Goal: Task Accomplishment & Management: Complete application form

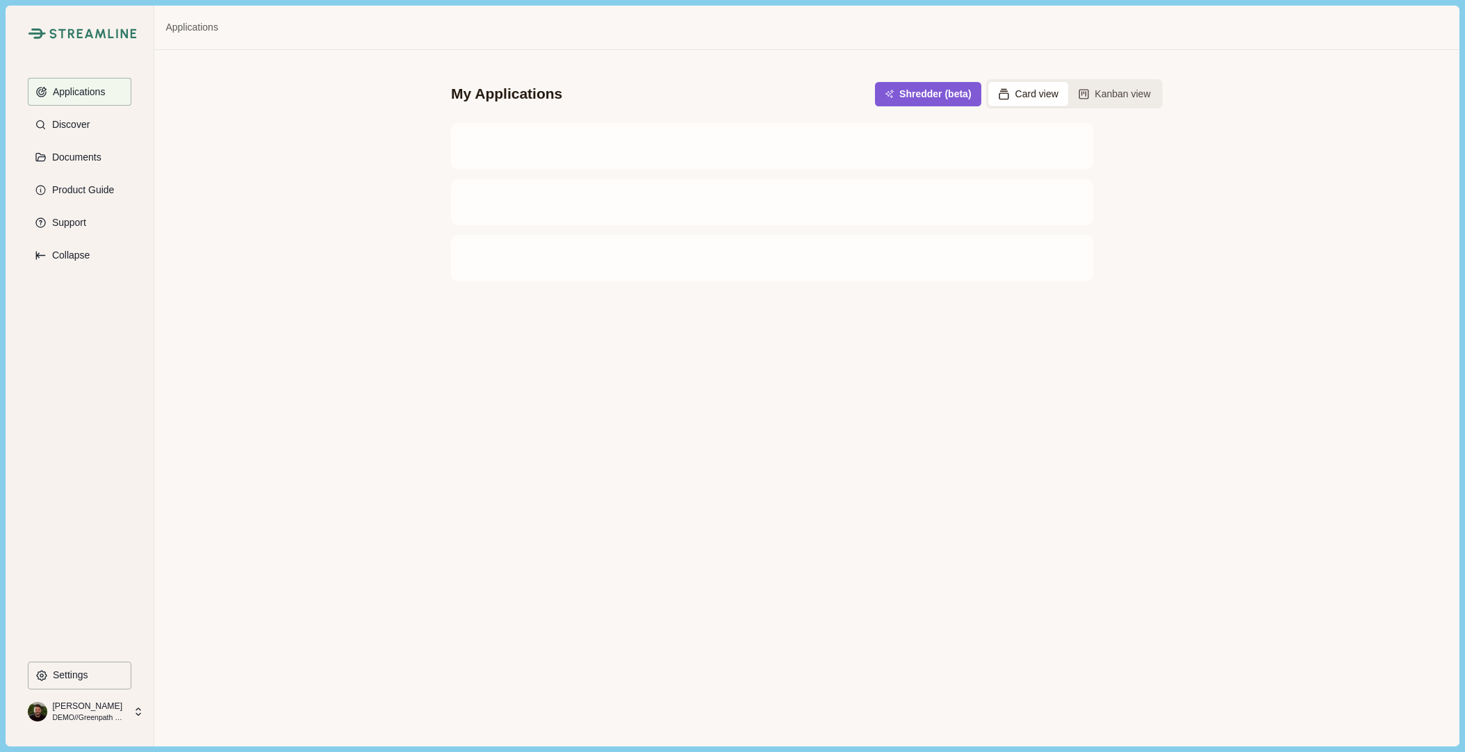
click at [207, 164] on div "My Applications Shredder (beta) Card view Kanban view" at bounding box center [806, 398] width 1305 height 696
click at [112, 713] on p "DEMO//Greenpath Solutions LLC" at bounding box center [88, 717] width 73 height 11
click at [98, 715] on p "DEMO//Greenpath Solutions LLC" at bounding box center [88, 717] width 73 height 11
click at [731, 209] on div at bounding box center [701, 211] width 417 height 10
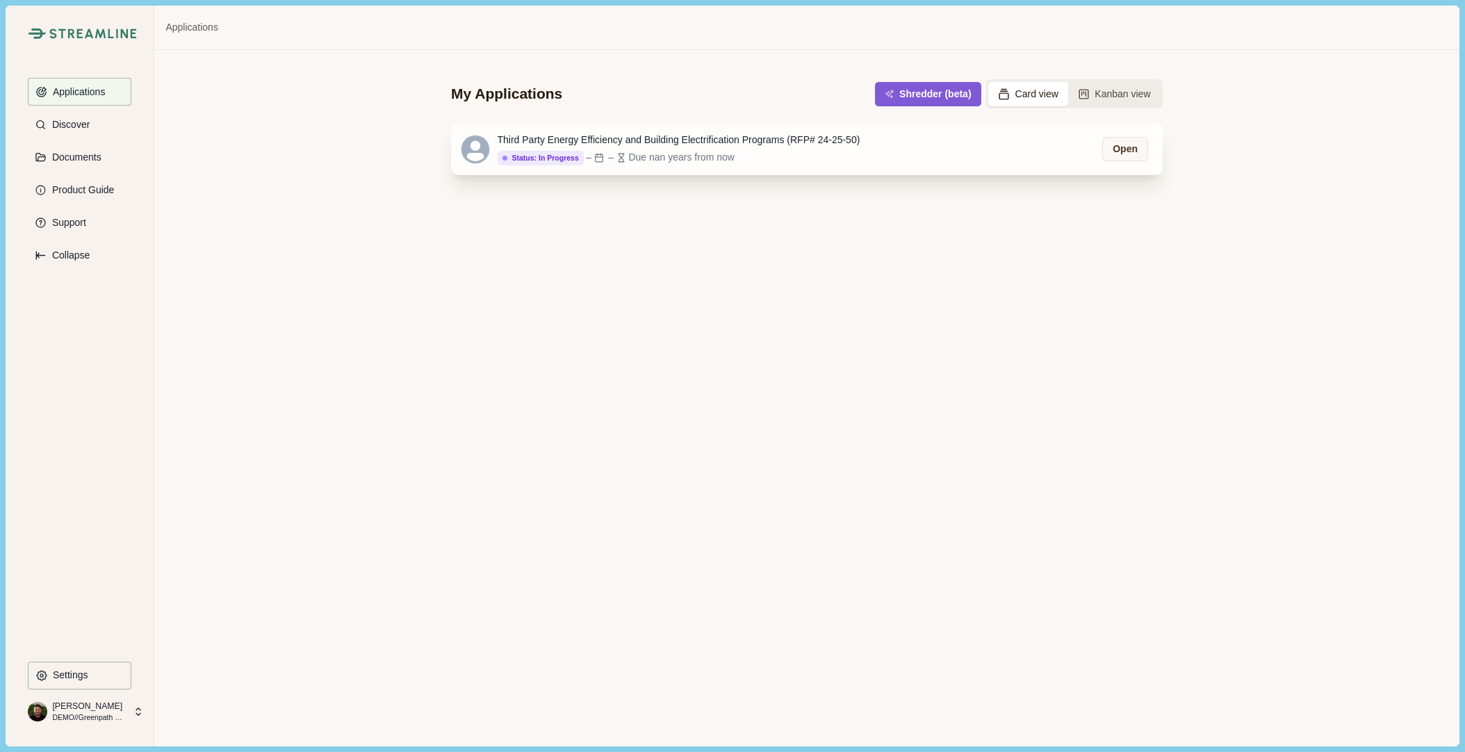
click at [735, 139] on div "Third Party Energy Efficiency and Building Electrification Programs (RFP# 24-25…" at bounding box center [679, 140] width 363 height 15
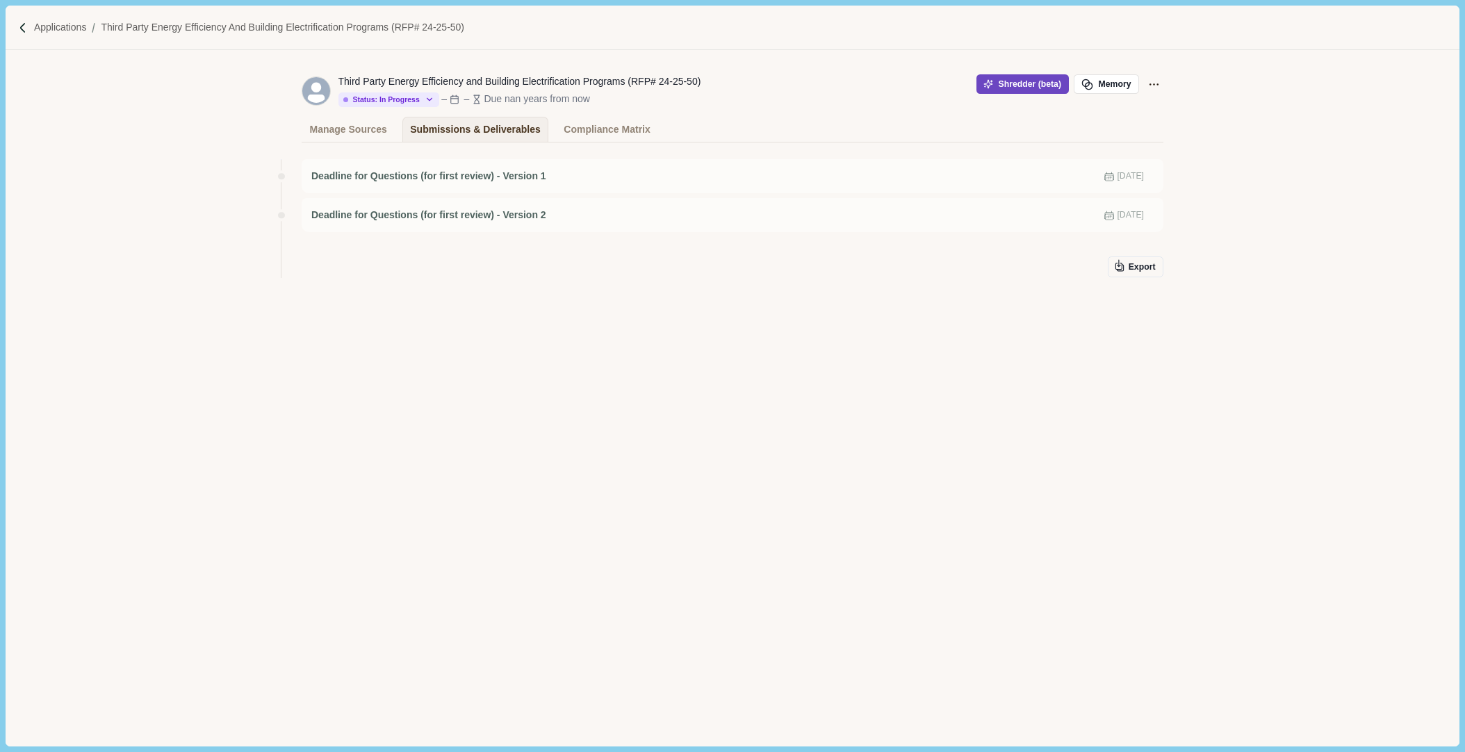
click at [1011, 81] on button "Shredder (beta)" at bounding box center [1023, 83] width 92 height 19
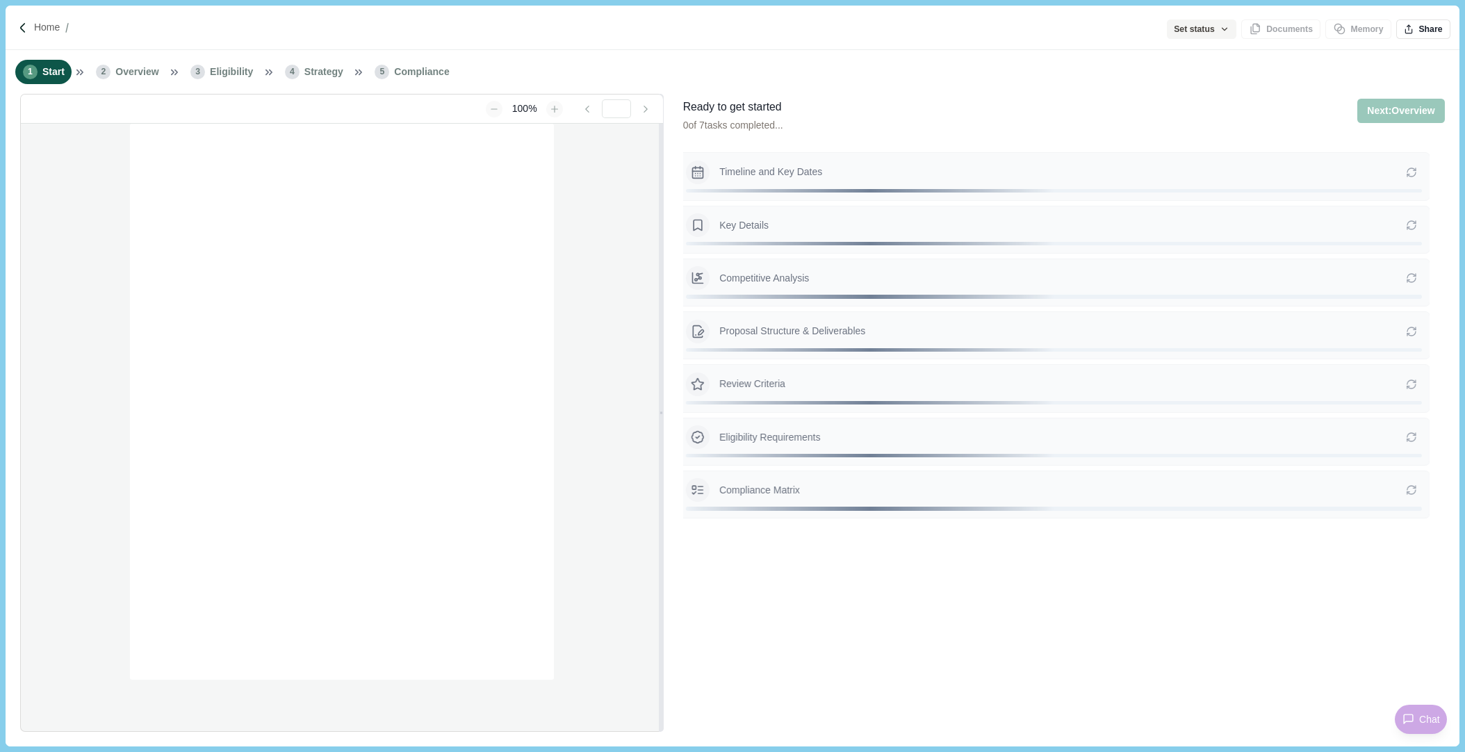
type input "**********"
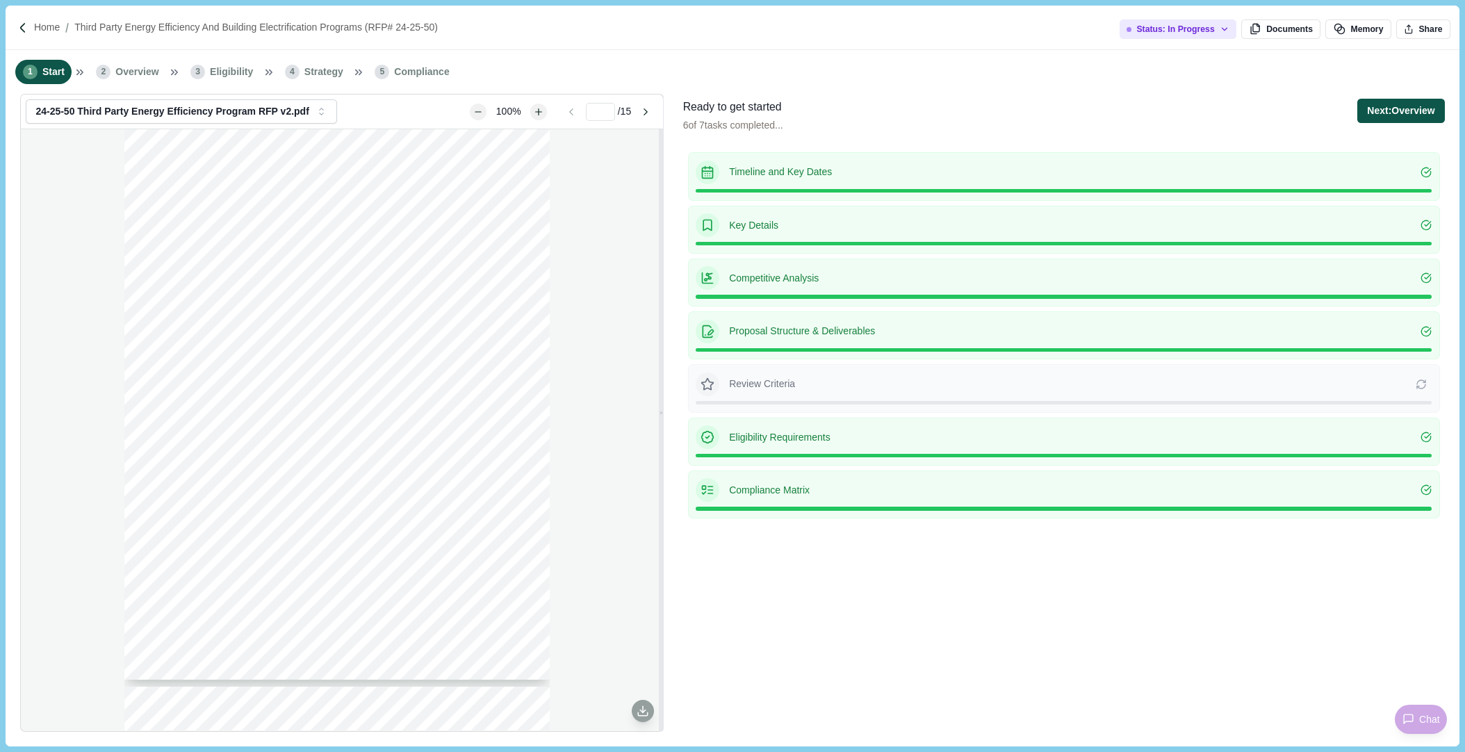
click at [1383, 112] on button "Next: Overview" at bounding box center [1401, 111] width 87 height 24
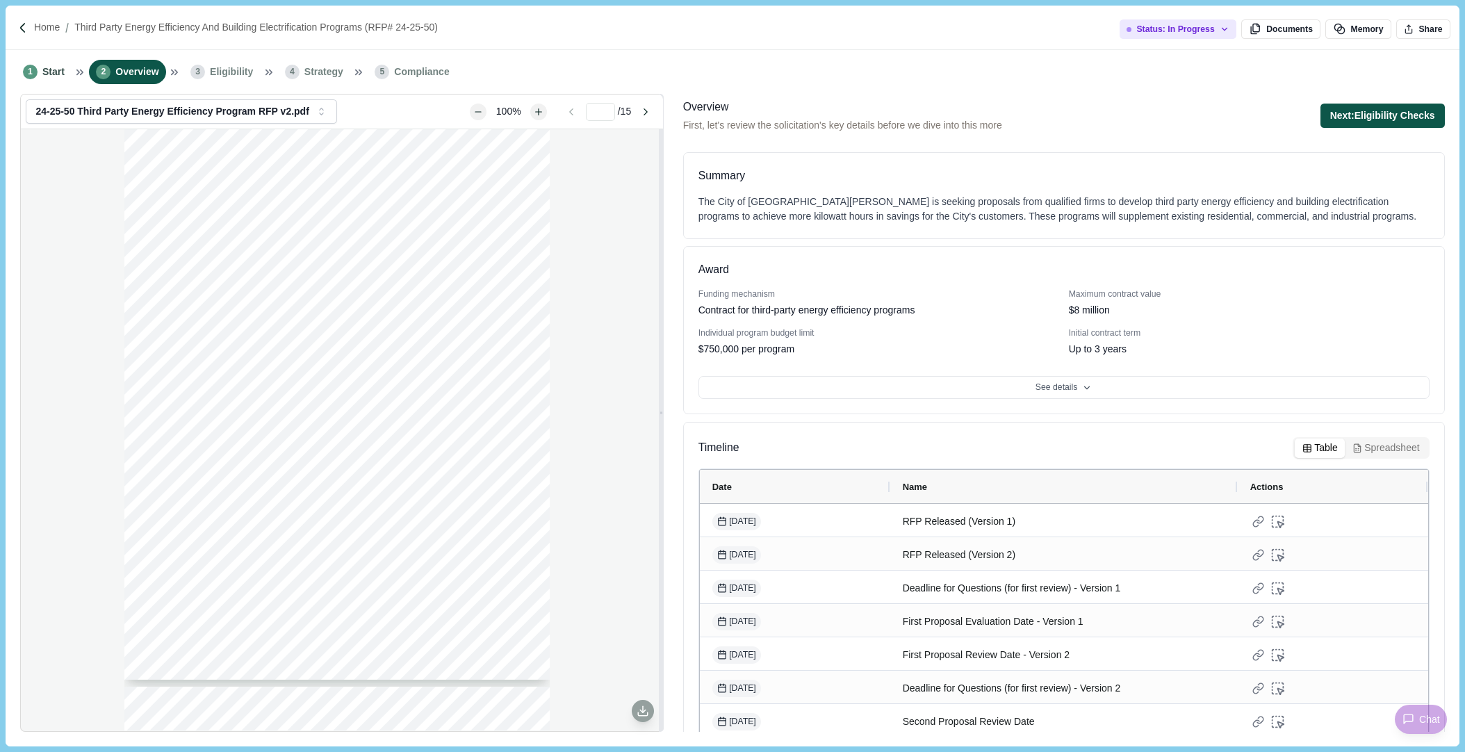
click at [1383, 112] on button "Next: Eligibility Checks" at bounding box center [1383, 116] width 124 height 24
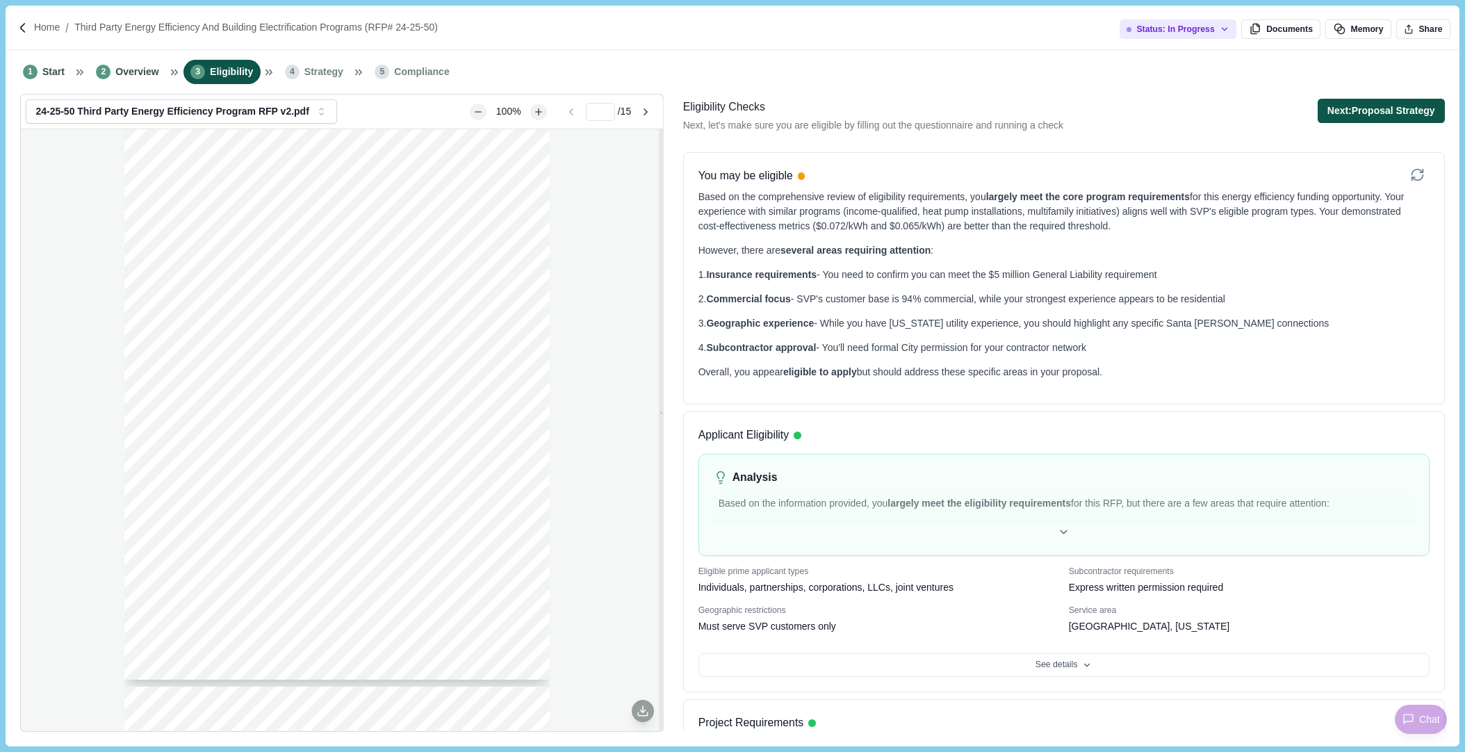
click at [1383, 113] on button "Next: Proposal Strategy" at bounding box center [1381, 111] width 127 height 24
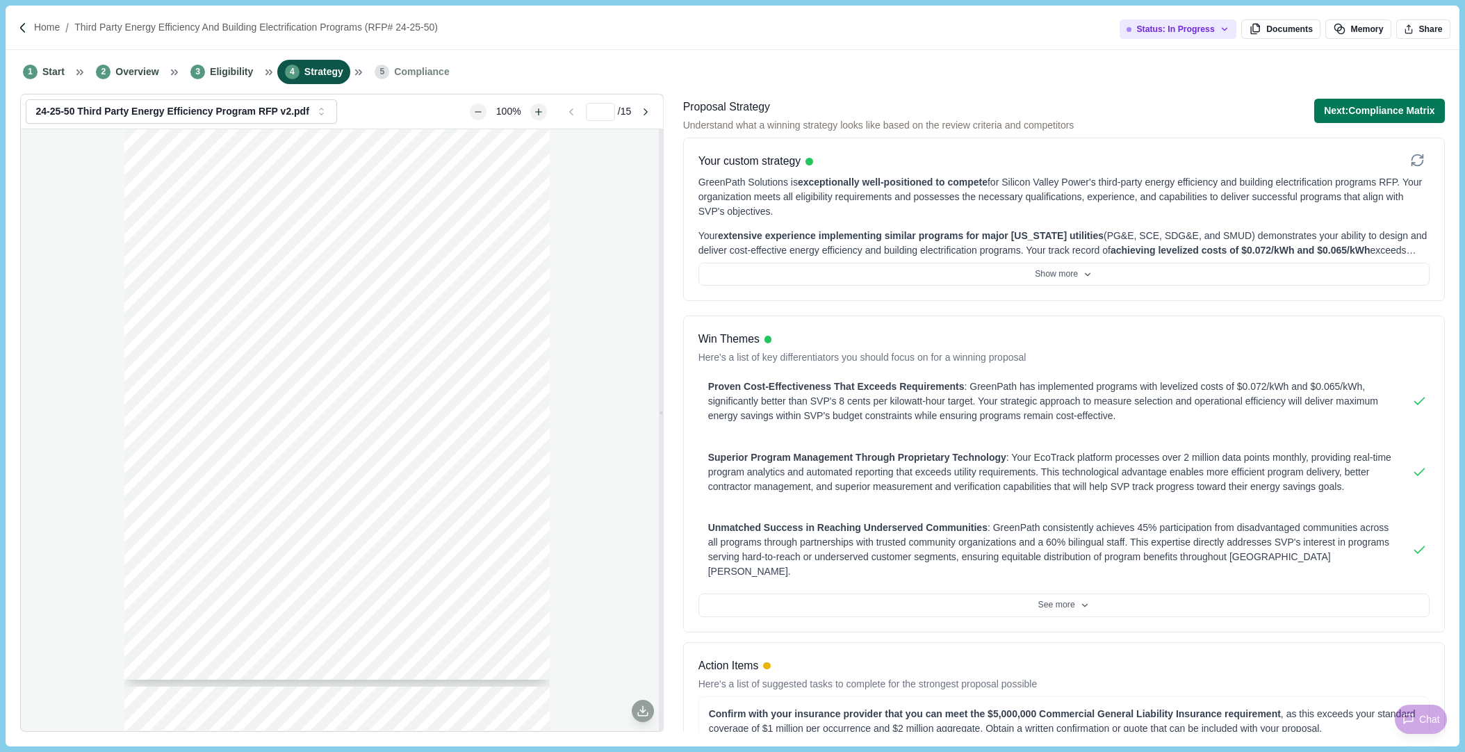
click at [1383, 113] on button "Next: Compliance Matrix" at bounding box center [1379, 111] width 131 height 24
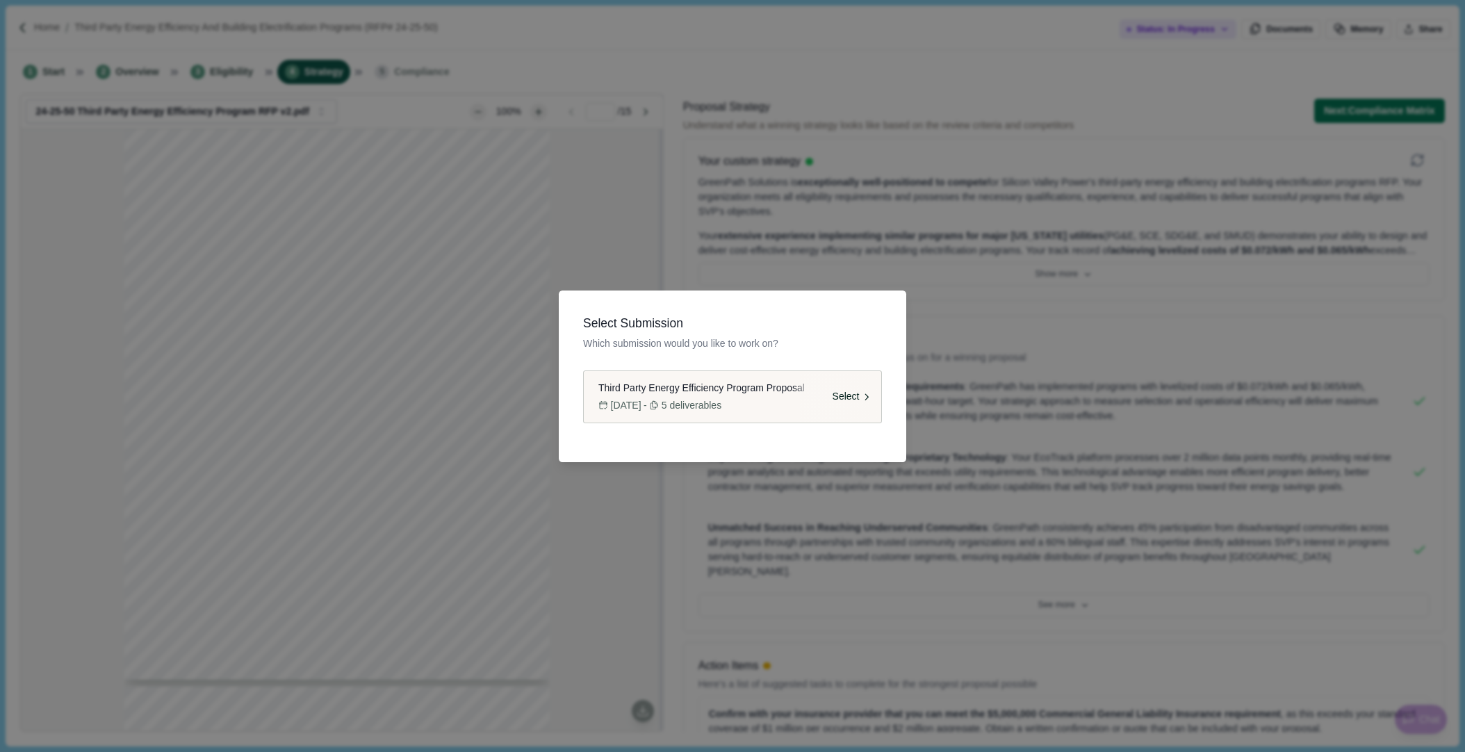
click at [847, 396] on span "Select" at bounding box center [846, 396] width 27 height 15
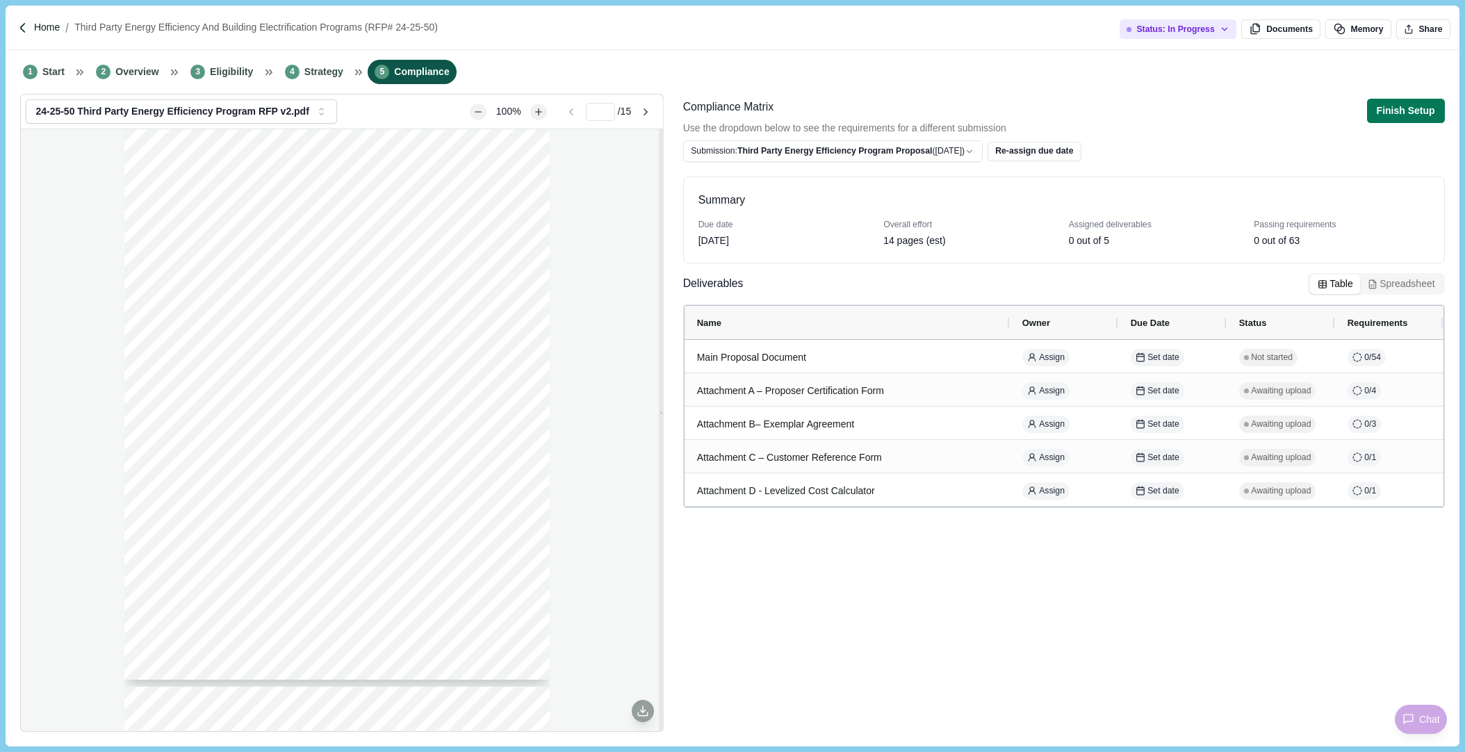
click at [50, 31] on p "Home" at bounding box center [47, 27] width 26 height 15
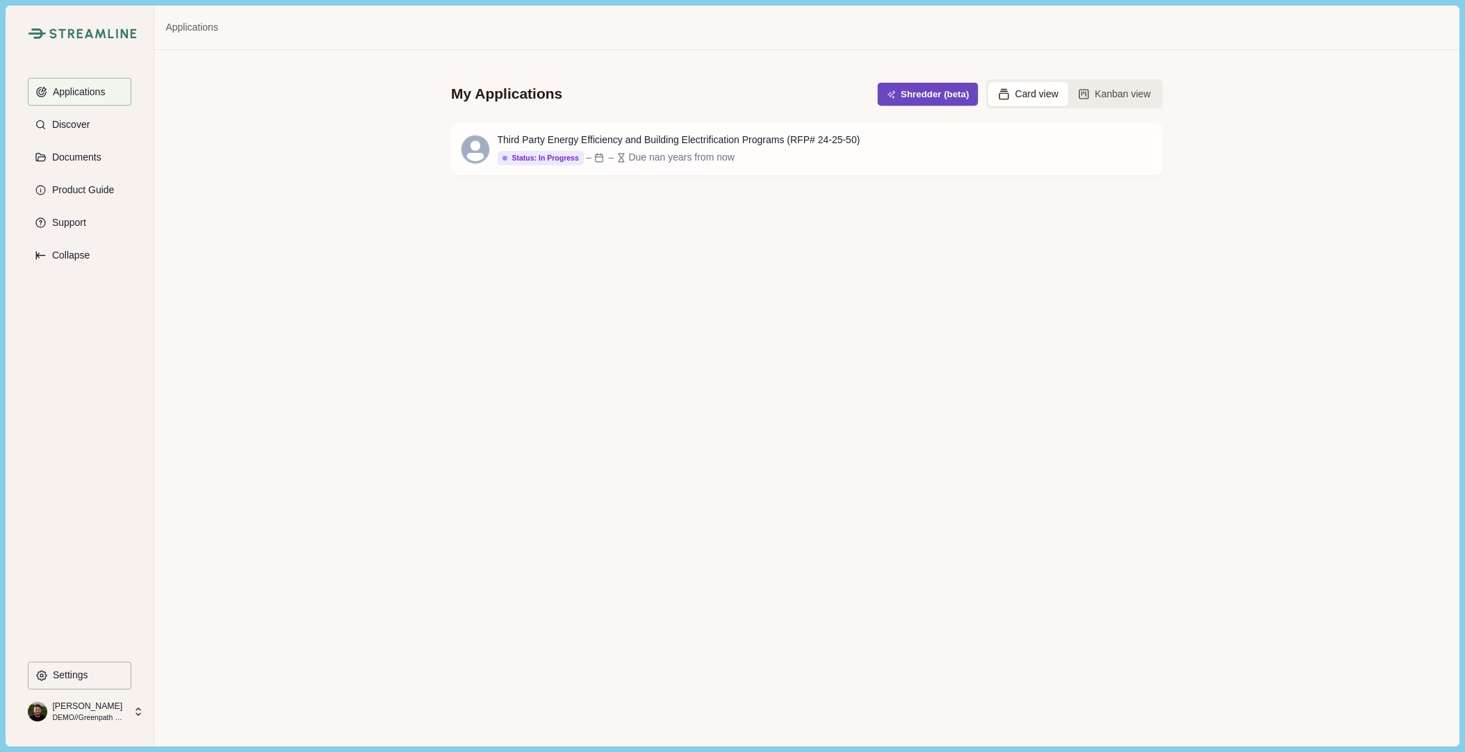
click at [901, 92] on button "Shredder (beta)" at bounding box center [928, 94] width 101 height 23
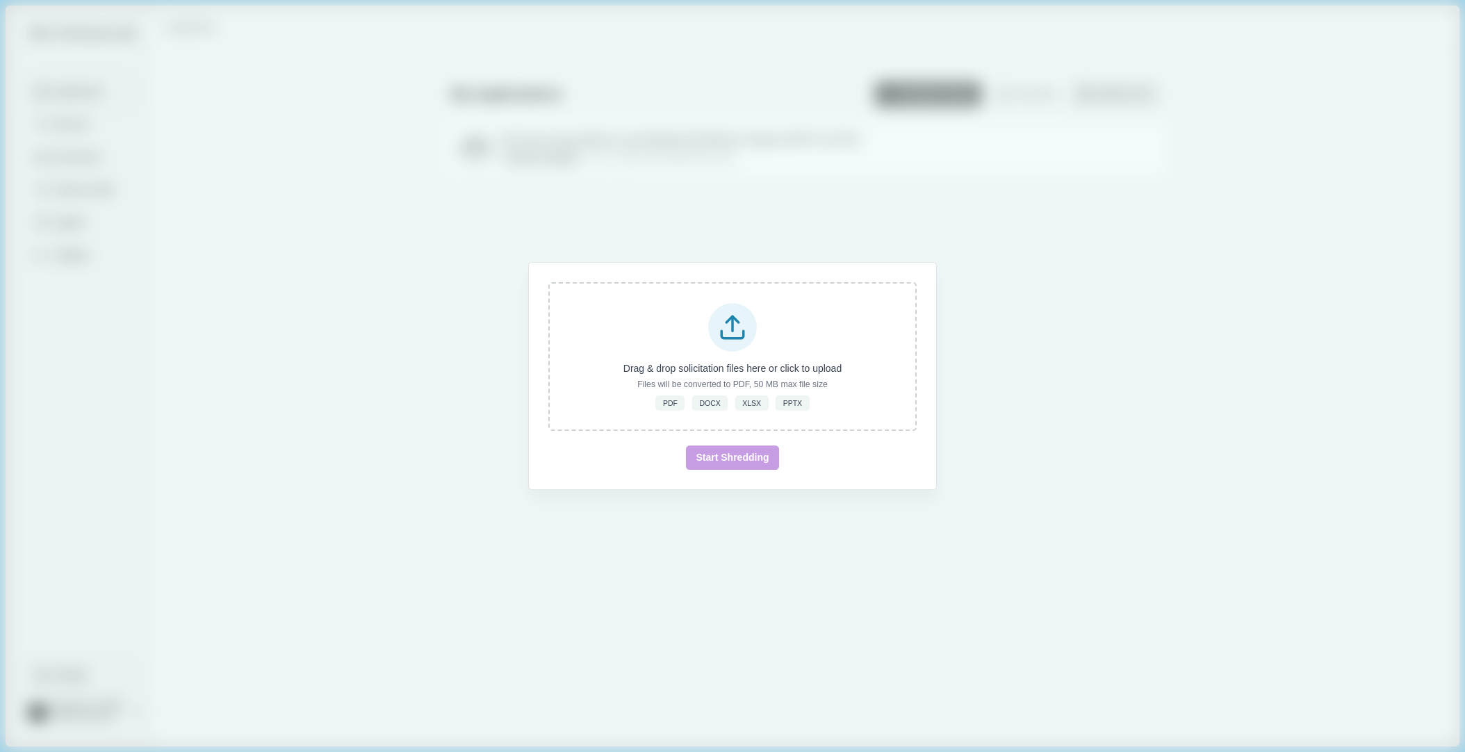
drag, startPoint x: 758, startPoint y: 499, endPoint x: 794, endPoint y: 471, distance: 45.6
click at [760, 498] on div "Drag & drop solicitation files here or click to upload Files will be converted …" at bounding box center [732, 376] width 1465 height 752
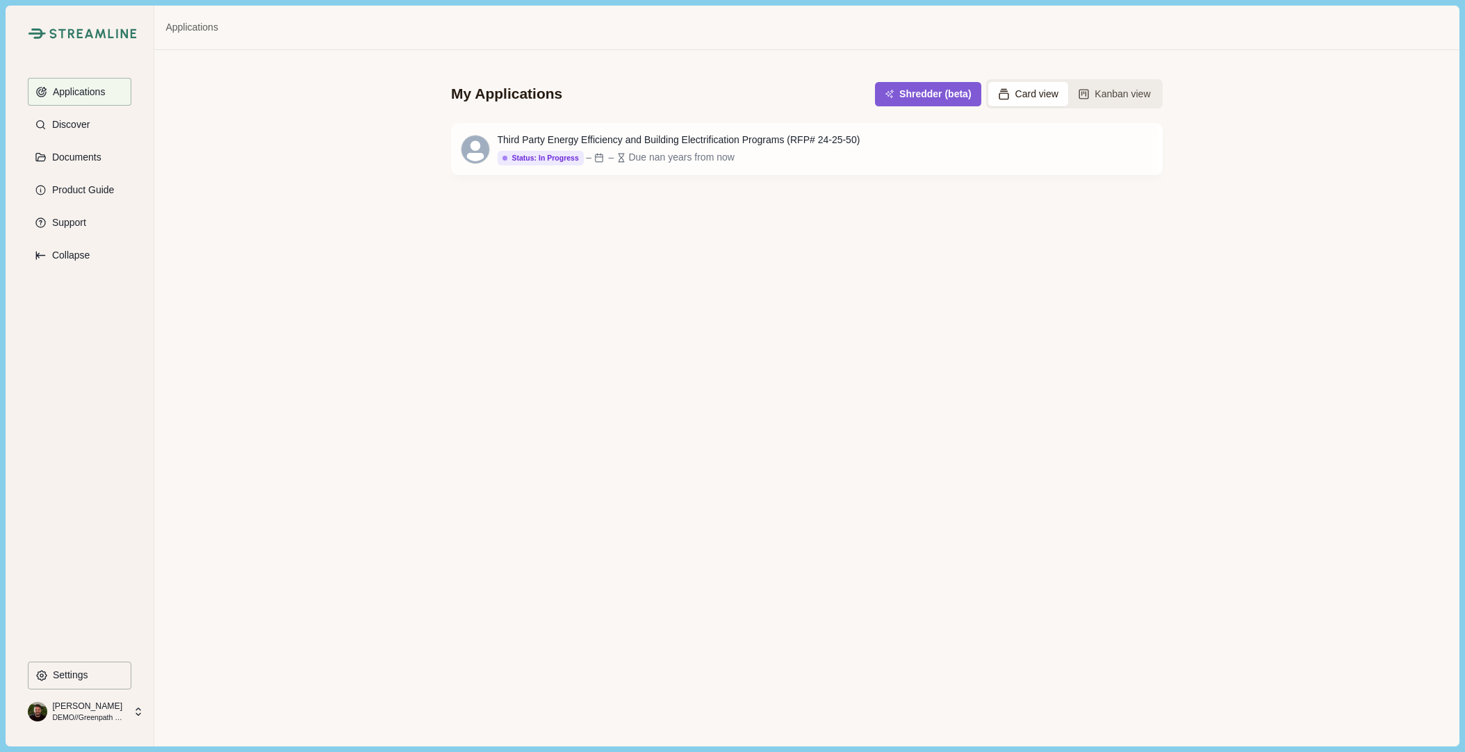
click at [985, 284] on div "My Applications Shredder (beta) Card view Kanban view Third Party Energy Effici…" at bounding box center [806, 398] width 1305 height 696
click at [668, 136] on div "Third Party Energy Efficiency and Building Electrification Programs (RFP# 24-25…" at bounding box center [679, 140] width 363 height 15
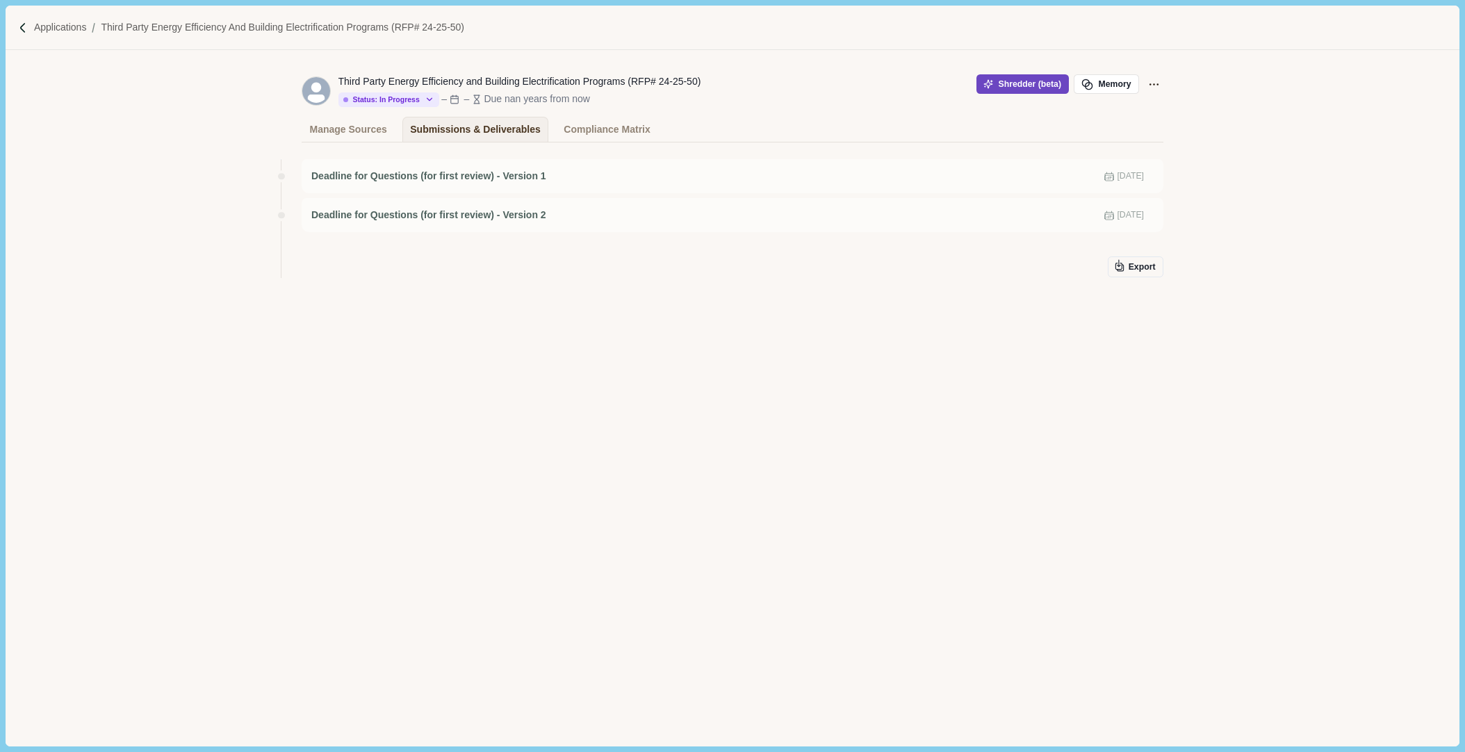
click at [1004, 86] on button "Shredder (beta)" at bounding box center [1023, 83] width 92 height 19
click at [475, 75] on div "Third Party Energy Efficiency and Building Electrification Programs (RFP# 24-25…" at bounding box center [520, 81] width 363 height 15
click at [63, 28] on p "Applications" at bounding box center [60, 27] width 53 height 15
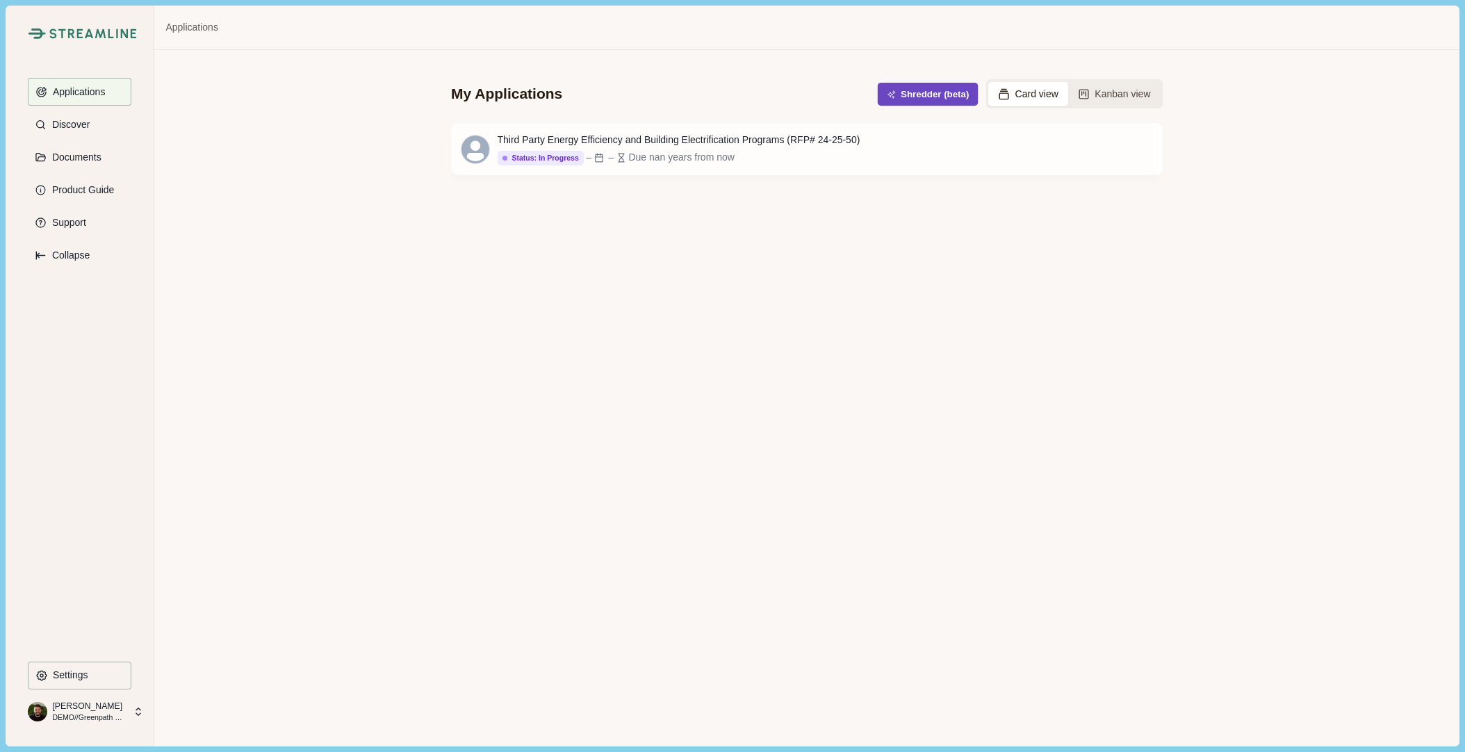
click at [931, 95] on button "Shredder (beta)" at bounding box center [928, 94] width 101 height 23
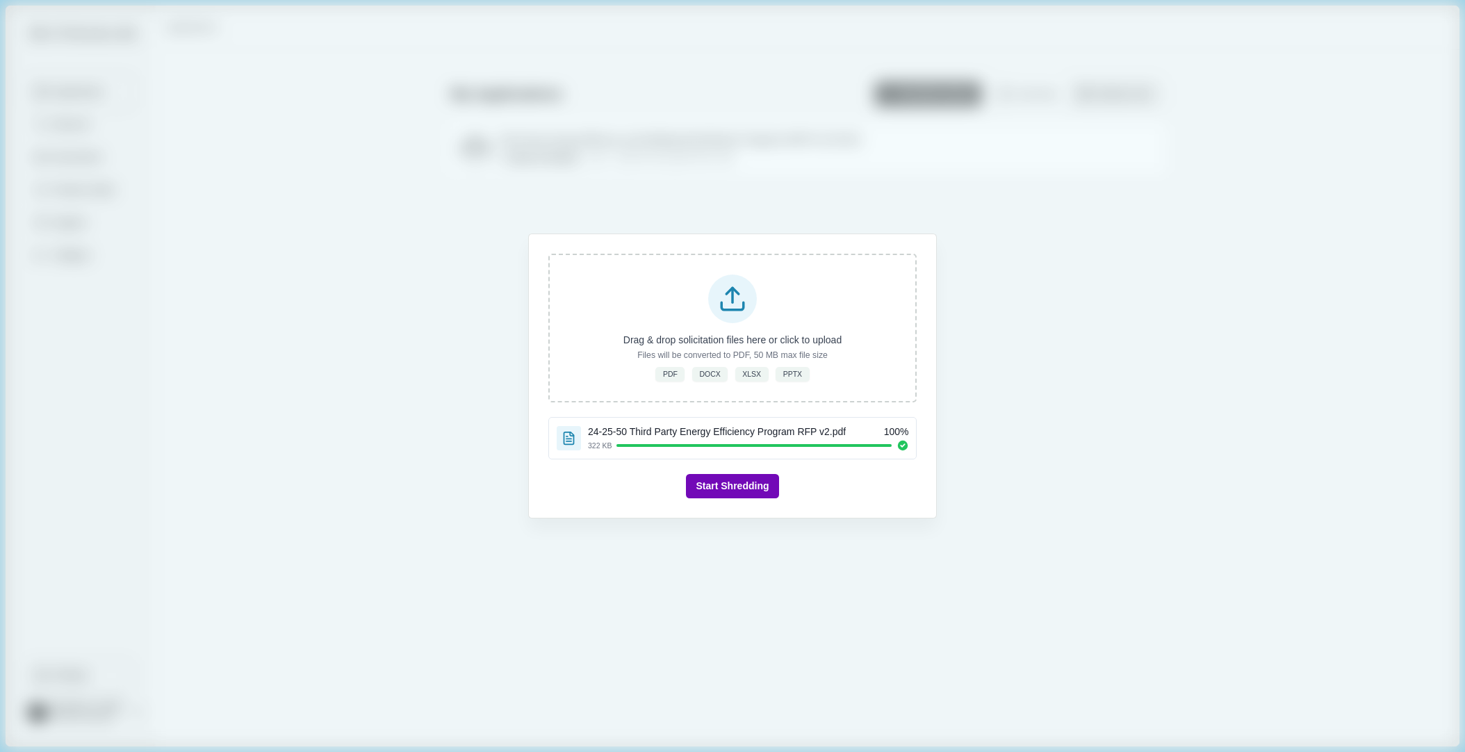
click at [734, 492] on button "Start Shredding" at bounding box center [732, 486] width 92 height 24
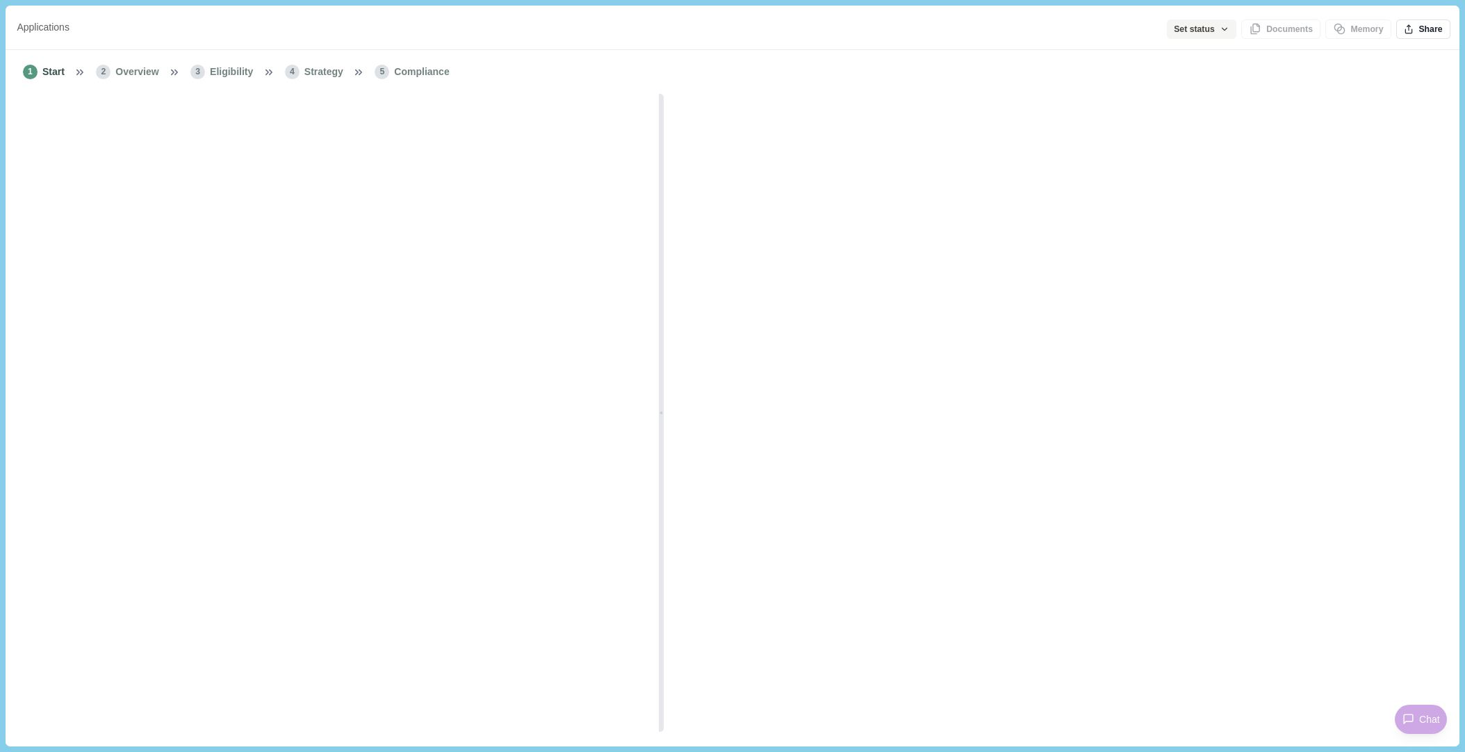
type input "*"
type input "**********"
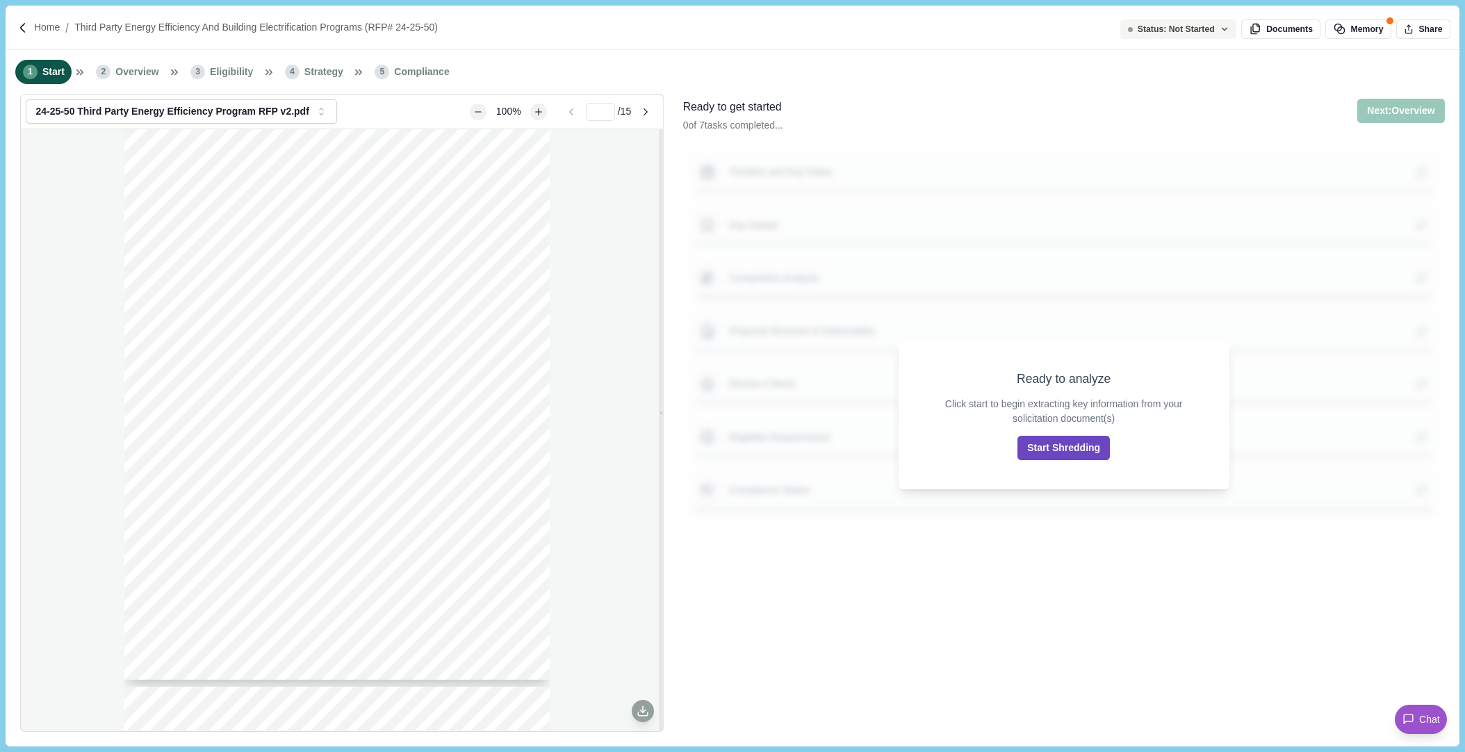
click at [1077, 448] on button "Start Shredding" at bounding box center [1064, 448] width 92 height 24
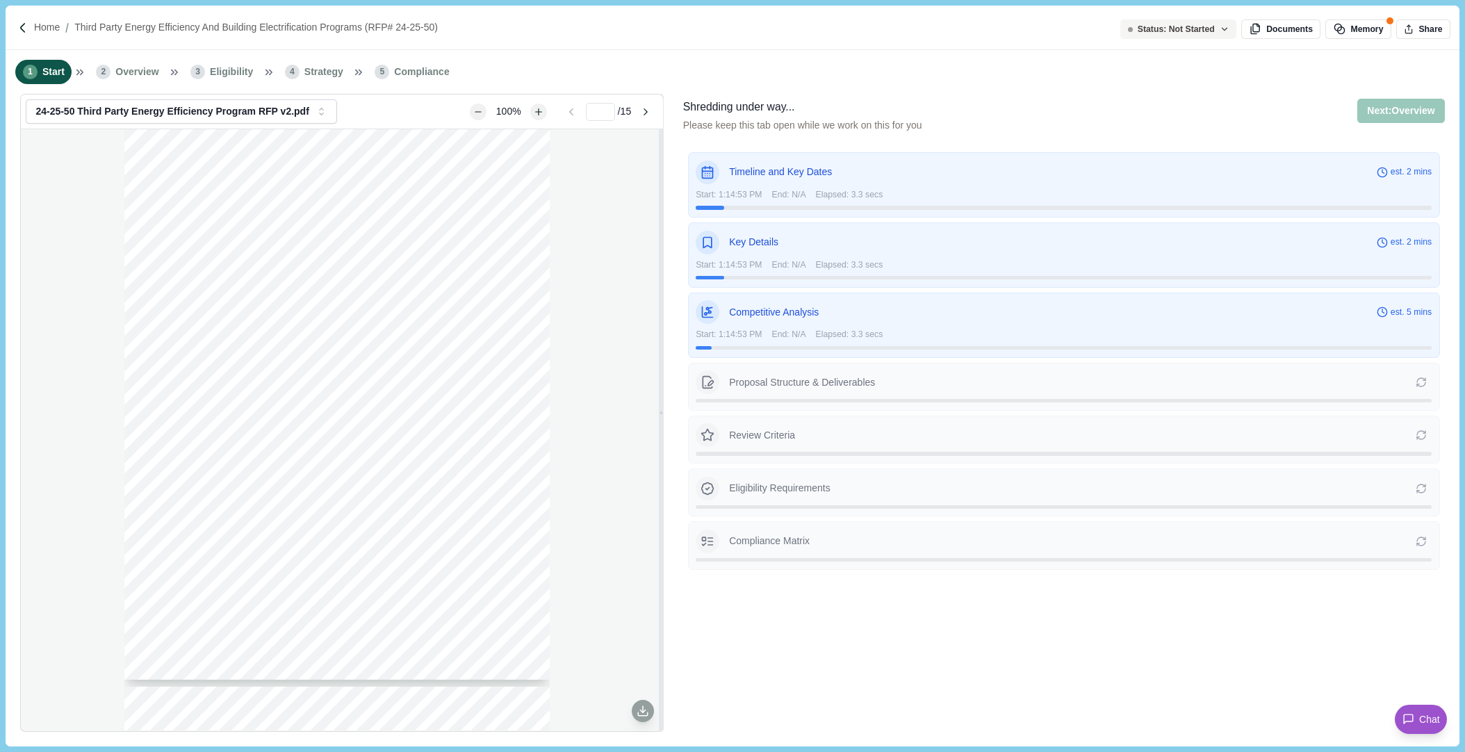
click at [1462, 574] on div "**********" at bounding box center [732, 376] width 1465 height 752
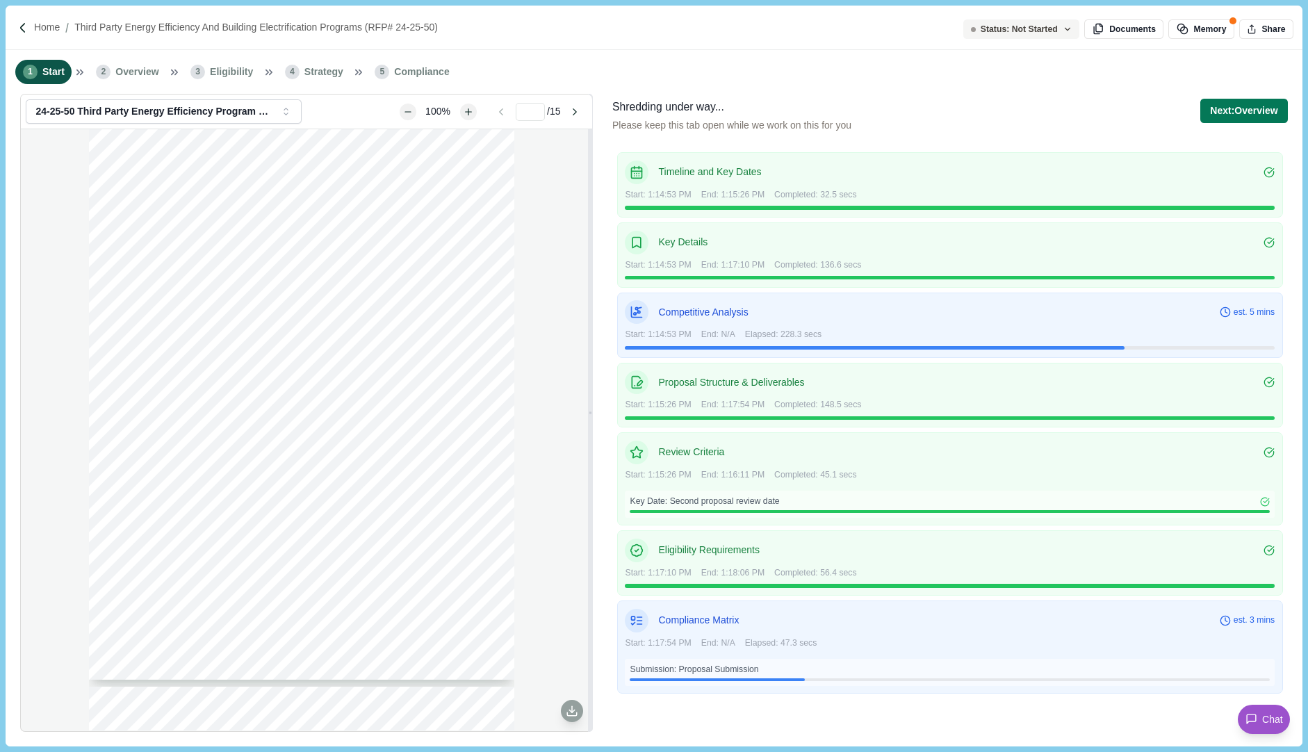
click at [923, 320] on div "Competitive Analysis est. 5 mins" at bounding box center [950, 312] width 650 height 24
click at [1249, 110] on button "Next: Overview" at bounding box center [1243, 111] width 87 height 24
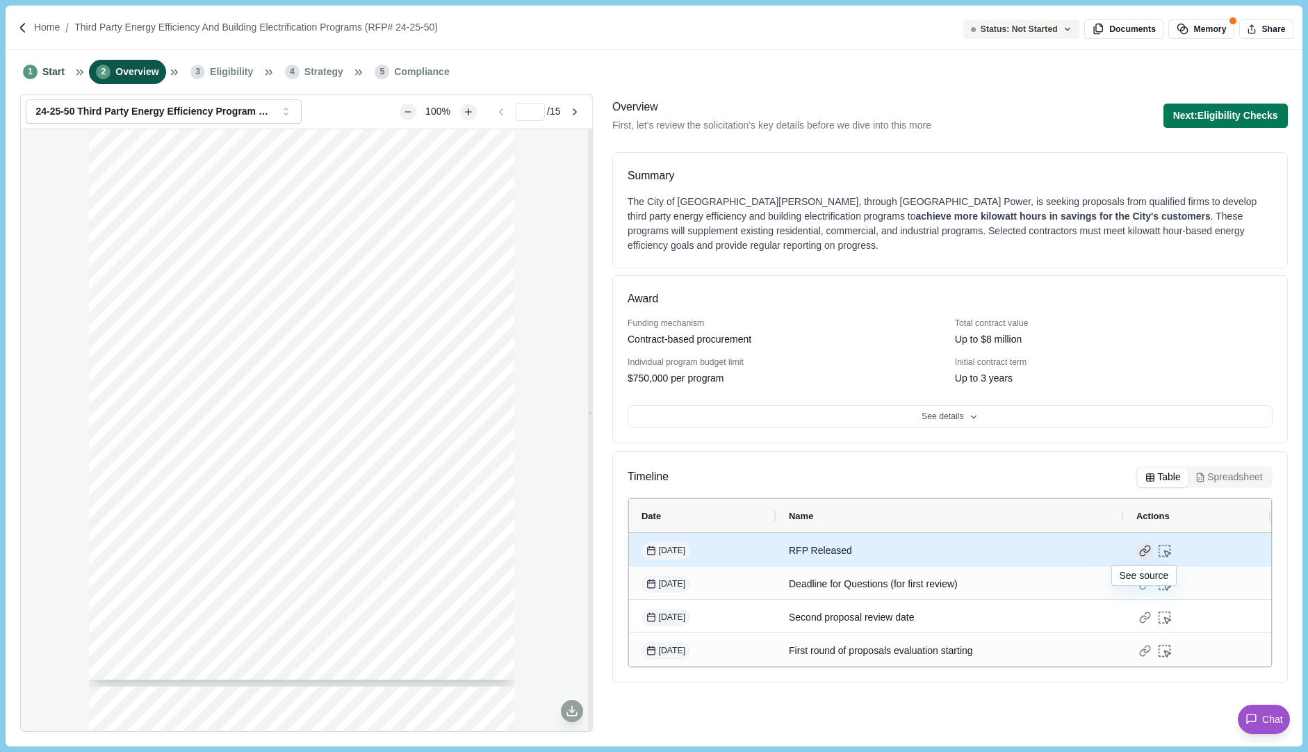
click at [1141, 551] on div at bounding box center [1144, 550] width 17 height 17
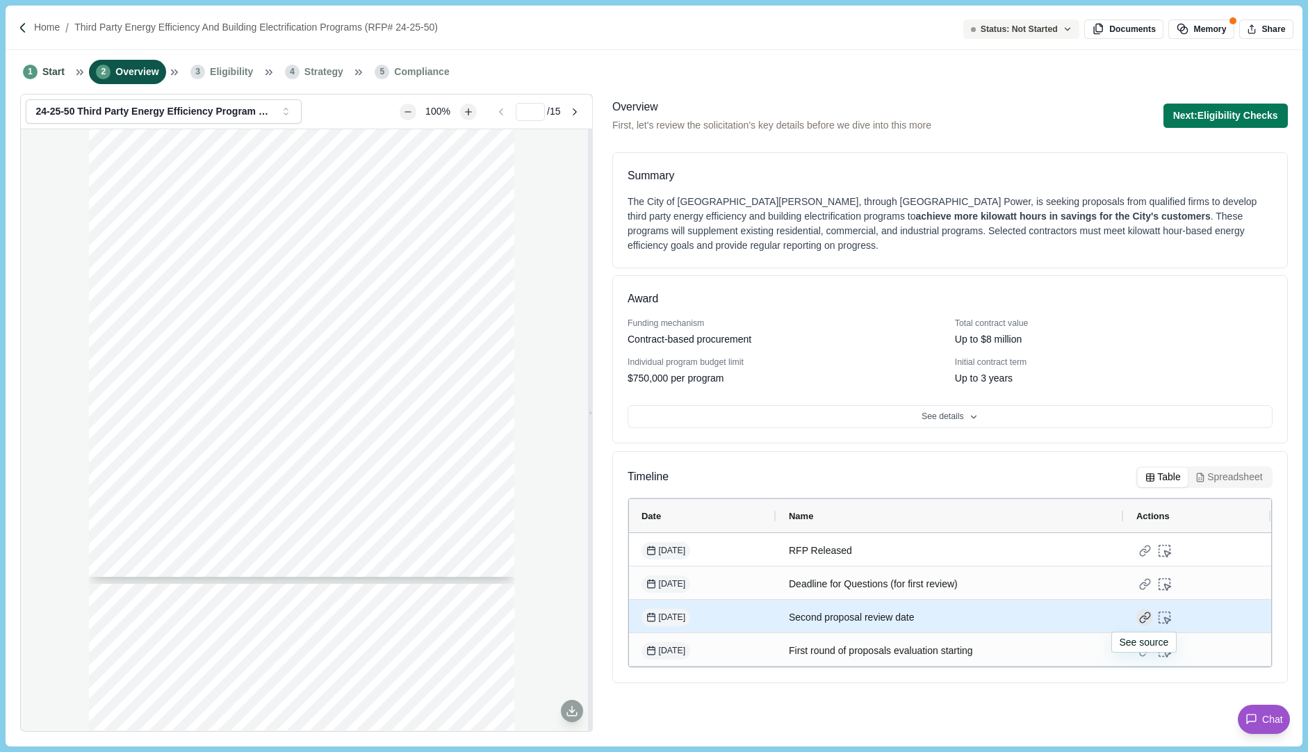
click at [1146, 615] on div at bounding box center [1144, 617] width 17 height 17
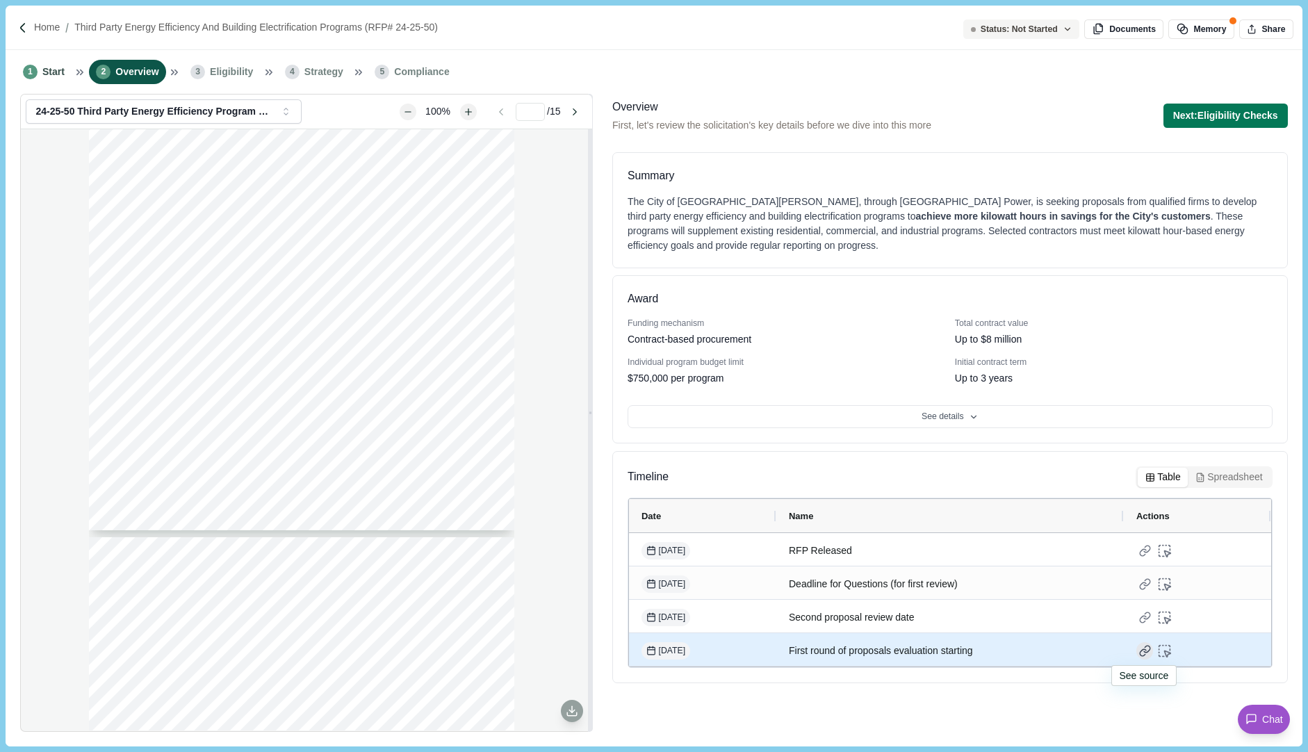
click at [1143, 646] on div at bounding box center [1144, 650] width 17 height 17
type input "**"
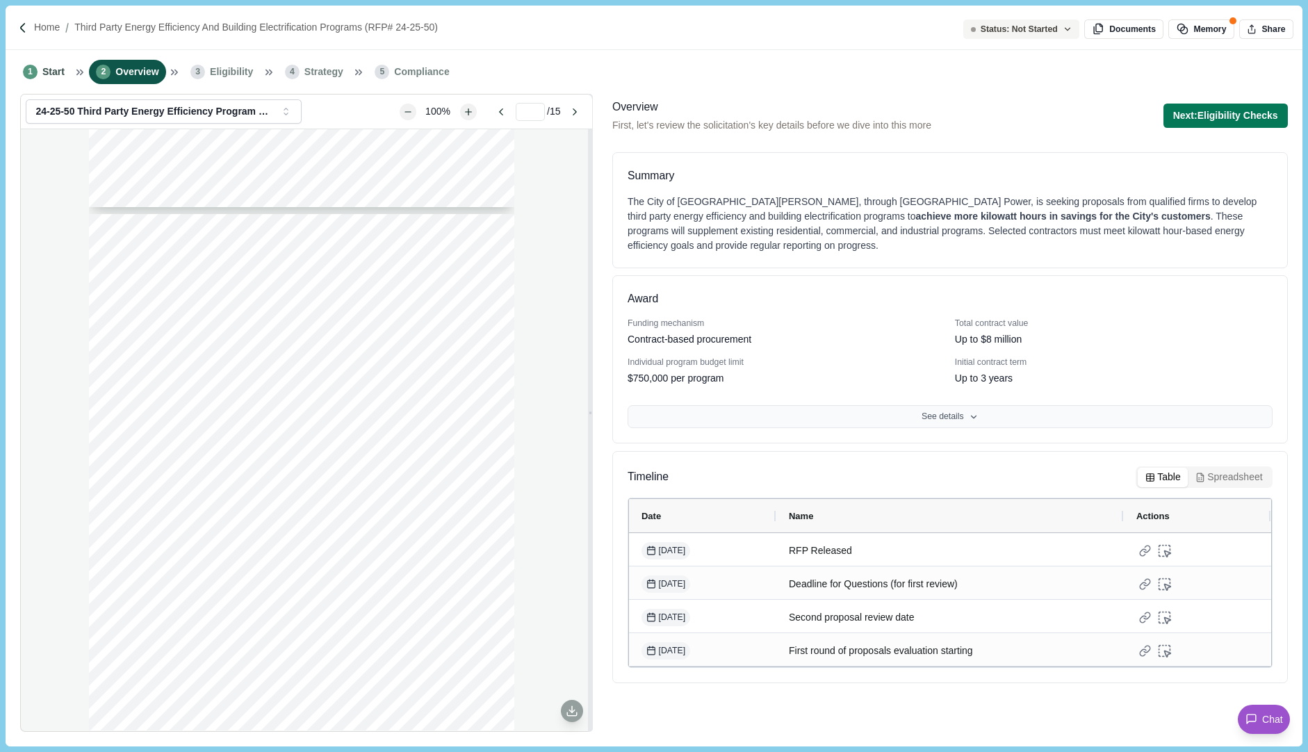
click at [968, 413] on button "See details" at bounding box center [950, 417] width 645 height 24
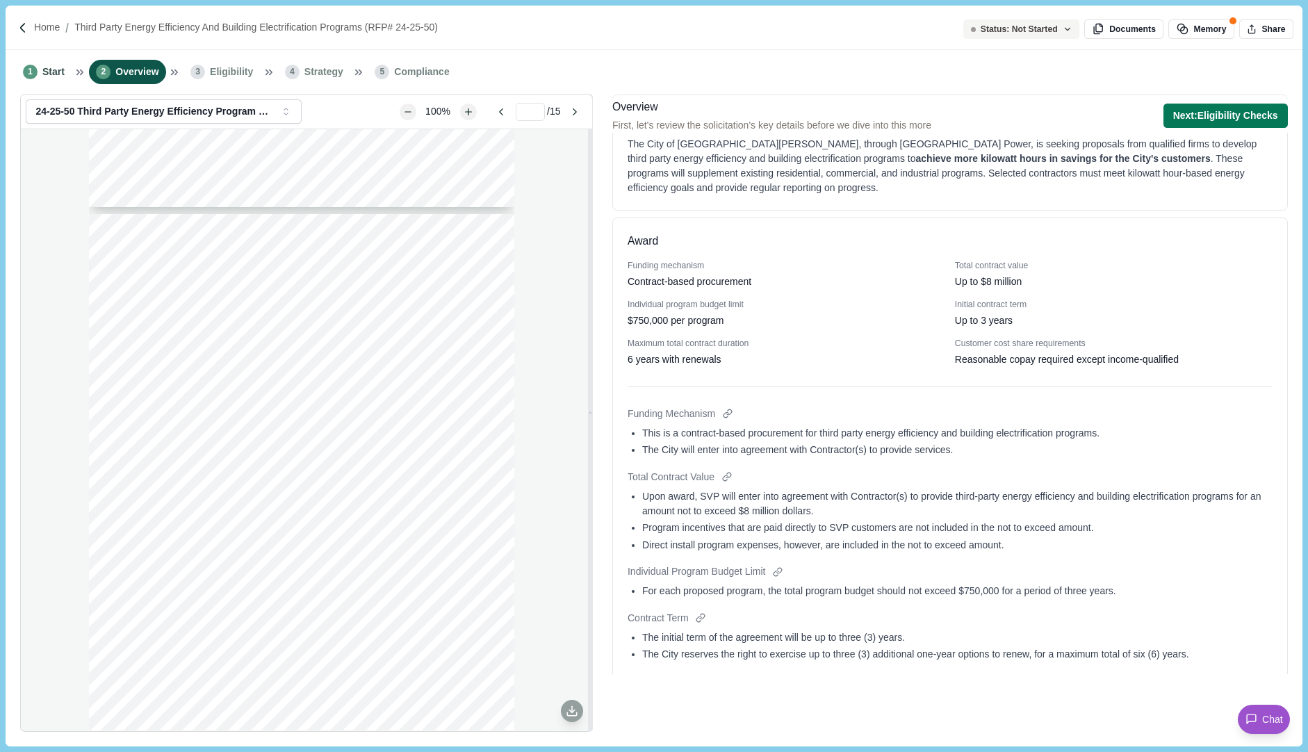
scroll to position [0, 0]
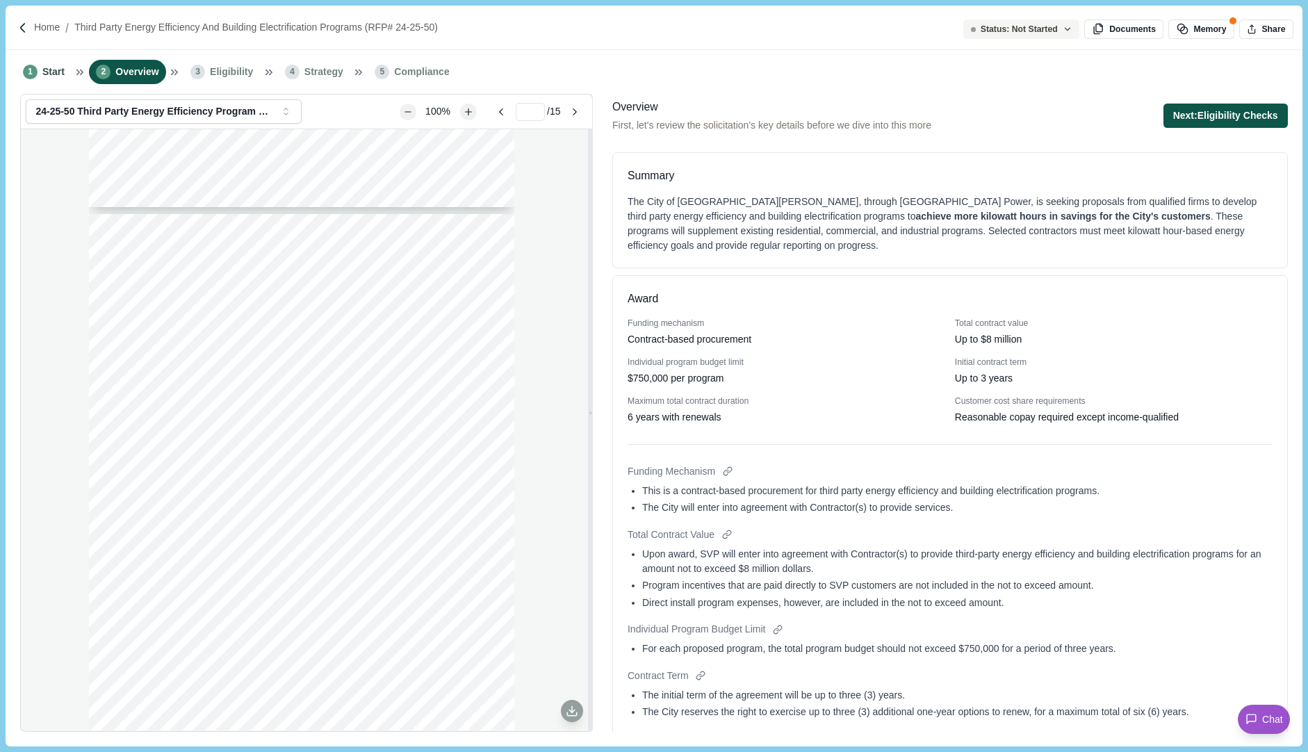
click at [1230, 113] on button "Next: Eligibility Checks" at bounding box center [1226, 116] width 124 height 24
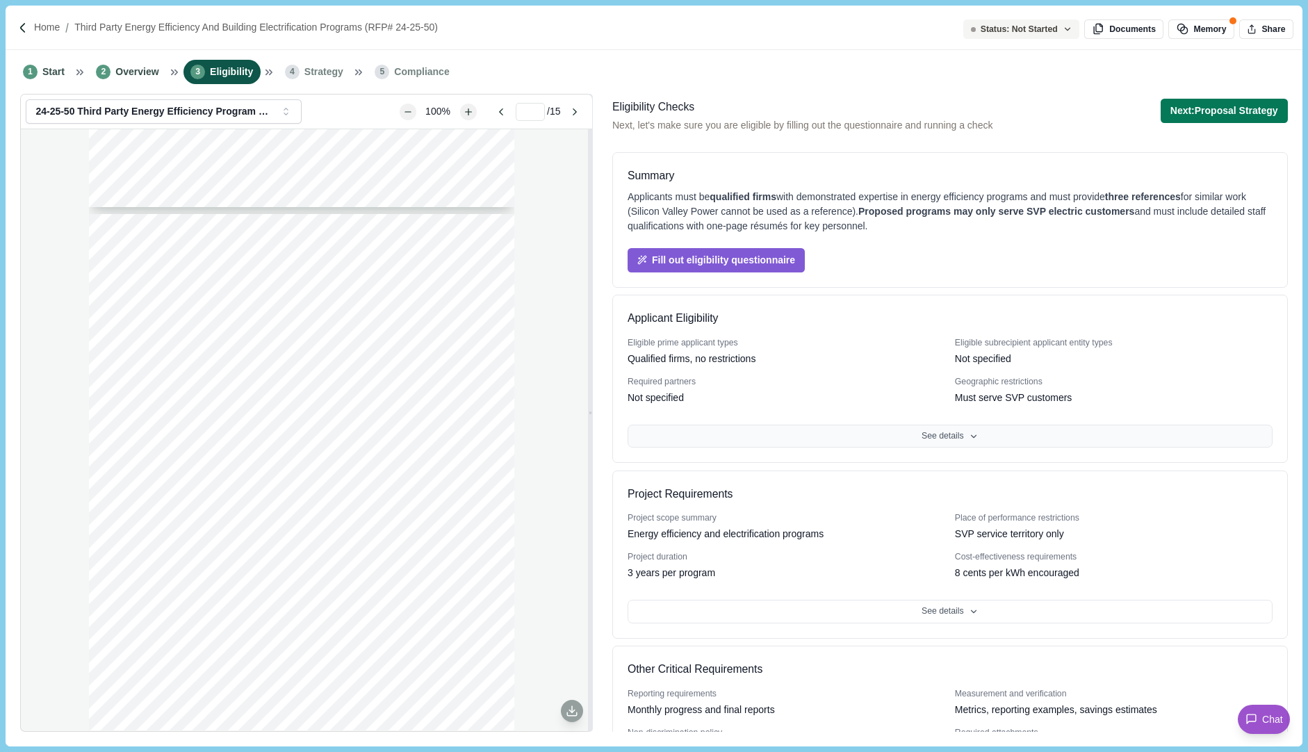
click at [948, 441] on button "See details" at bounding box center [950, 437] width 645 height 24
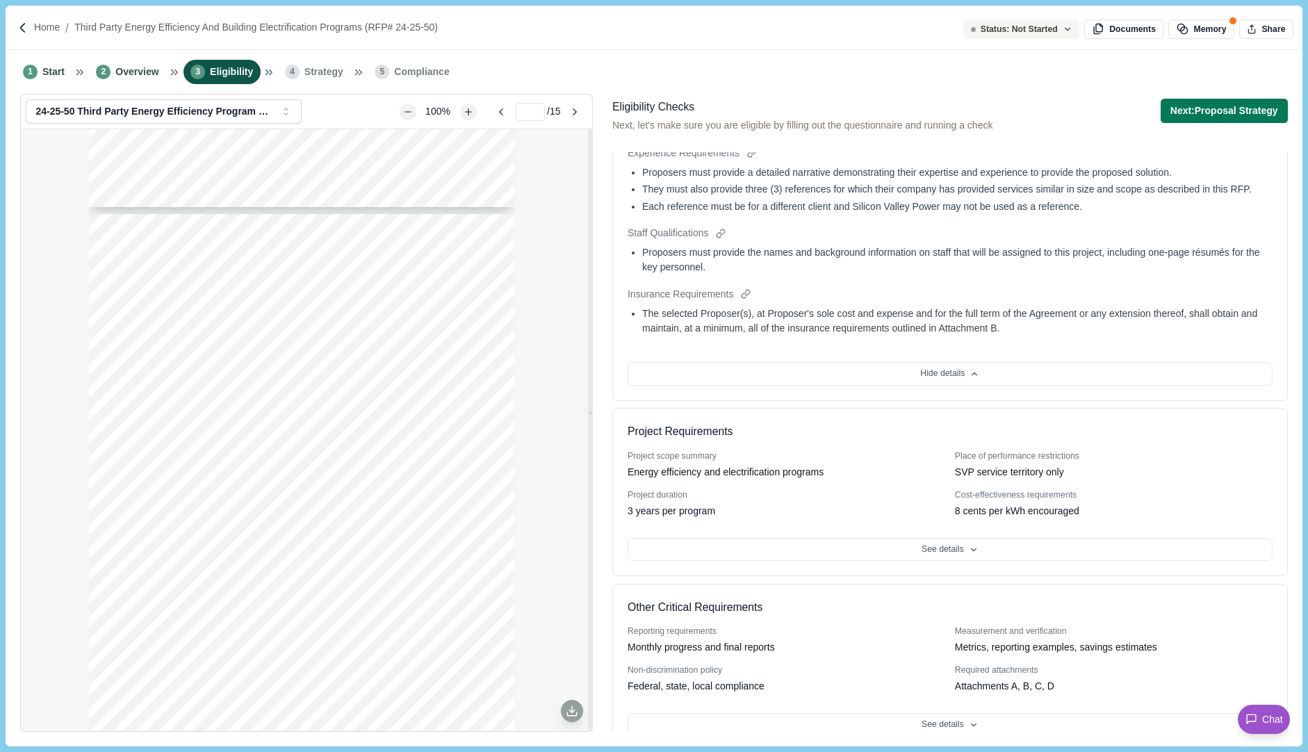
scroll to position [621, 0]
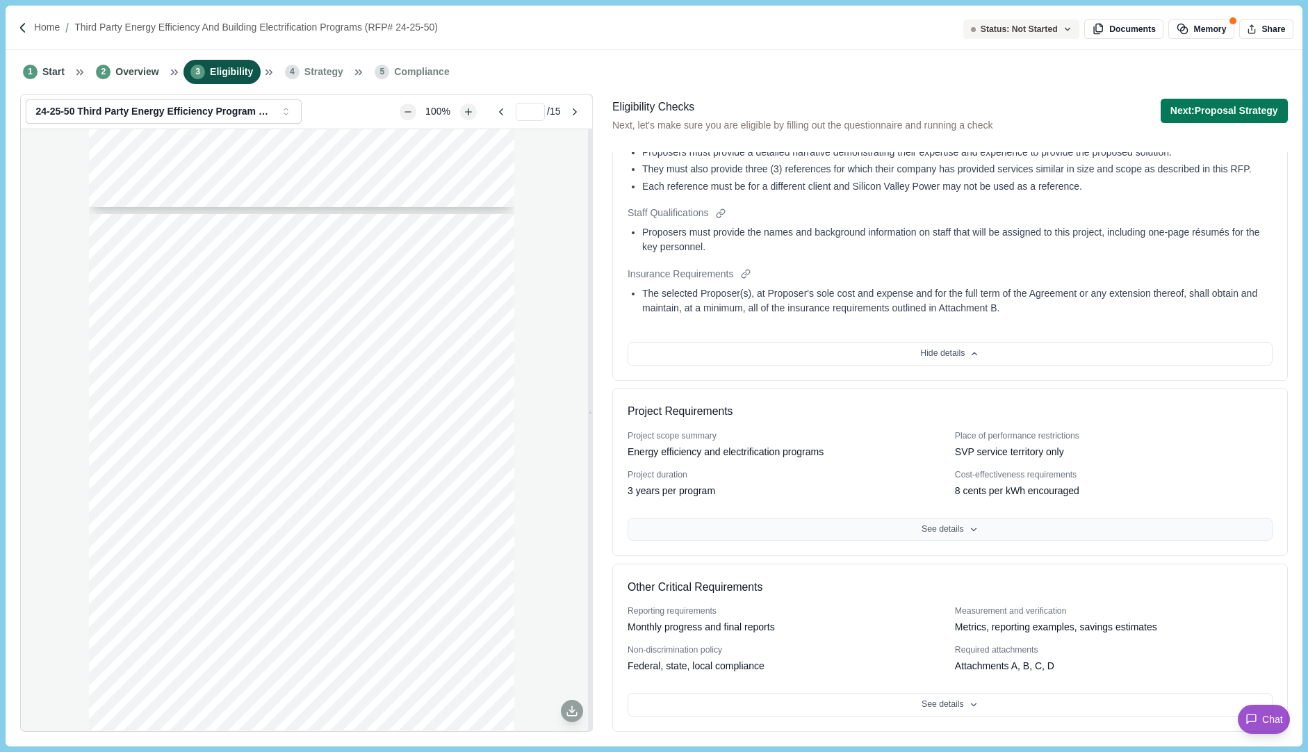
click at [954, 528] on button "See details" at bounding box center [950, 530] width 645 height 24
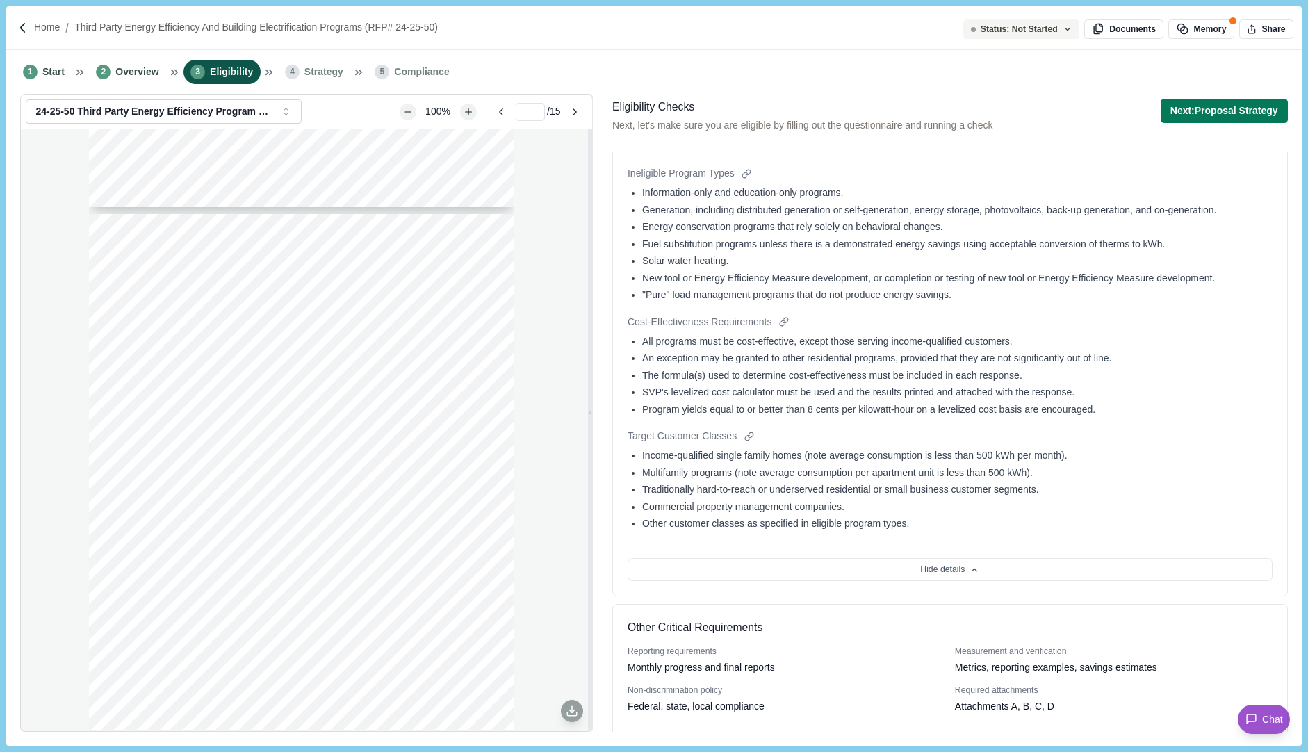
scroll to position [1434, 0]
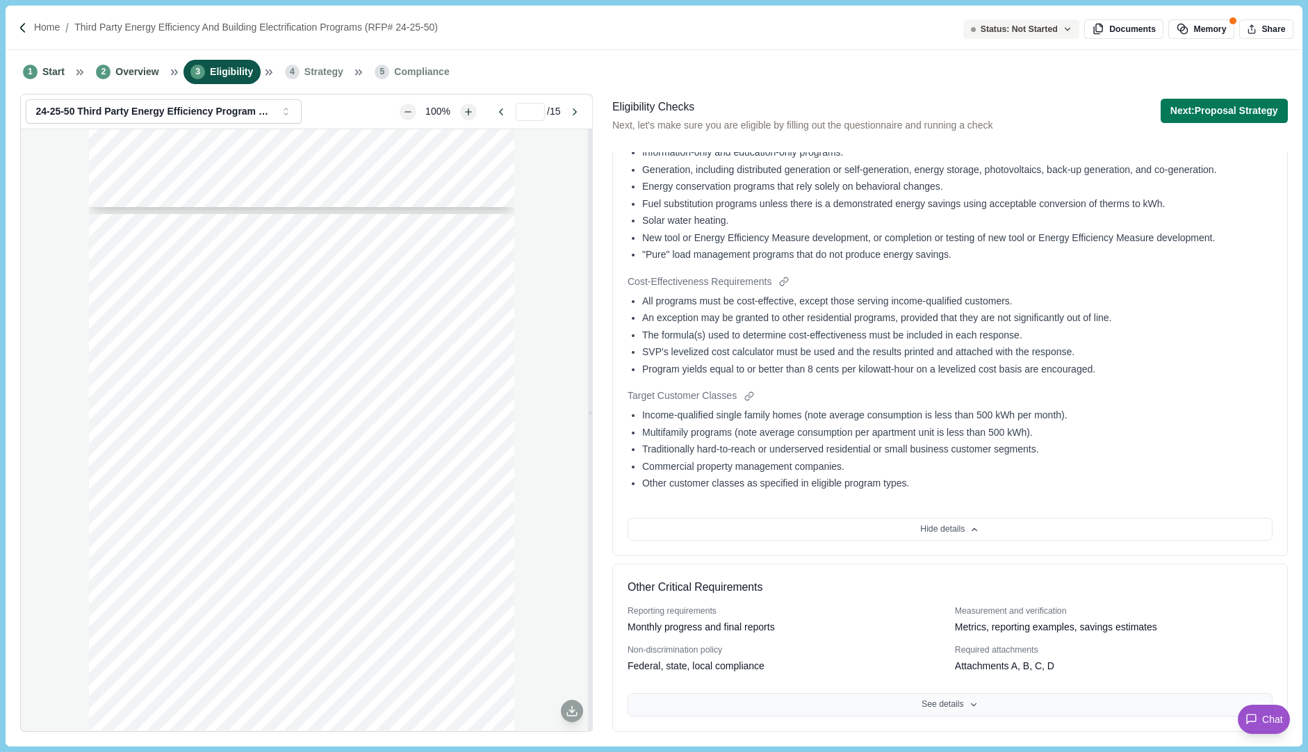
click at [966, 704] on button "See details" at bounding box center [950, 705] width 645 height 24
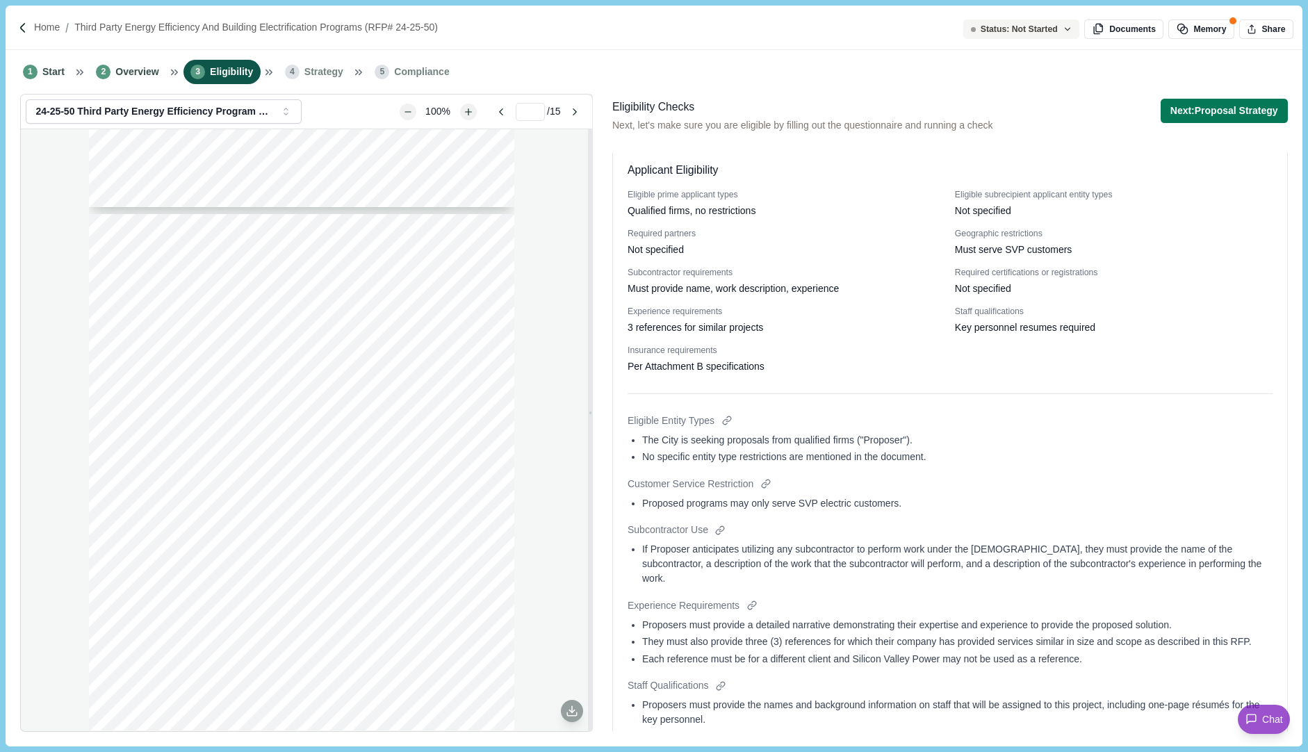
scroll to position [0, 0]
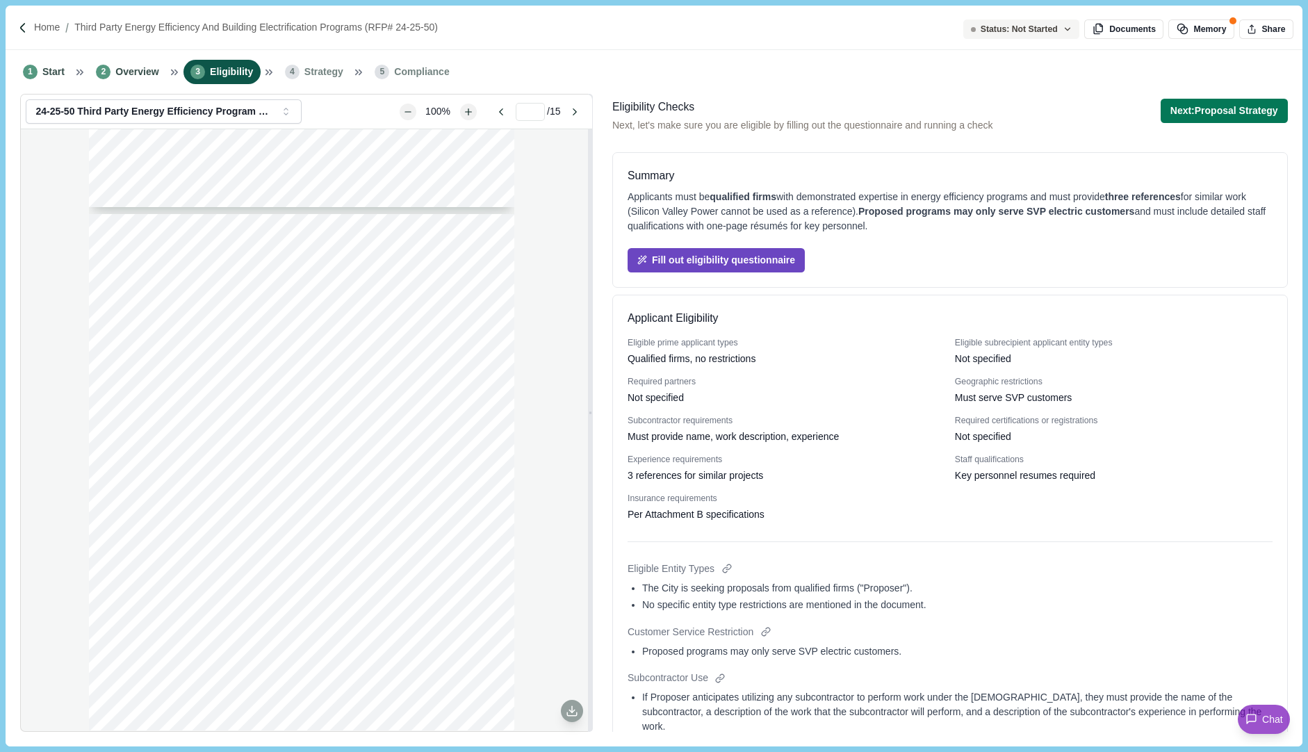
click at [740, 267] on button "Fill out eligibility questionnaire" at bounding box center [716, 260] width 177 height 24
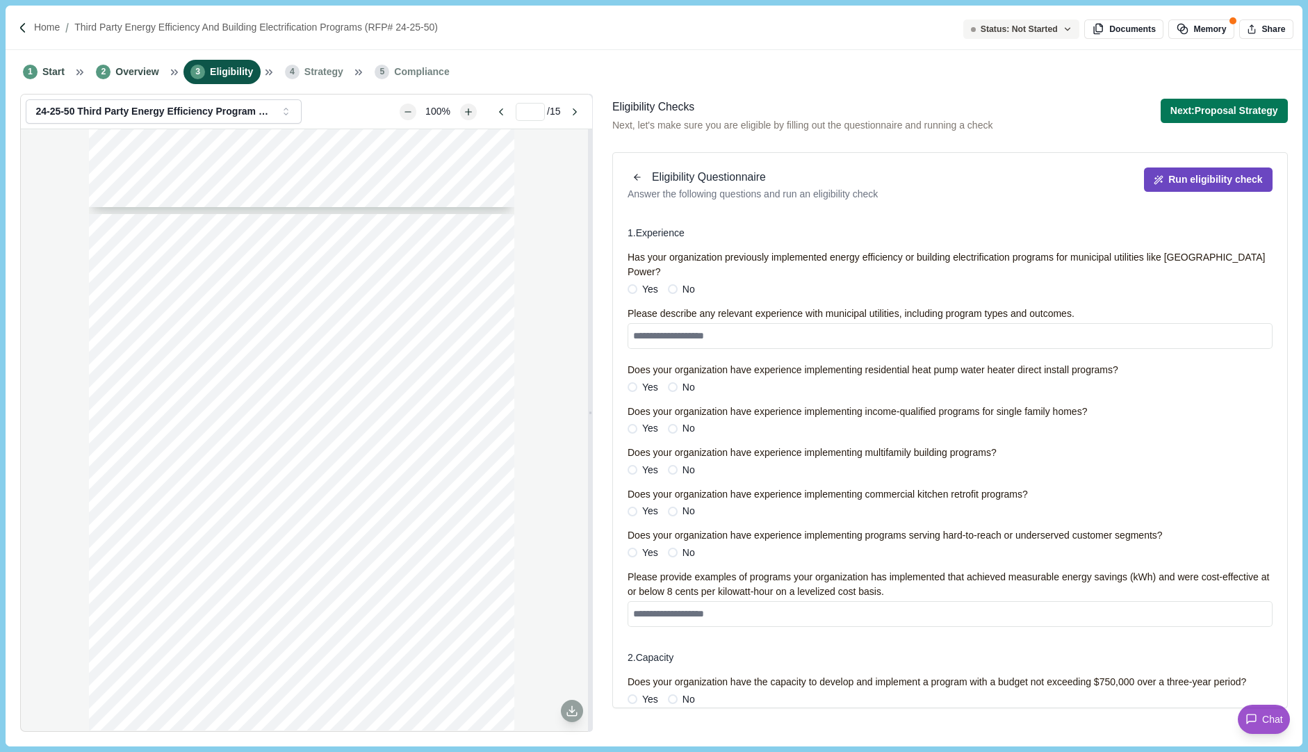
click at [1205, 183] on button "Run eligibility check" at bounding box center [1208, 180] width 128 height 24
click at [1209, 104] on button "Next: Proposal Strategy" at bounding box center [1224, 111] width 127 height 24
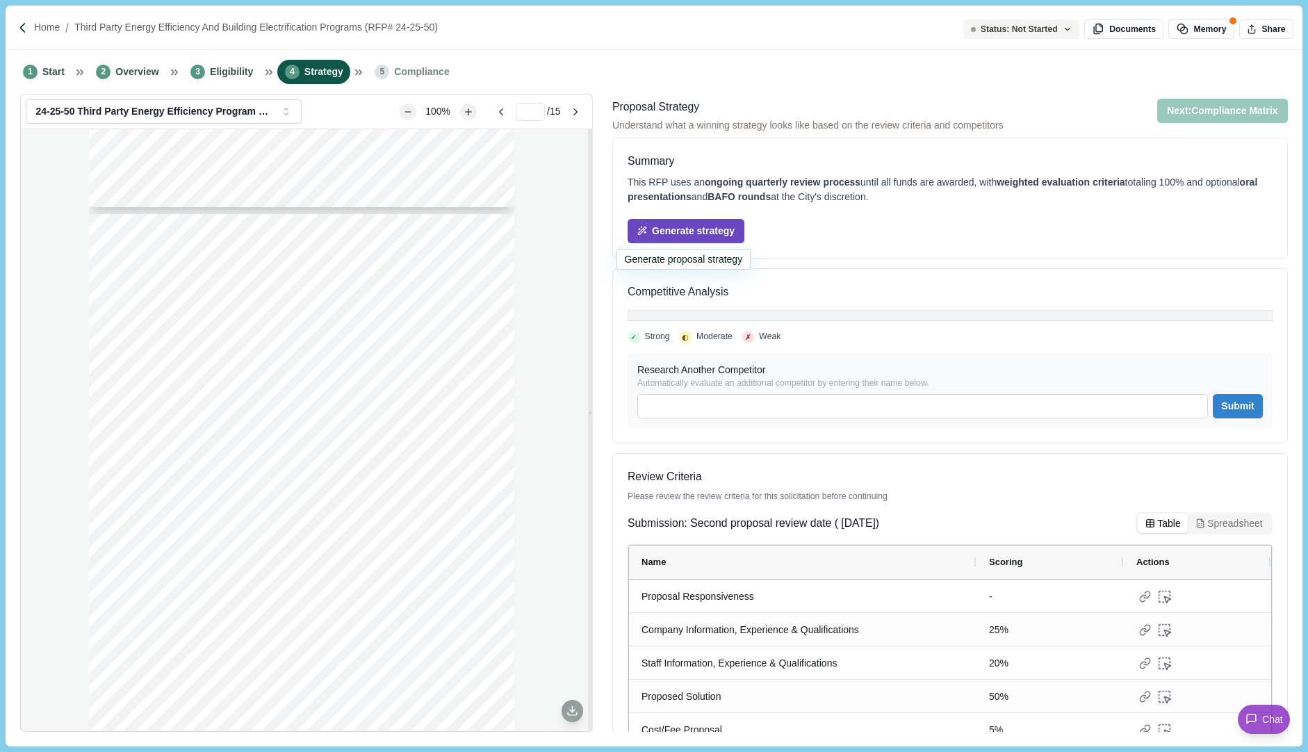
click at [667, 229] on button "Generate strategy" at bounding box center [686, 231] width 117 height 24
click at [231, 75] on span "Eligibility" at bounding box center [231, 72] width 43 height 15
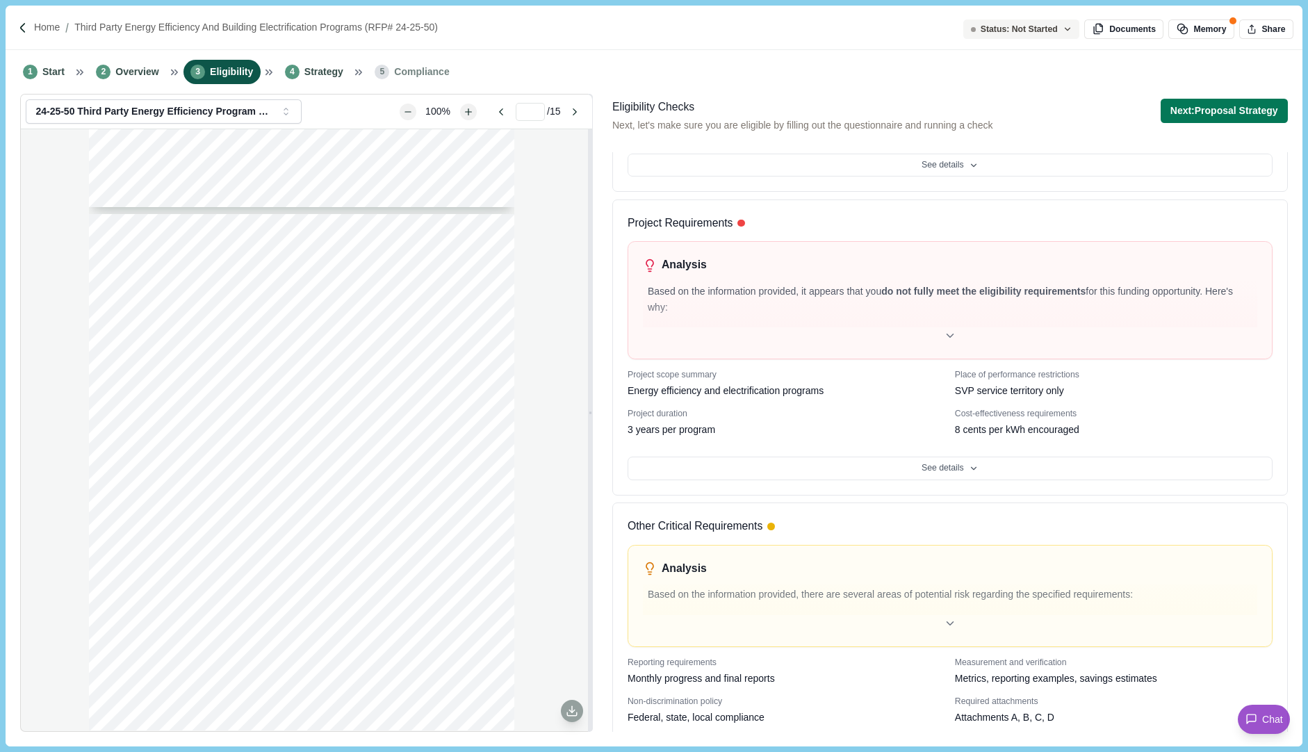
scroll to position [391, 0]
click at [27, 31] on img at bounding box center [23, 28] width 12 height 12
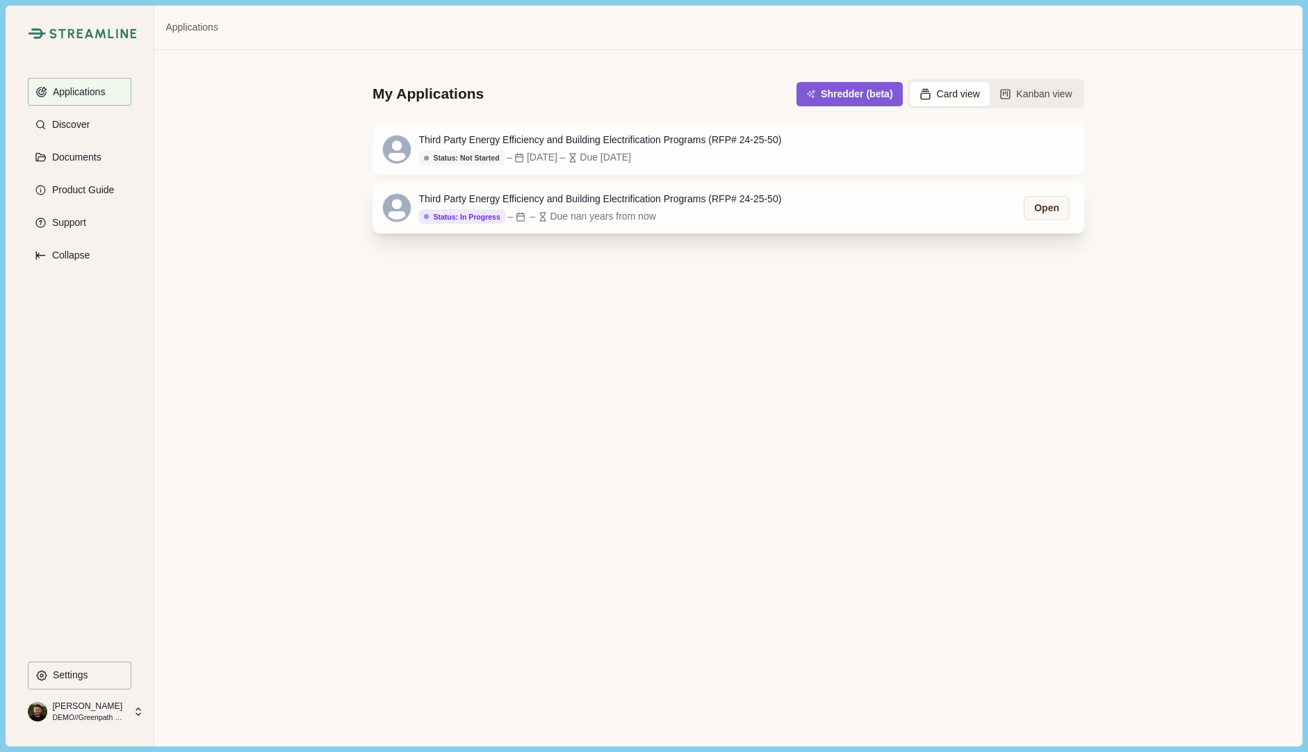
click at [592, 209] on div "Third Party Energy Efficiency and Building Electrification Programs (RFP# 24-25…" at bounding box center [600, 208] width 363 height 32
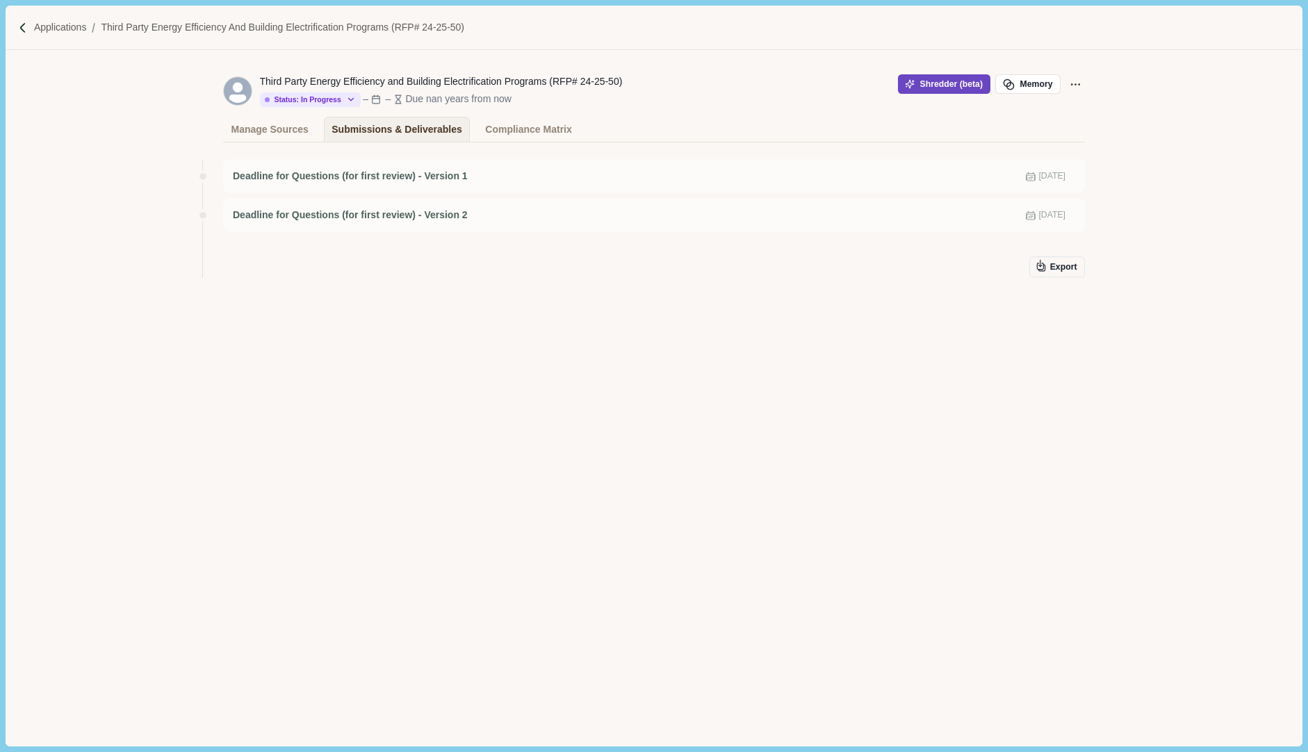
click at [931, 89] on button "Shredder (beta)" at bounding box center [944, 83] width 92 height 19
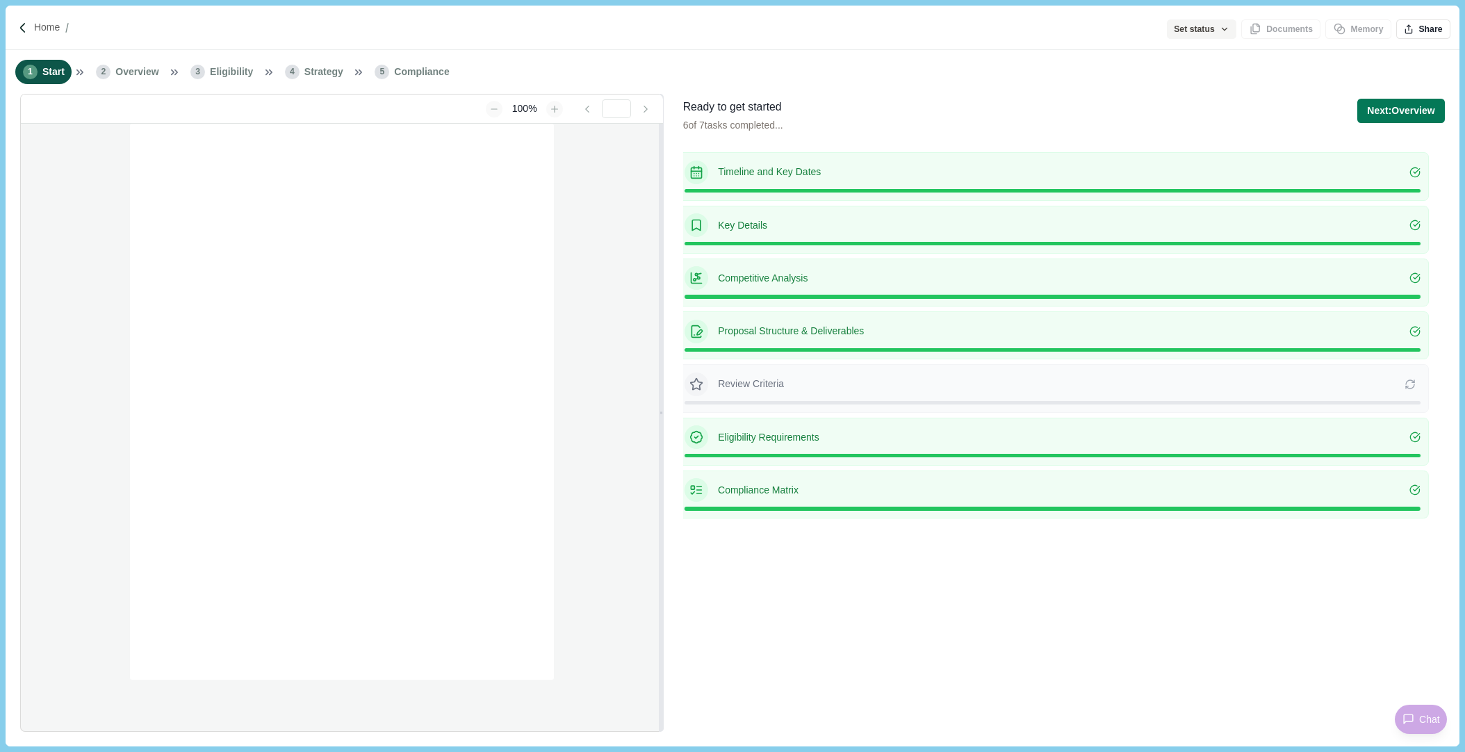
type input "**********"
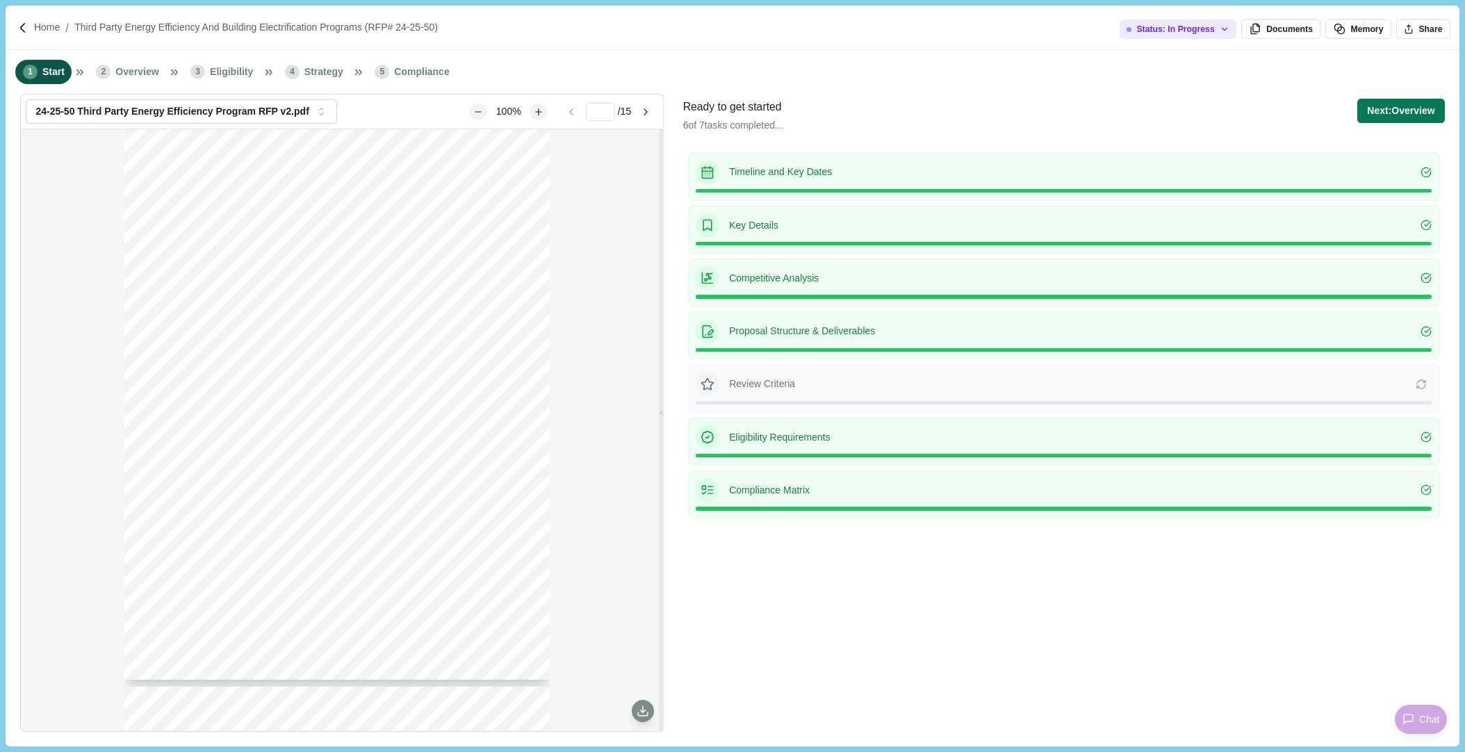
click at [649, 711] on icon at bounding box center [643, 711] width 13 height 13
click at [637, 709] on icon at bounding box center [643, 711] width 13 height 13
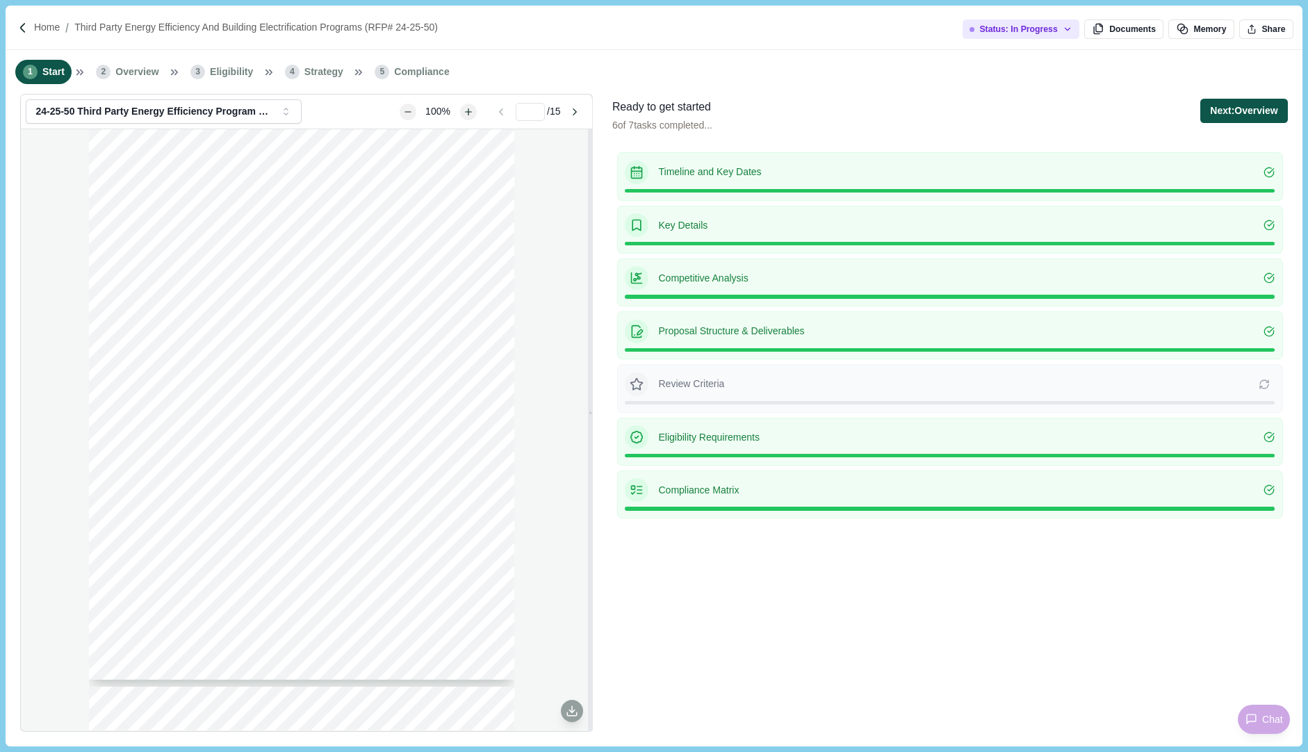
click at [1241, 105] on button "Next: Overview" at bounding box center [1243, 111] width 87 height 24
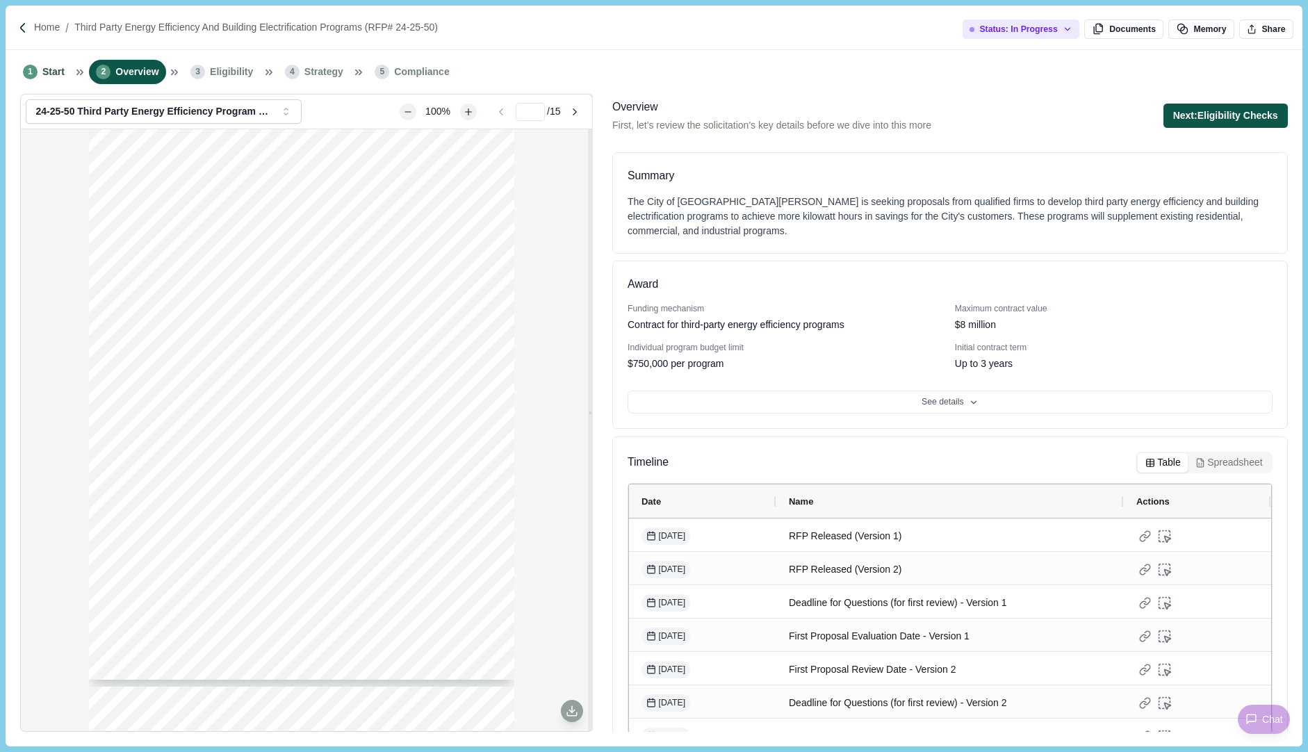
click at [1243, 106] on button "Next: Eligibility Checks" at bounding box center [1226, 116] width 124 height 24
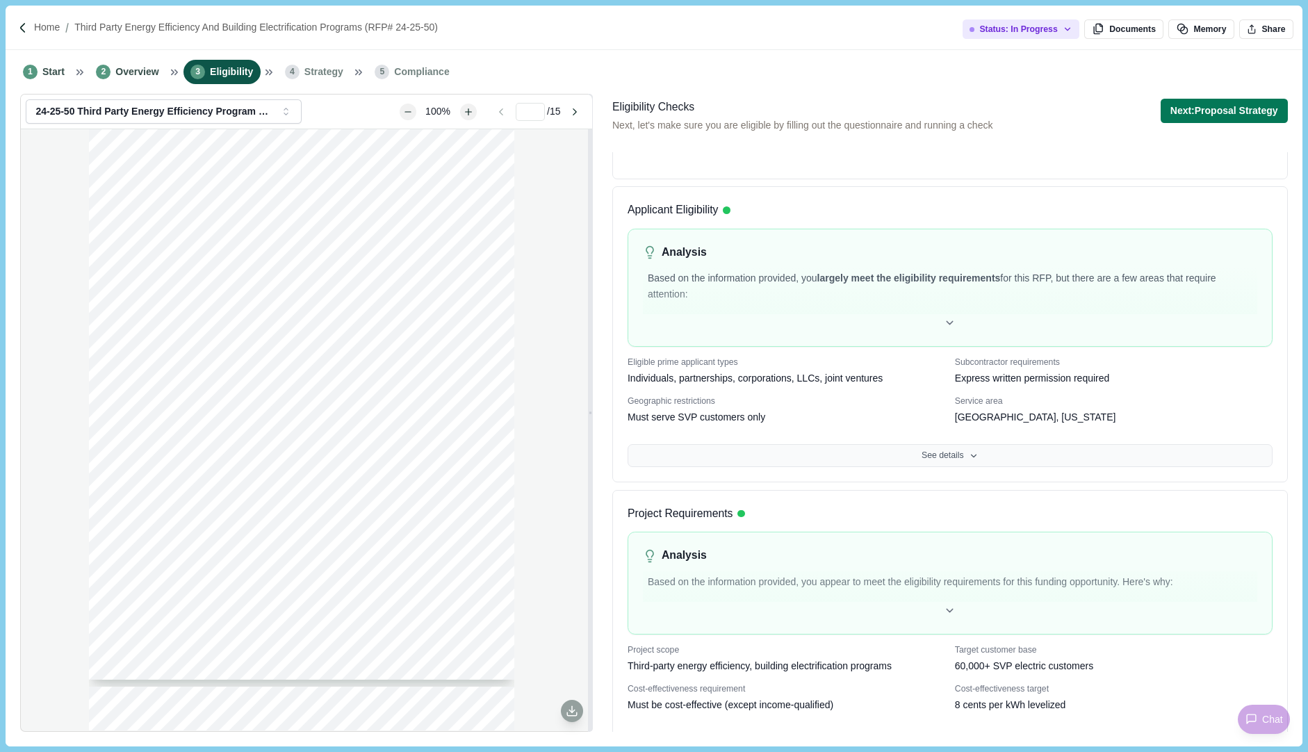
click at [957, 444] on button "See details" at bounding box center [950, 456] width 645 height 24
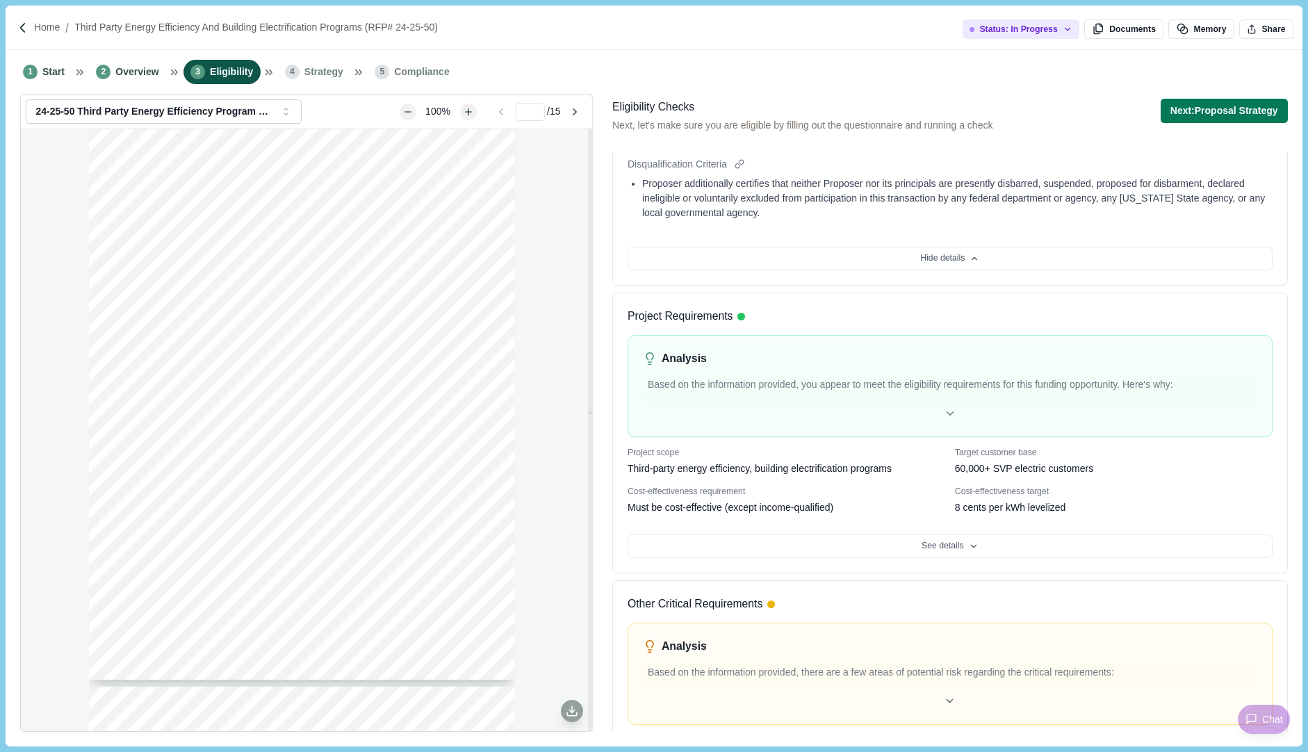
scroll to position [1143, 0]
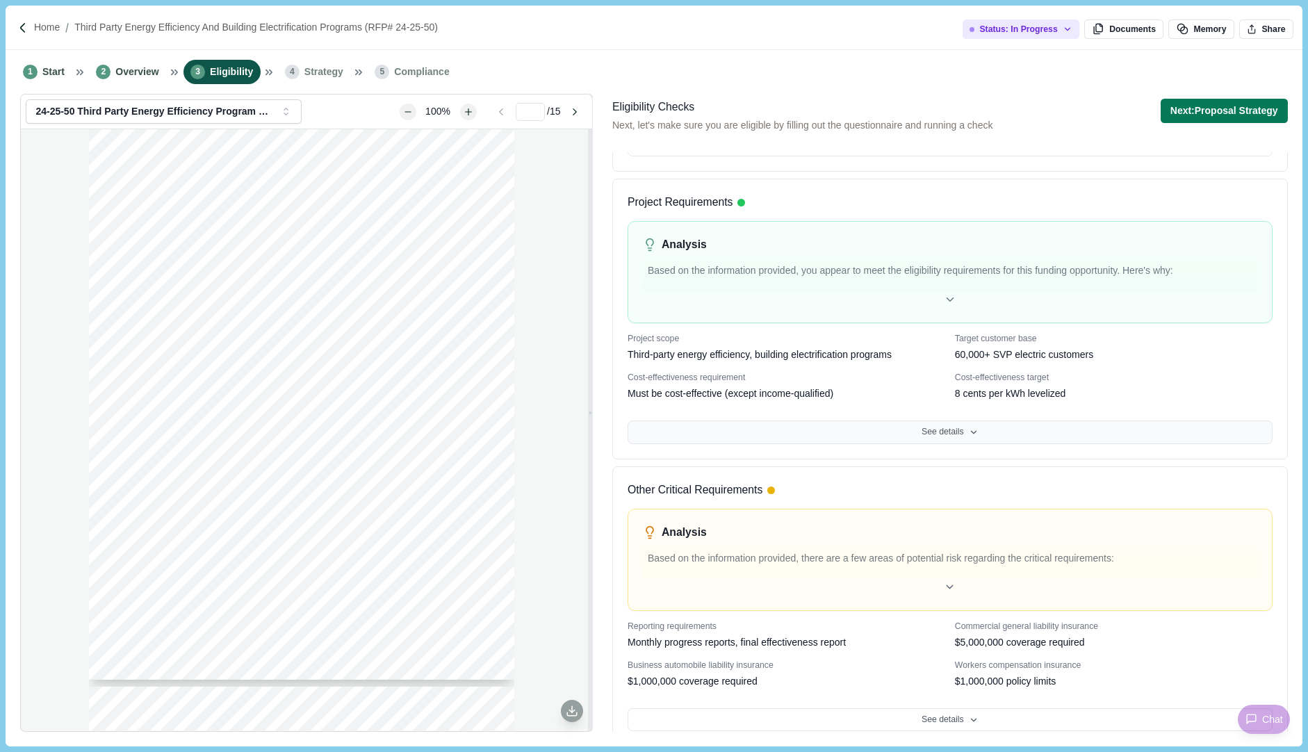
click at [948, 421] on button "See details" at bounding box center [950, 433] width 645 height 24
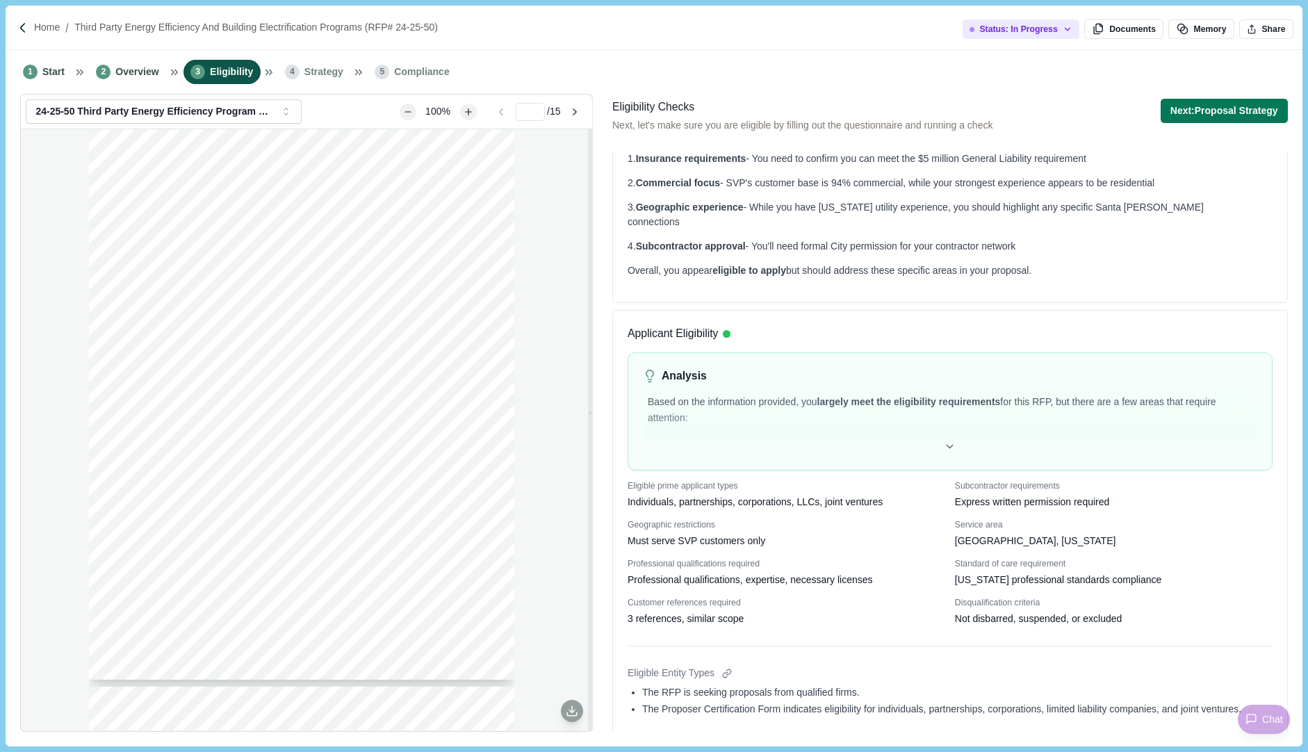
scroll to position [0, 0]
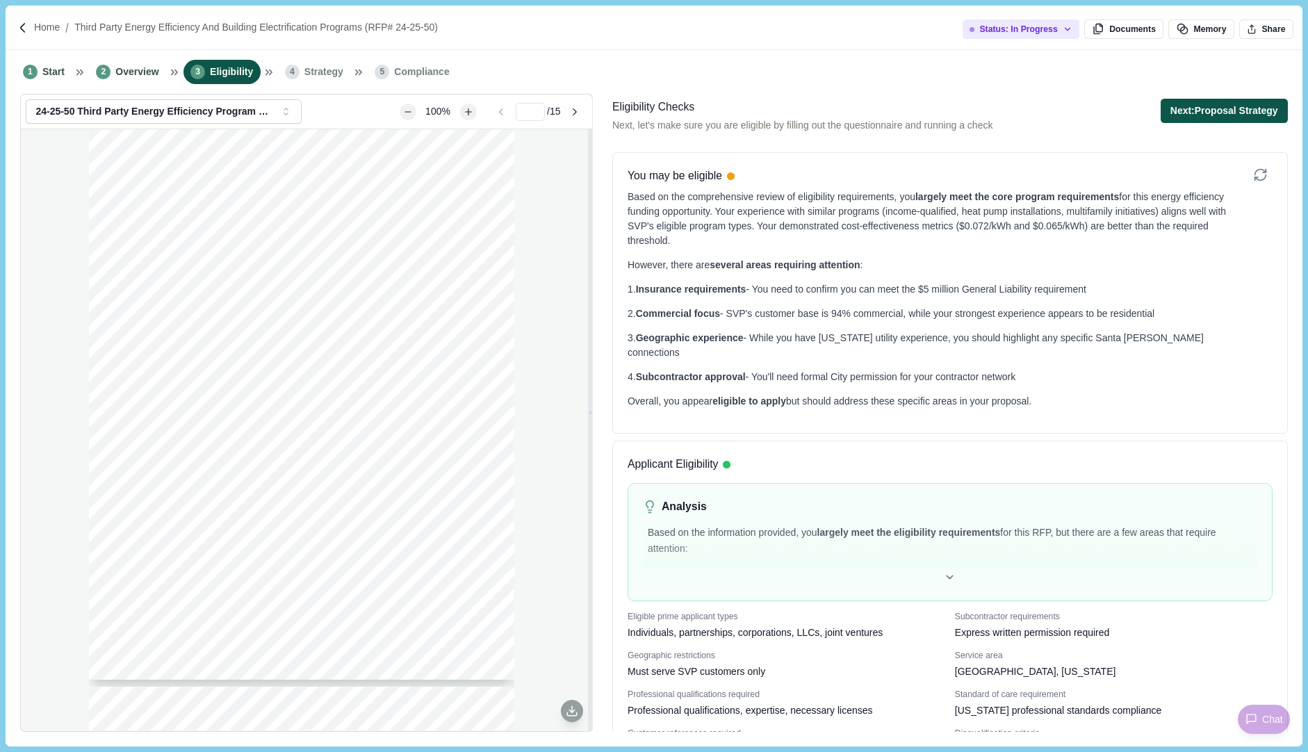
click at [1212, 108] on button "Next: Proposal Strategy" at bounding box center [1224, 111] width 127 height 24
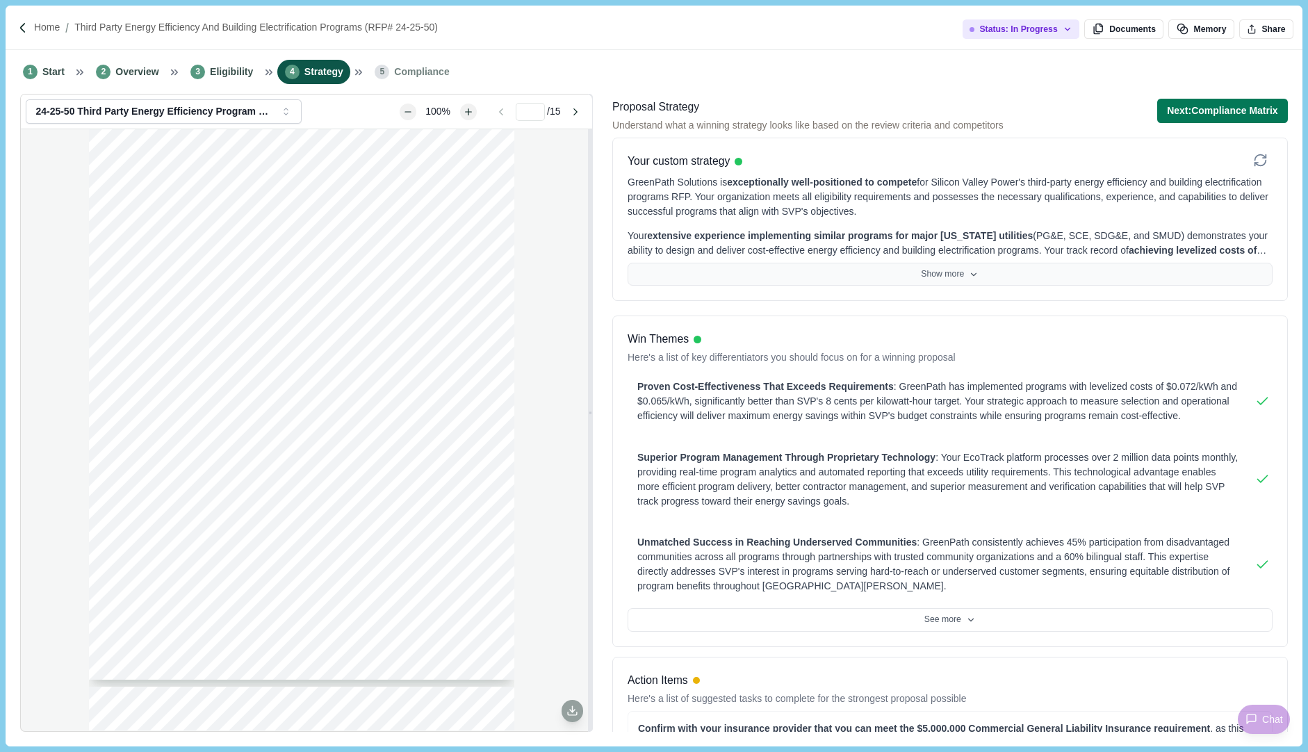
click at [937, 271] on button "Show more" at bounding box center [950, 275] width 645 height 24
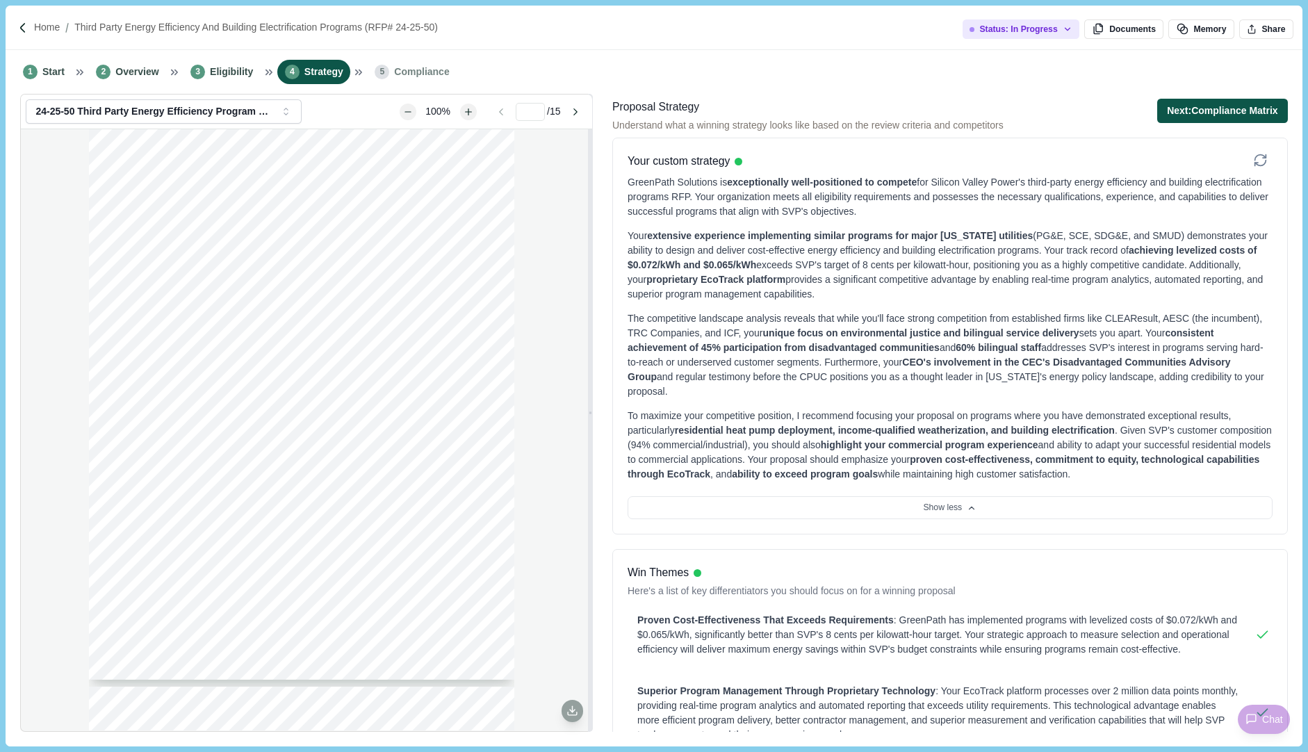
click at [1219, 106] on button "Next: Compliance Matrix" at bounding box center [1222, 111] width 131 height 24
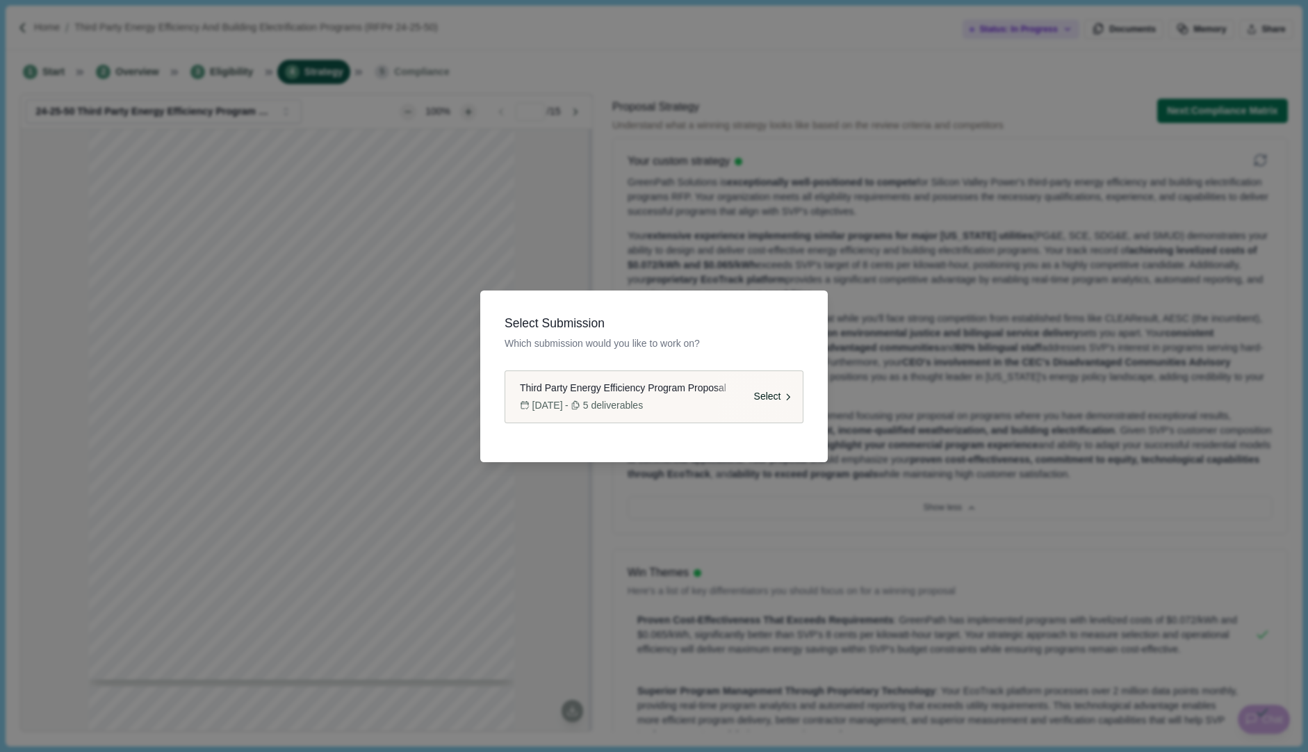
click at [636, 388] on span "Third Party Energy Efficiency Program Proposal" at bounding box center [623, 388] width 206 height 15
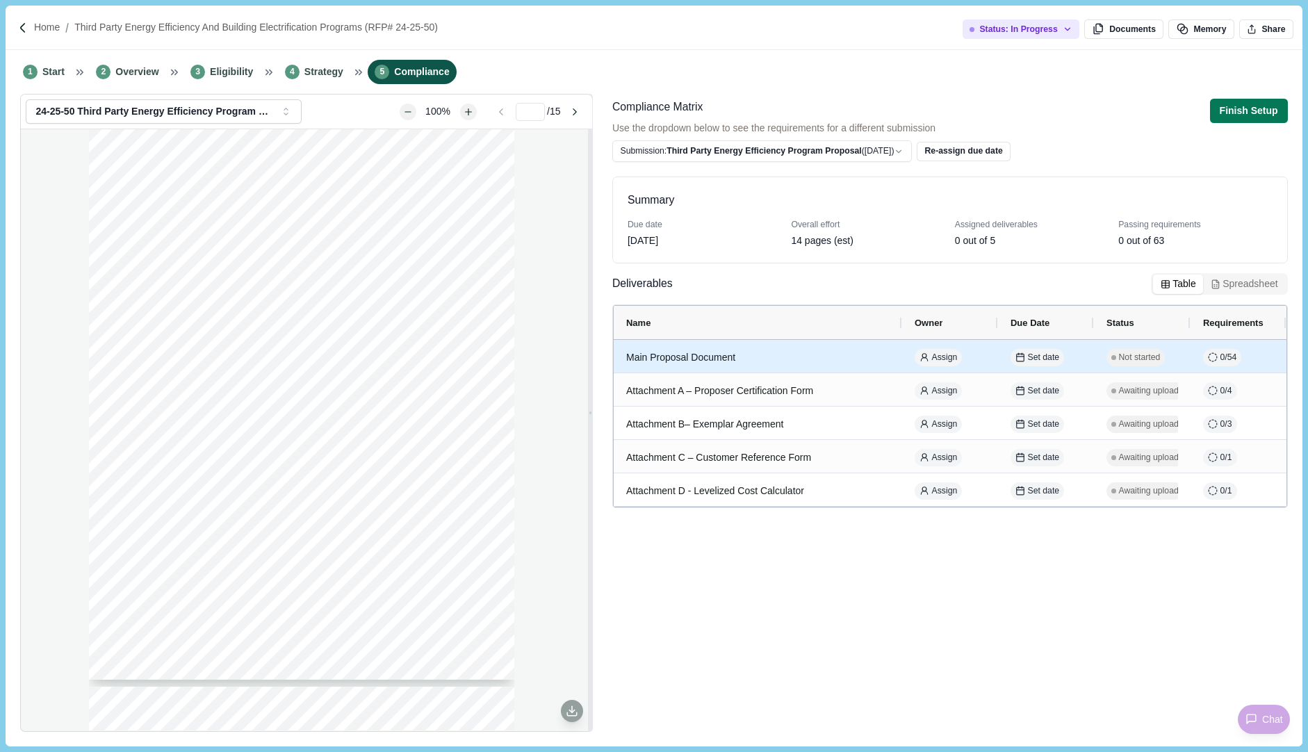
click at [1146, 357] on span "Not started" at bounding box center [1139, 358] width 42 height 13
select select "********"
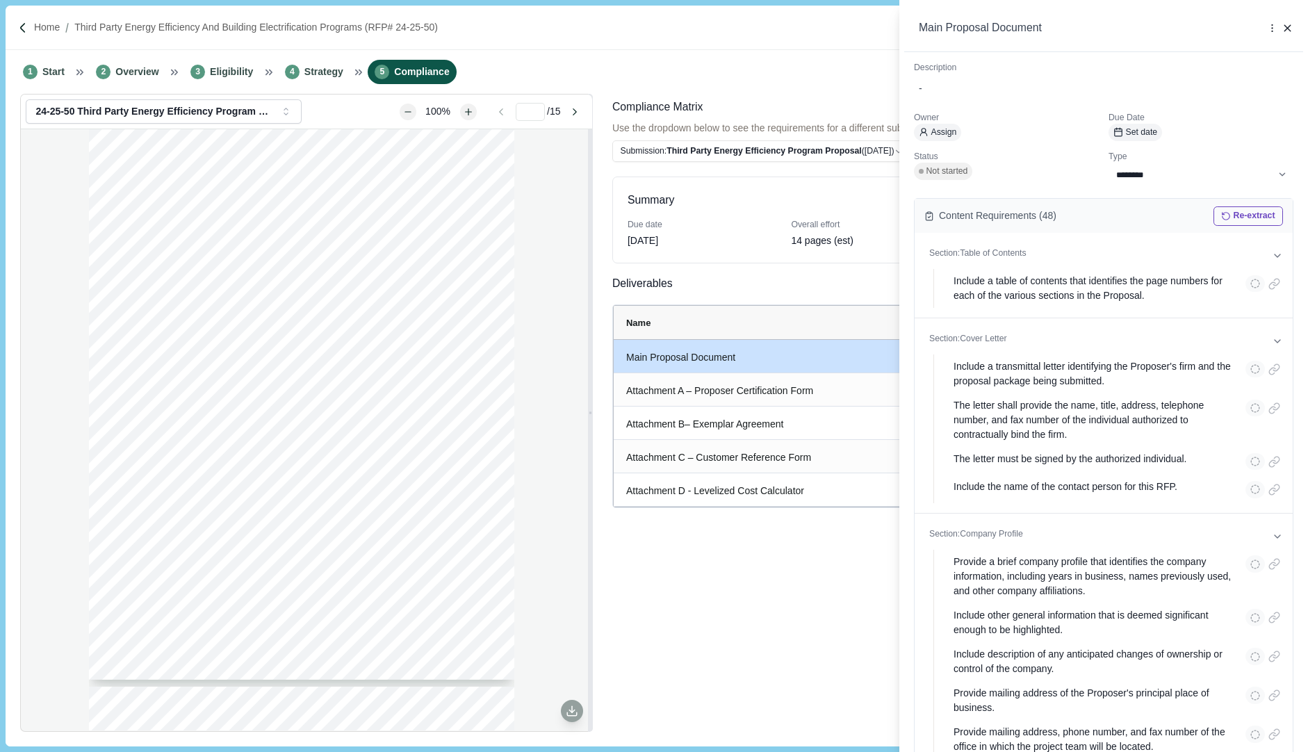
click at [838, 325] on div "**********" at bounding box center [654, 376] width 1308 height 752
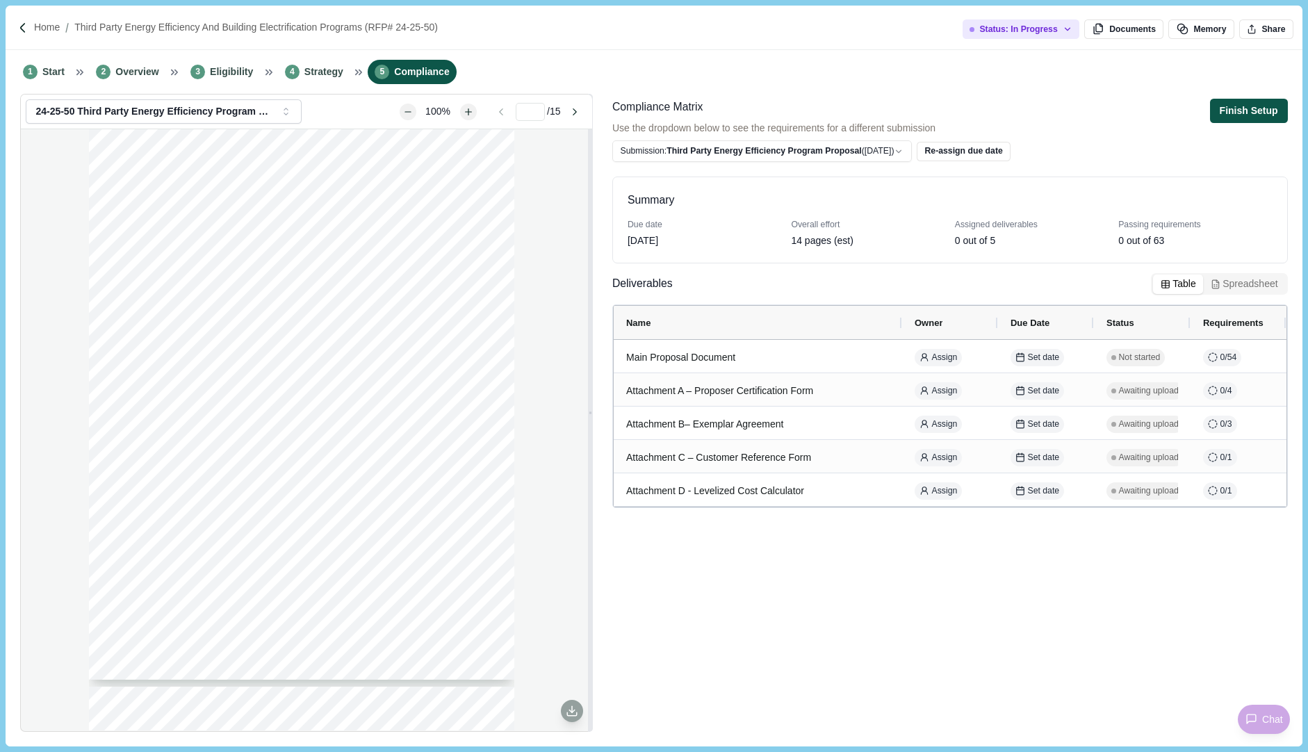
click at [1240, 105] on button "Finish Setup" at bounding box center [1249, 111] width 78 height 24
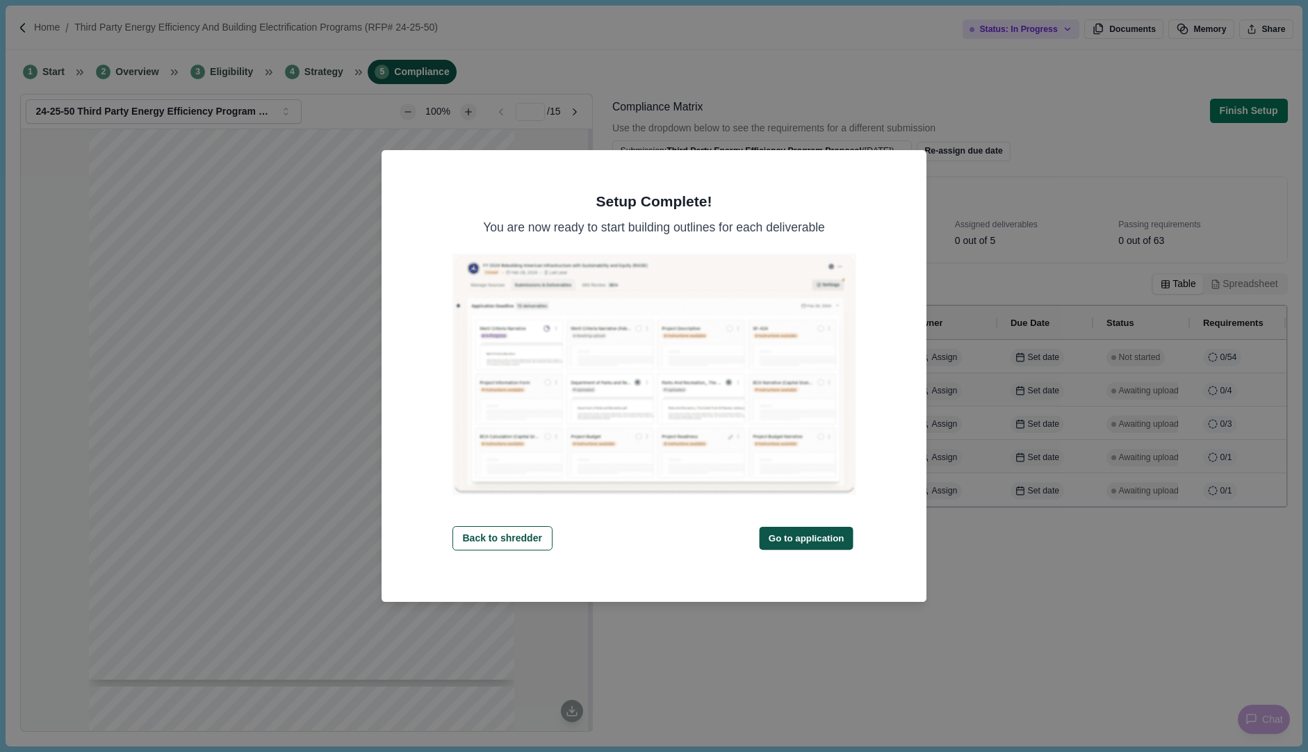
click at [798, 540] on button "Go to application" at bounding box center [807, 538] width 94 height 23
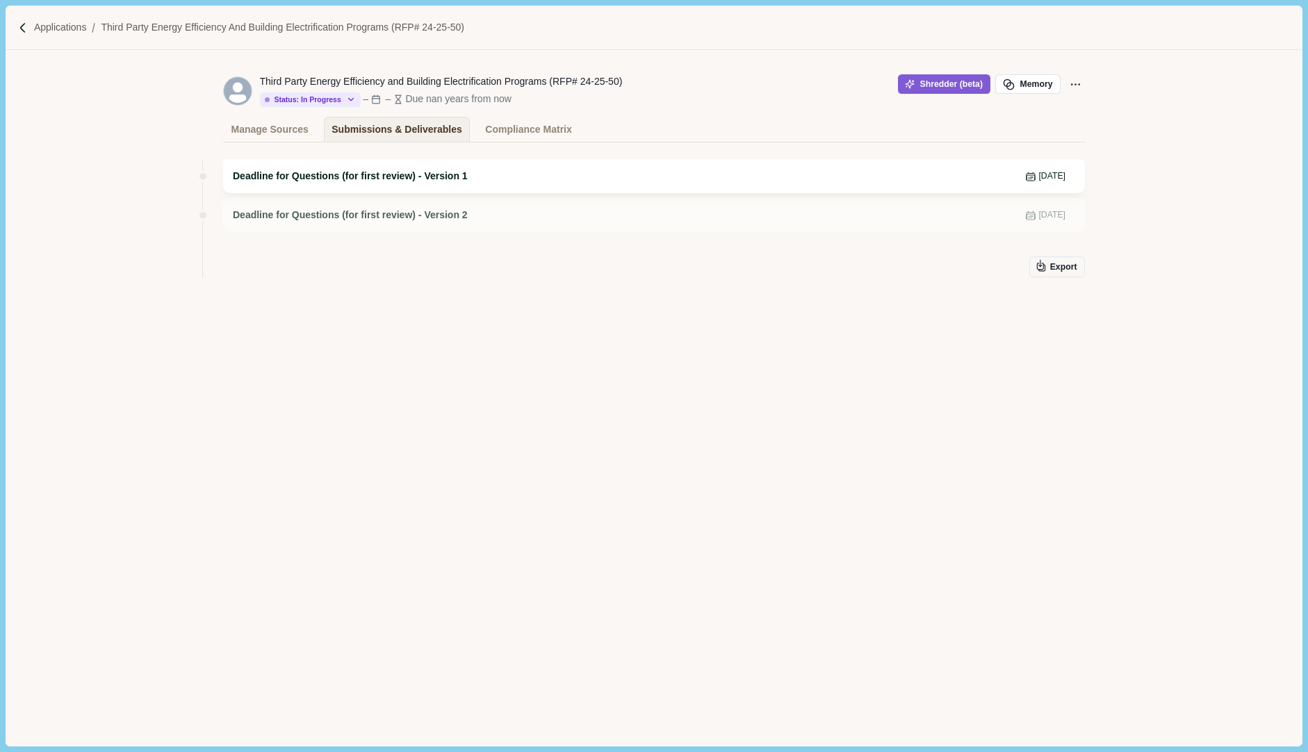
click at [400, 177] on span "Deadline for Questions (for first review) - Version 1" at bounding box center [350, 176] width 235 height 15
click at [273, 211] on span "Deadline for Questions (for first review) - Version 2" at bounding box center [350, 215] width 235 height 15
click at [526, 136] on div "Compliance Matrix" at bounding box center [528, 129] width 86 height 24
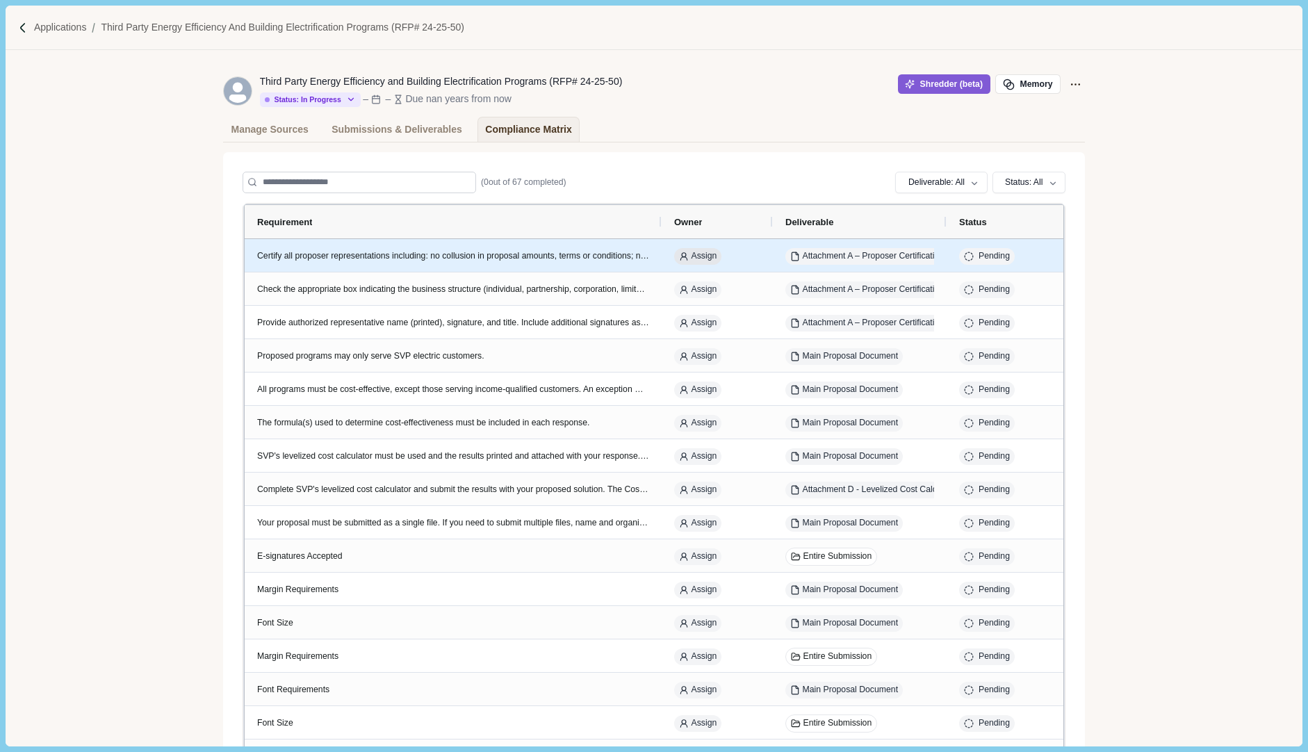
click at [702, 256] on span "Assign" at bounding box center [705, 256] width 26 height 13
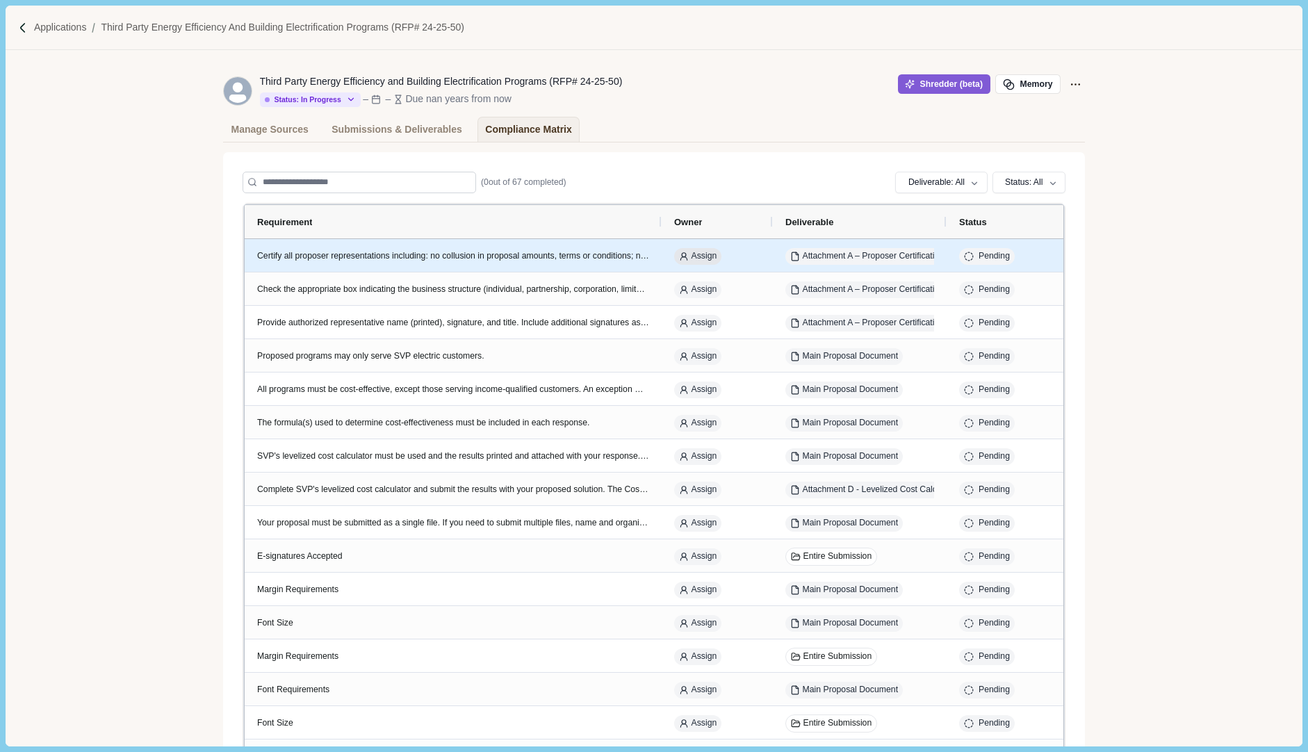
click at [711, 256] on span "Assign" at bounding box center [705, 256] width 26 height 13
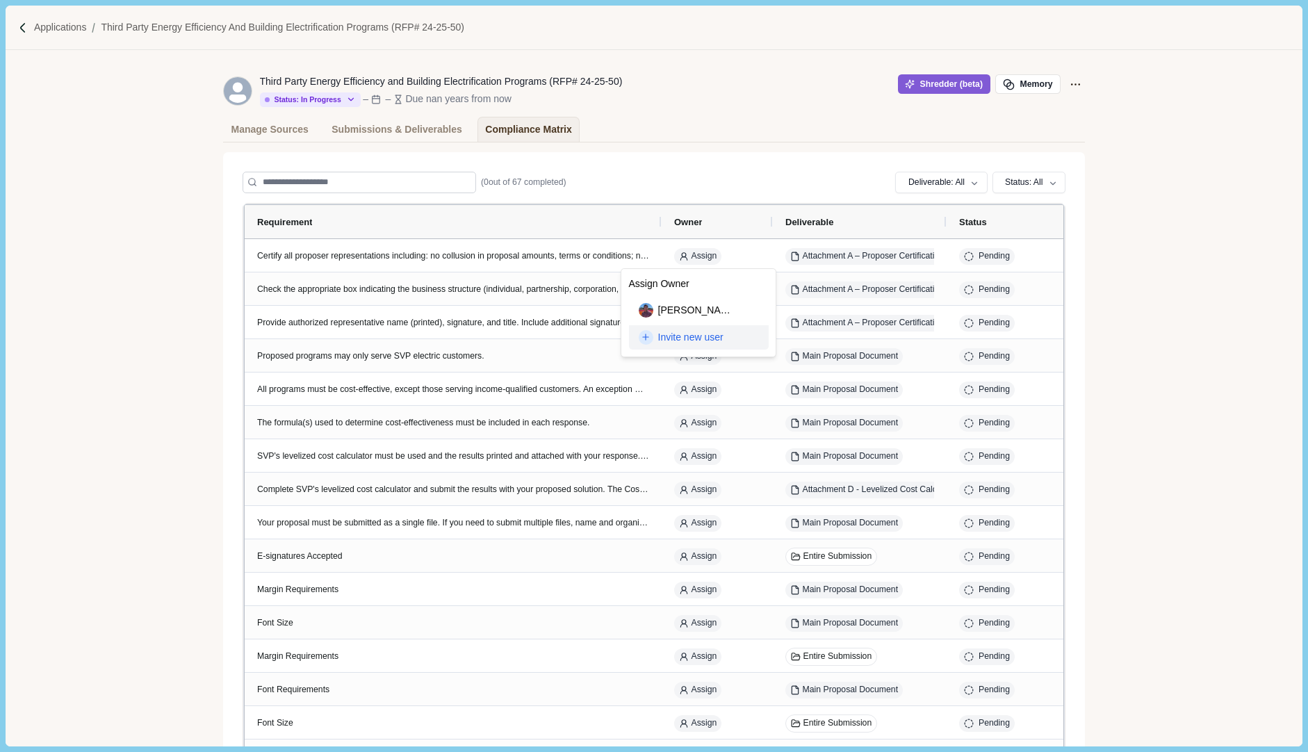
click at [647, 338] on icon at bounding box center [646, 337] width 10 height 10
click at [654, 312] on input at bounding box center [699, 309] width 140 height 22
click at [671, 336] on button "Cancel" at bounding box center [663, 334] width 68 height 19
click at [60, 23] on p "Applications" at bounding box center [60, 27] width 53 height 15
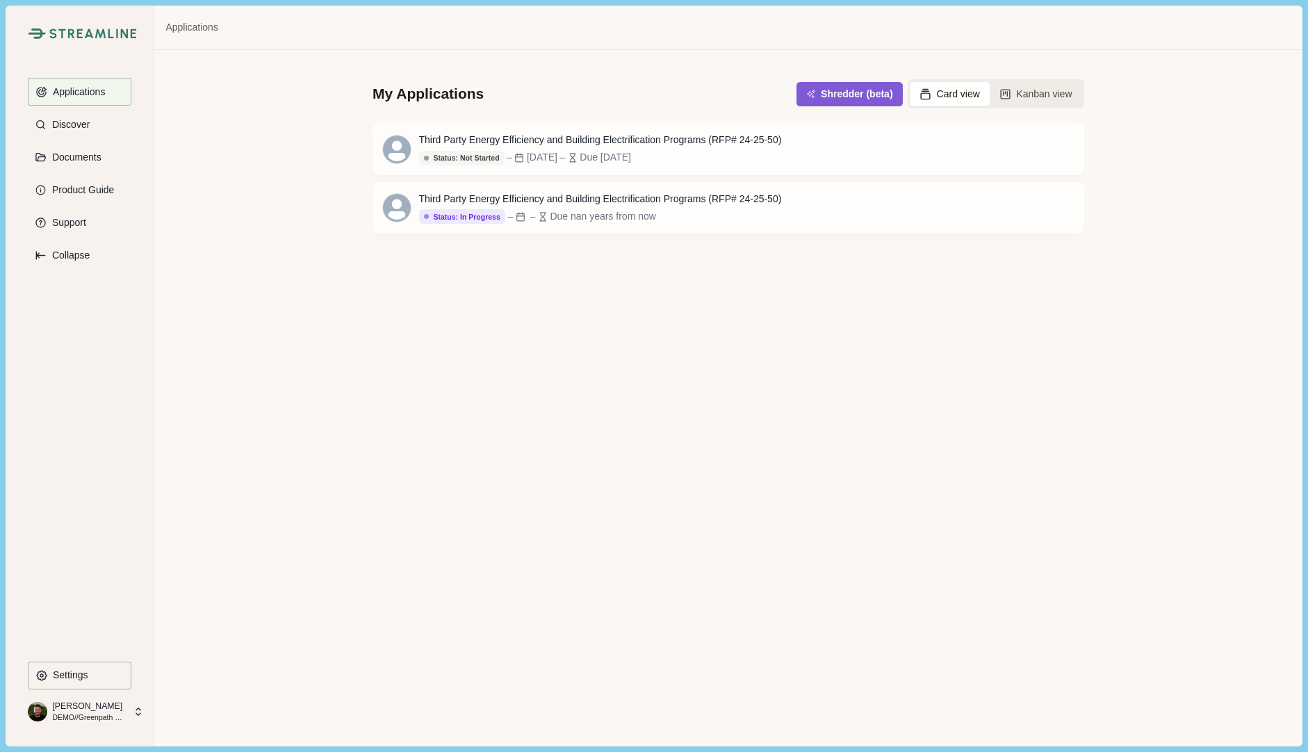
click at [85, 714] on p "DEMO//Greenpath Solutions LLC" at bounding box center [88, 717] width 73 height 11
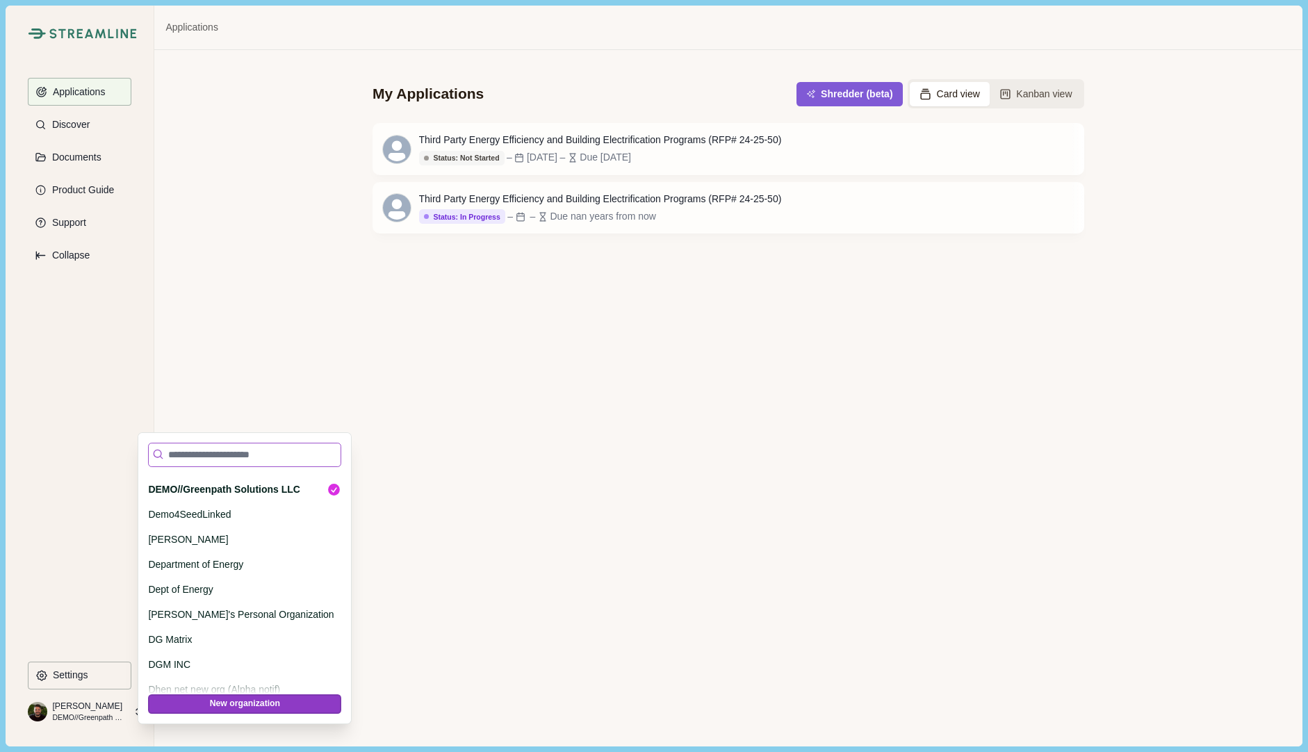
click at [207, 458] on input at bounding box center [244, 455] width 193 height 24
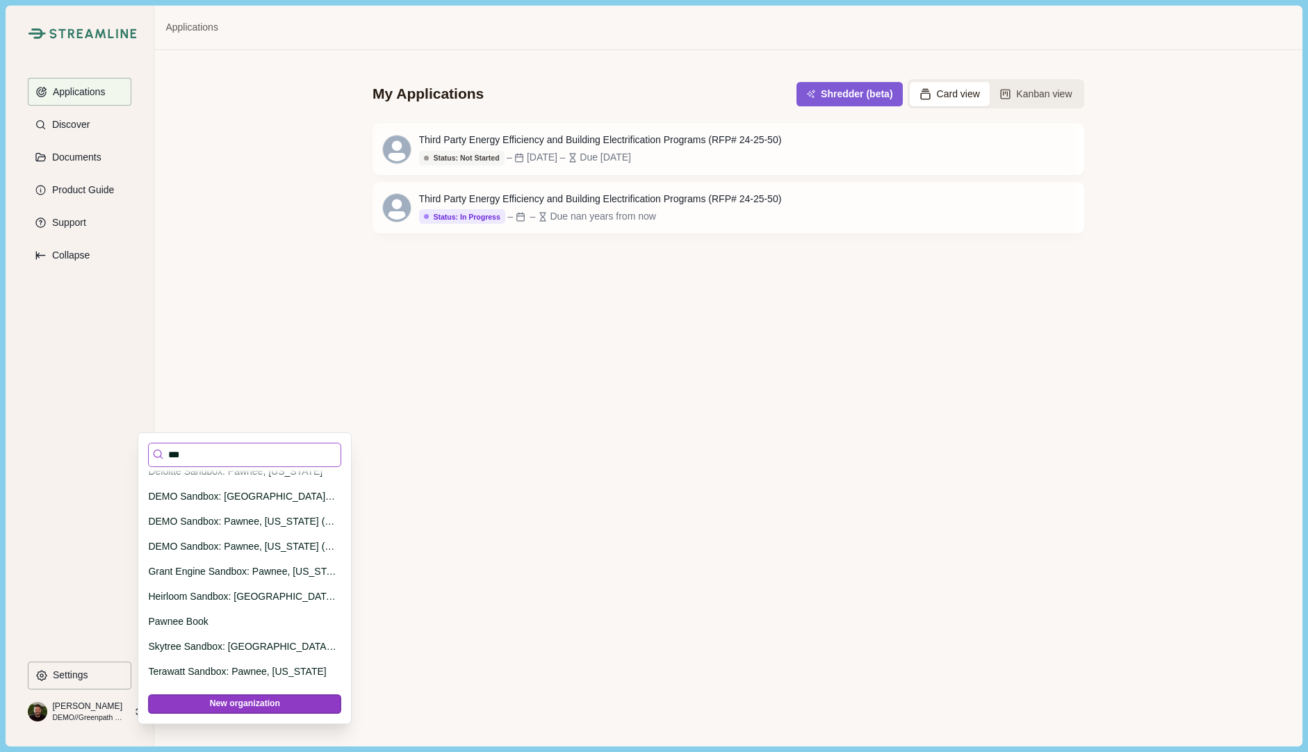
scroll to position [113, 0]
type input "***"
click at [198, 500] on p "DEMO Sandbox: Pawnee, Indiana" at bounding box center [242, 496] width 188 height 15
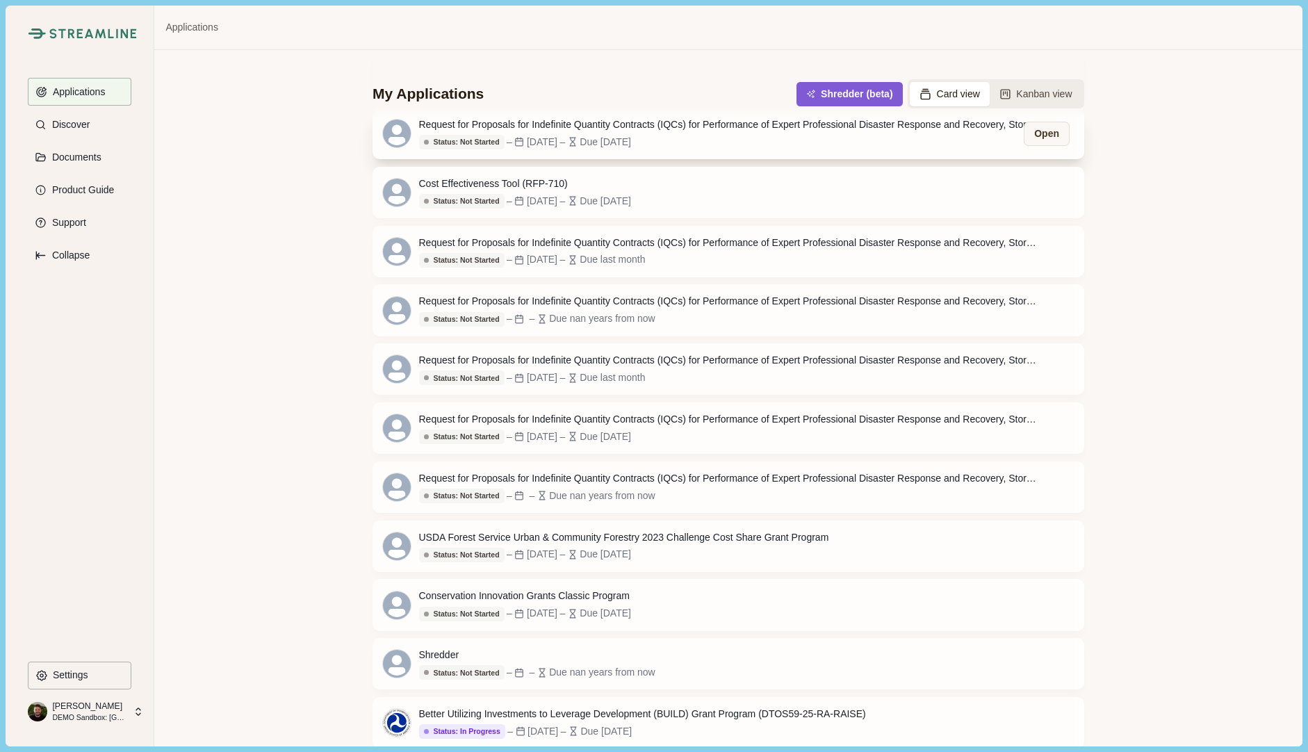
scroll to position [264, 0]
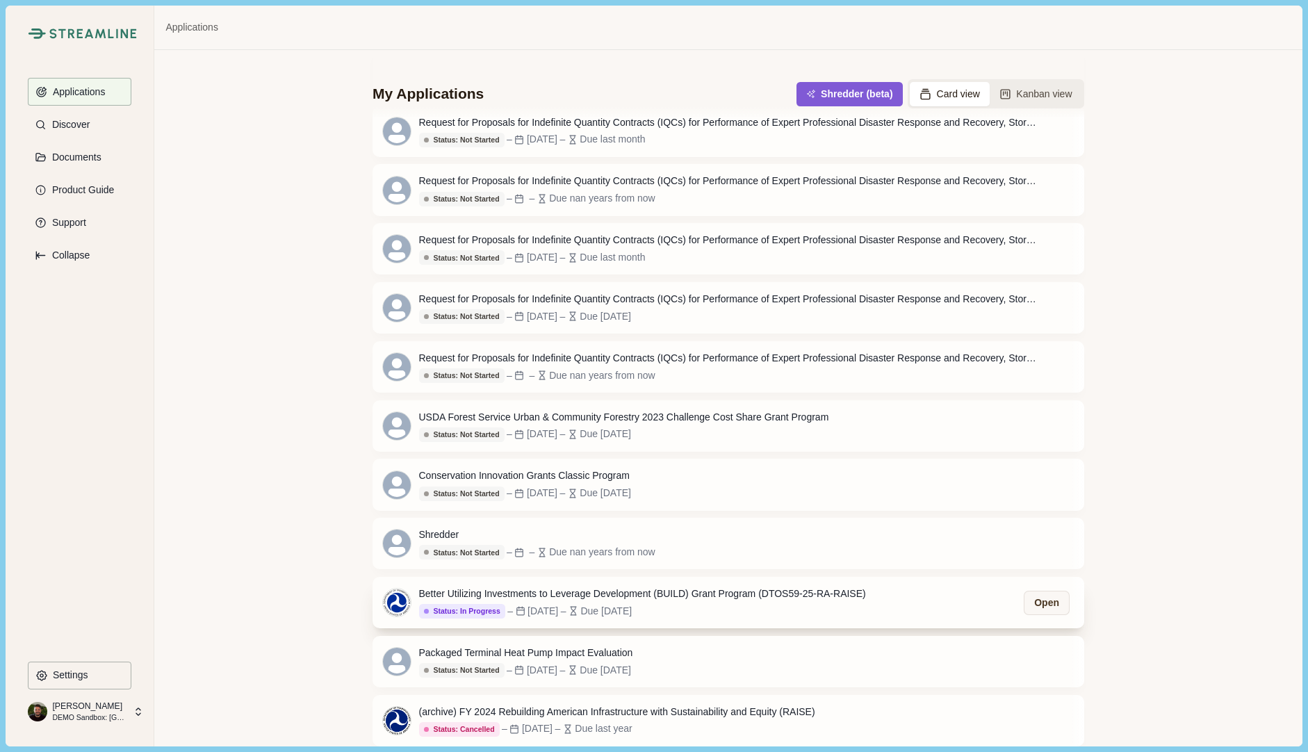
click at [714, 582] on div "Better Utilizing Investments to Leverage Development (BUILD) Grant Program (DTO…" at bounding box center [729, 602] width 712 height 51
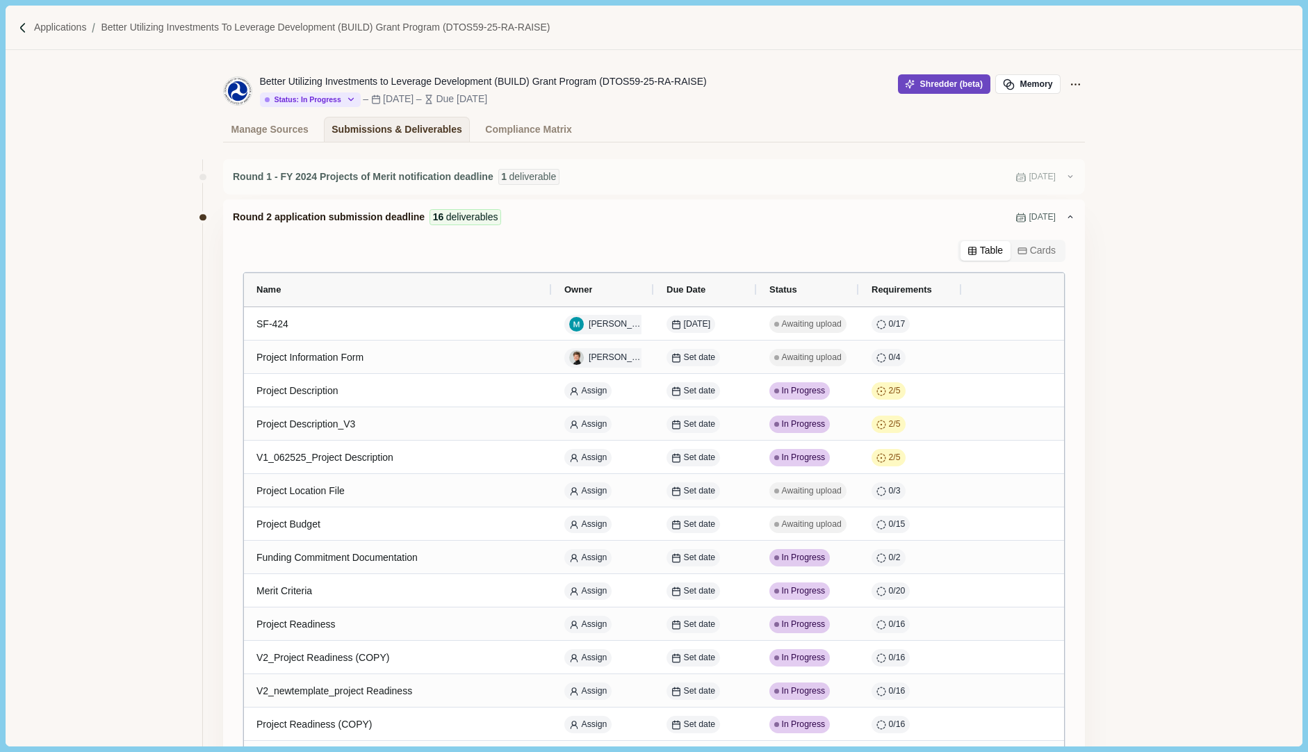
click at [931, 85] on button "Shredder (beta)" at bounding box center [944, 83] width 92 height 19
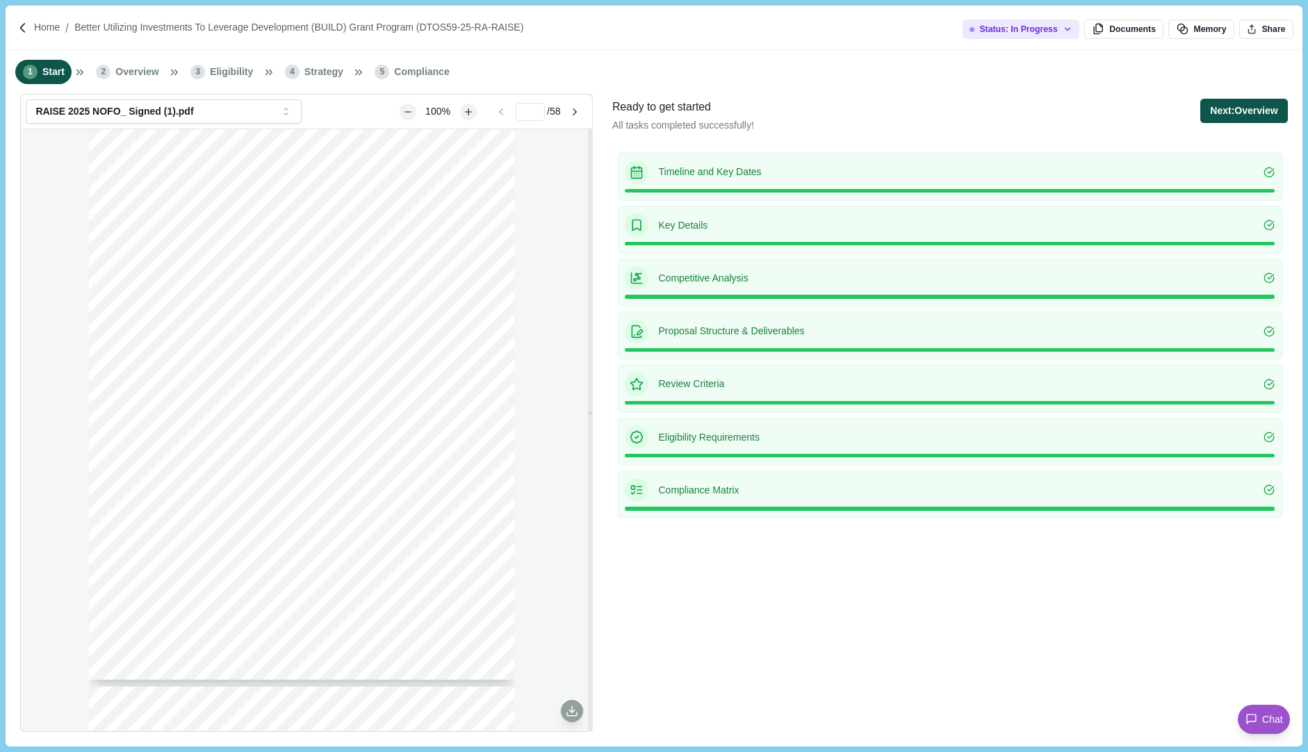
click at [1258, 115] on button "Next: Overview" at bounding box center [1243, 111] width 87 height 24
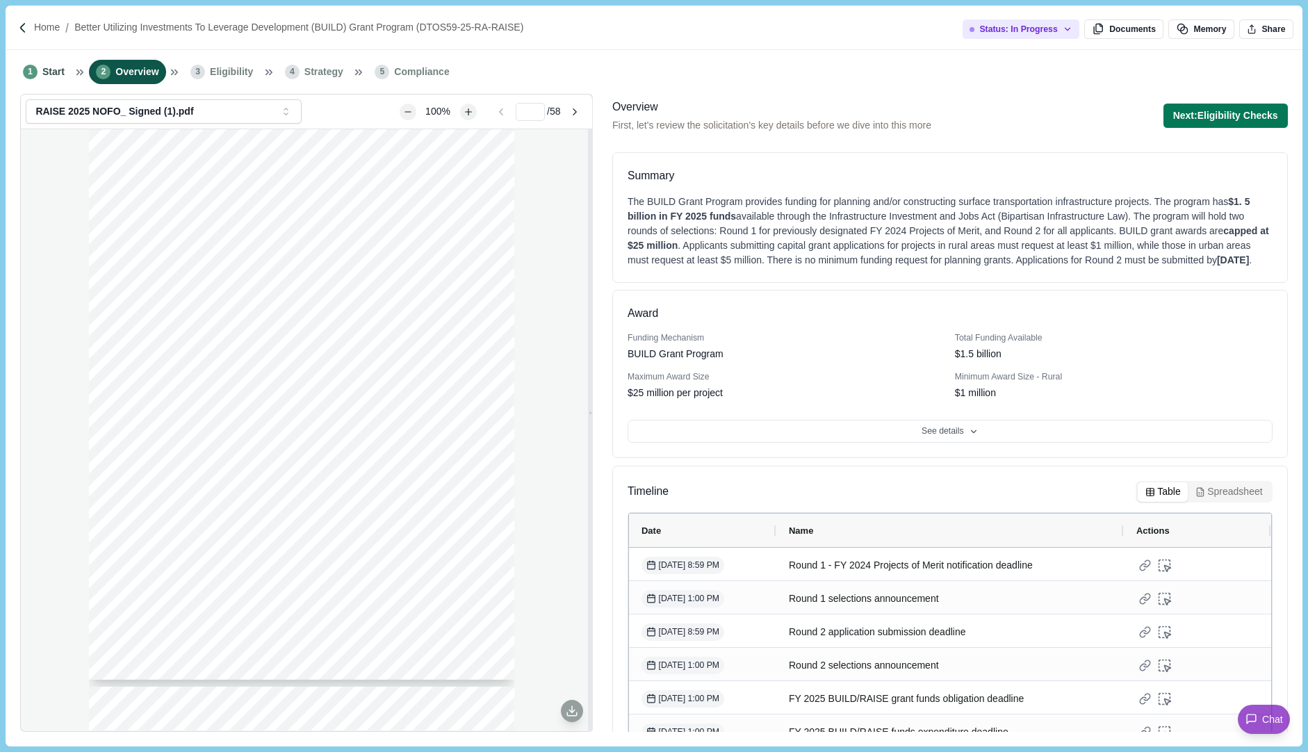
click at [1258, 115] on button "Next: Eligibility Checks" at bounding box center [1226, 116] width 124 height 24
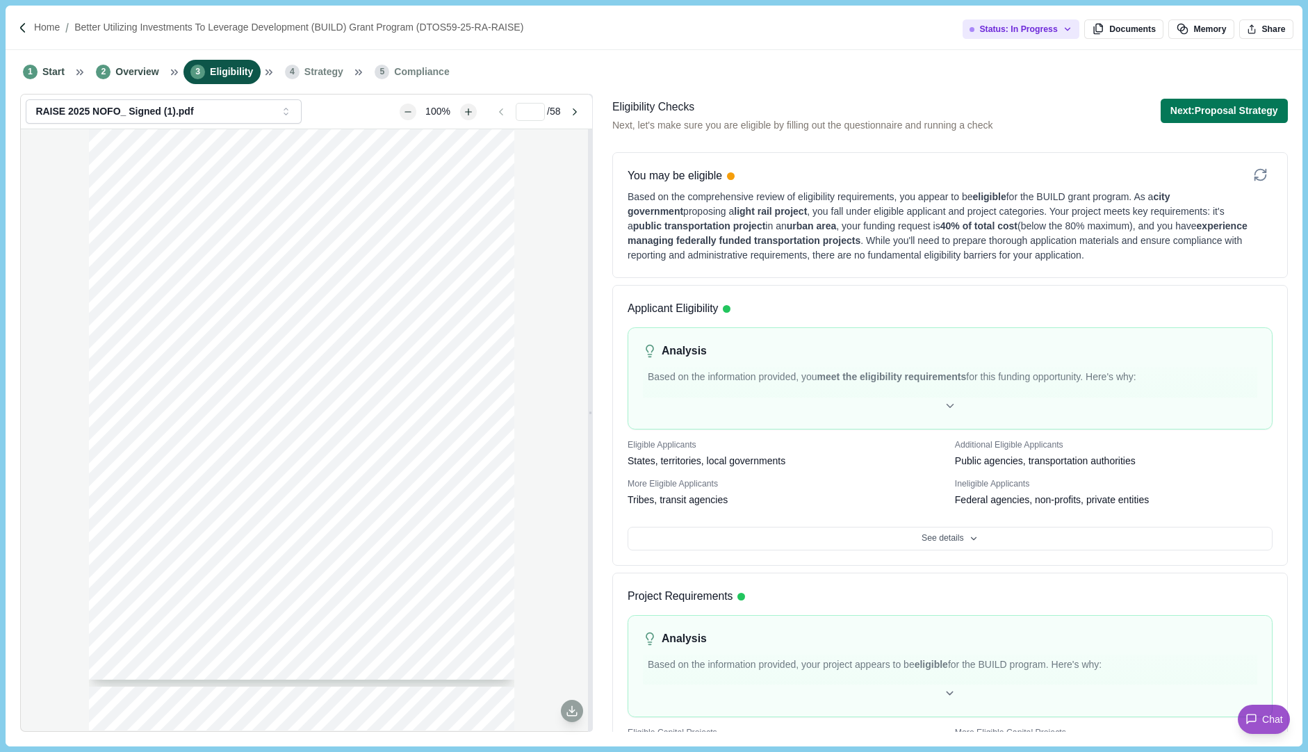
click at [1258, 115] on button "Next: Proposal Strategy" at bounding box center [1224, 111] width 127 height 24
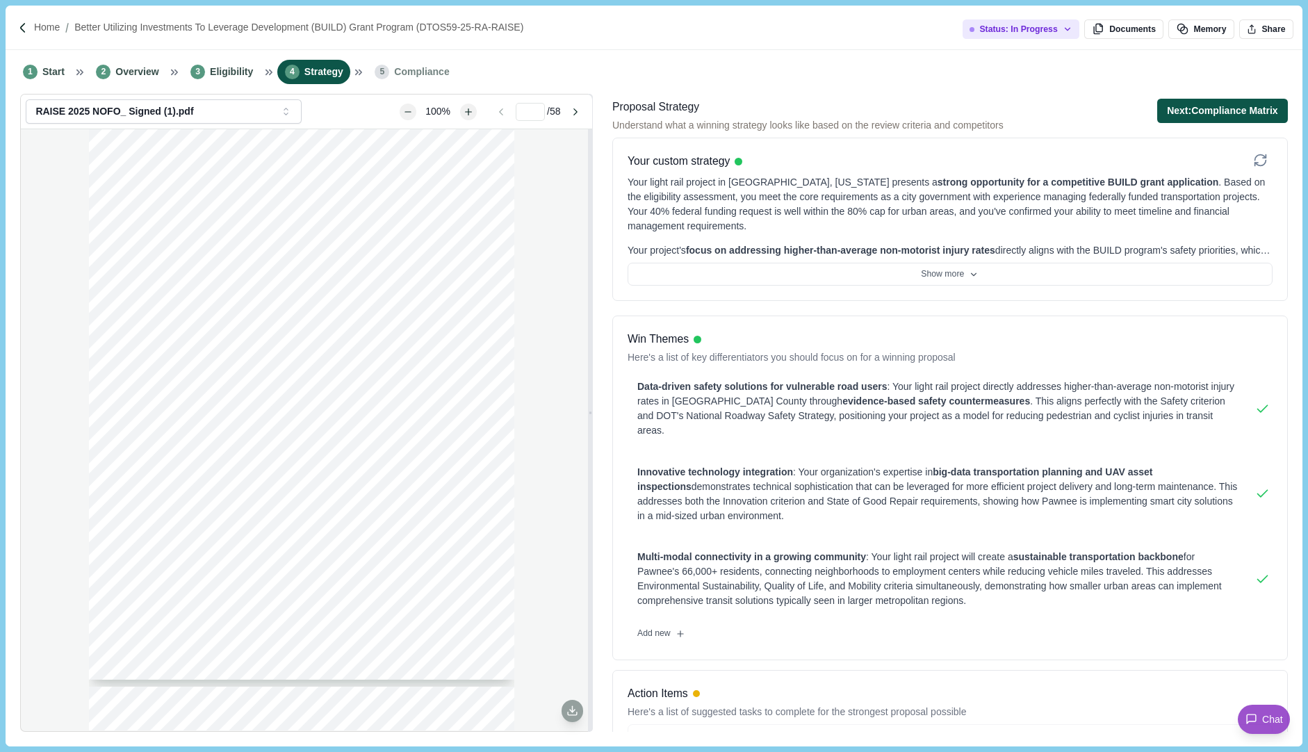
click at [1239, 113] on button "Next: Compliance Matrix" at bounding box center [1222, 111] width 131 height 24
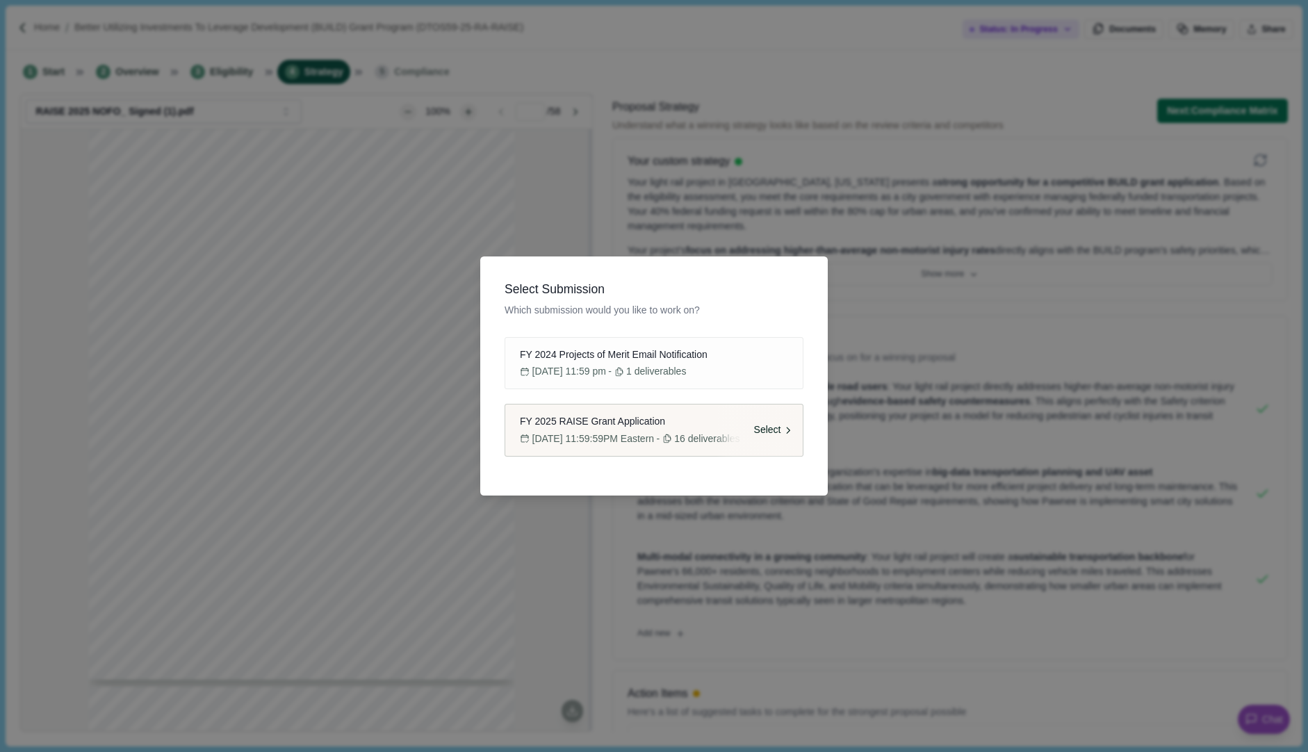
click at [780, 426] on span "Select" at bounding box center [767, 430] width 27 height 15
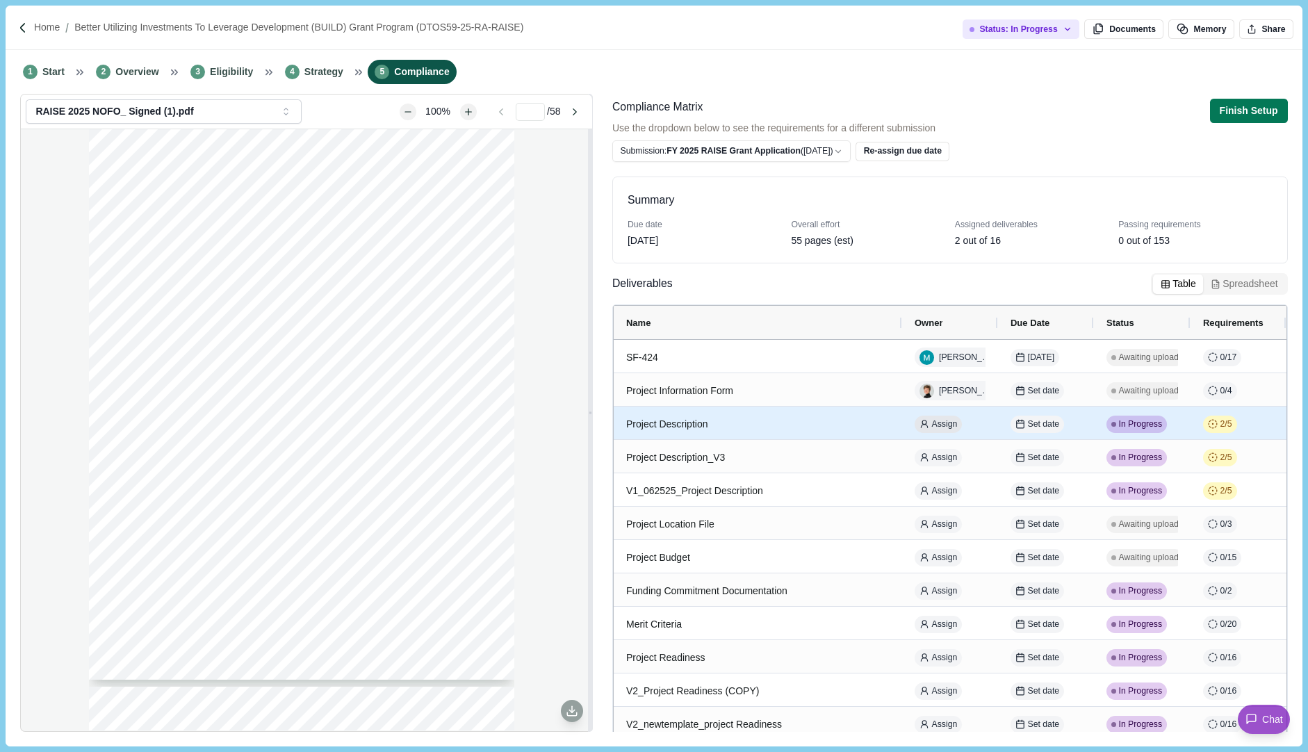
click at [945, 427] on span "Assign" at bounding box center [944, 424] width 26 height 13
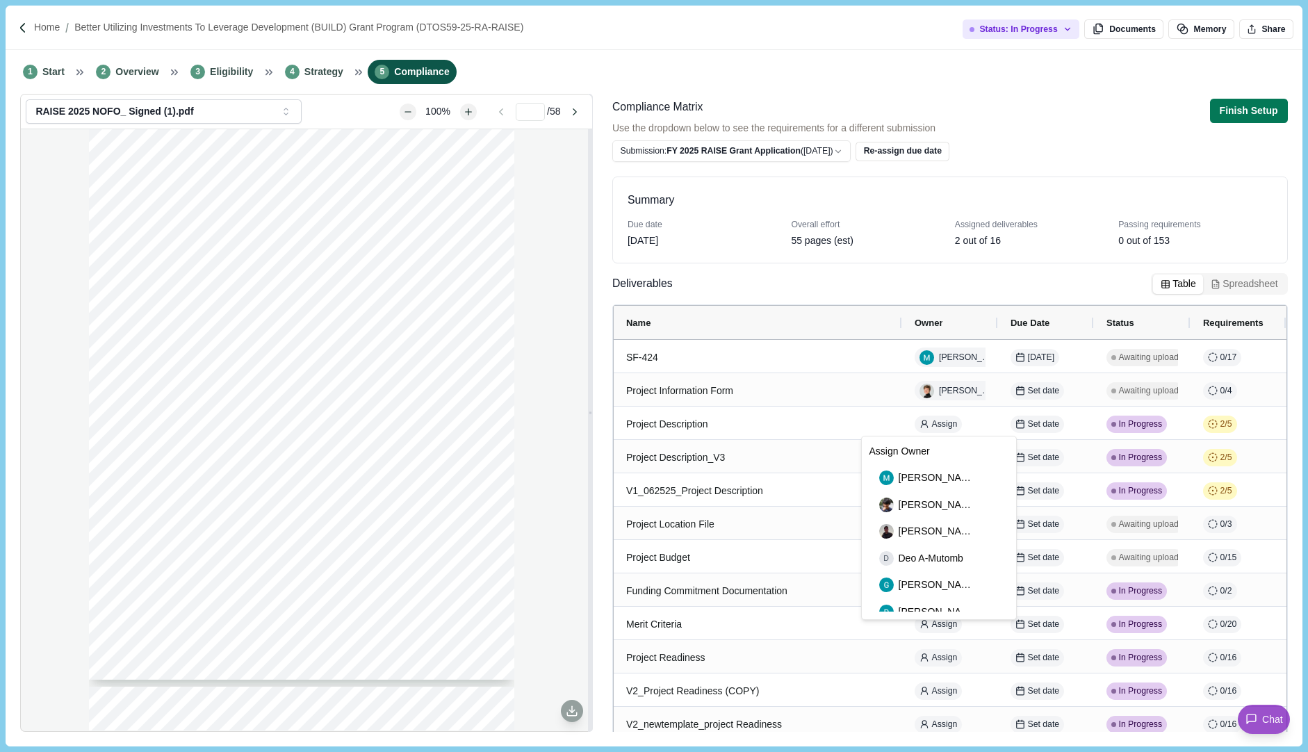
click at [874, 288] on div "Deliverables Table Spreadsheet" at bounding box center [950, 286] width 676 height 27
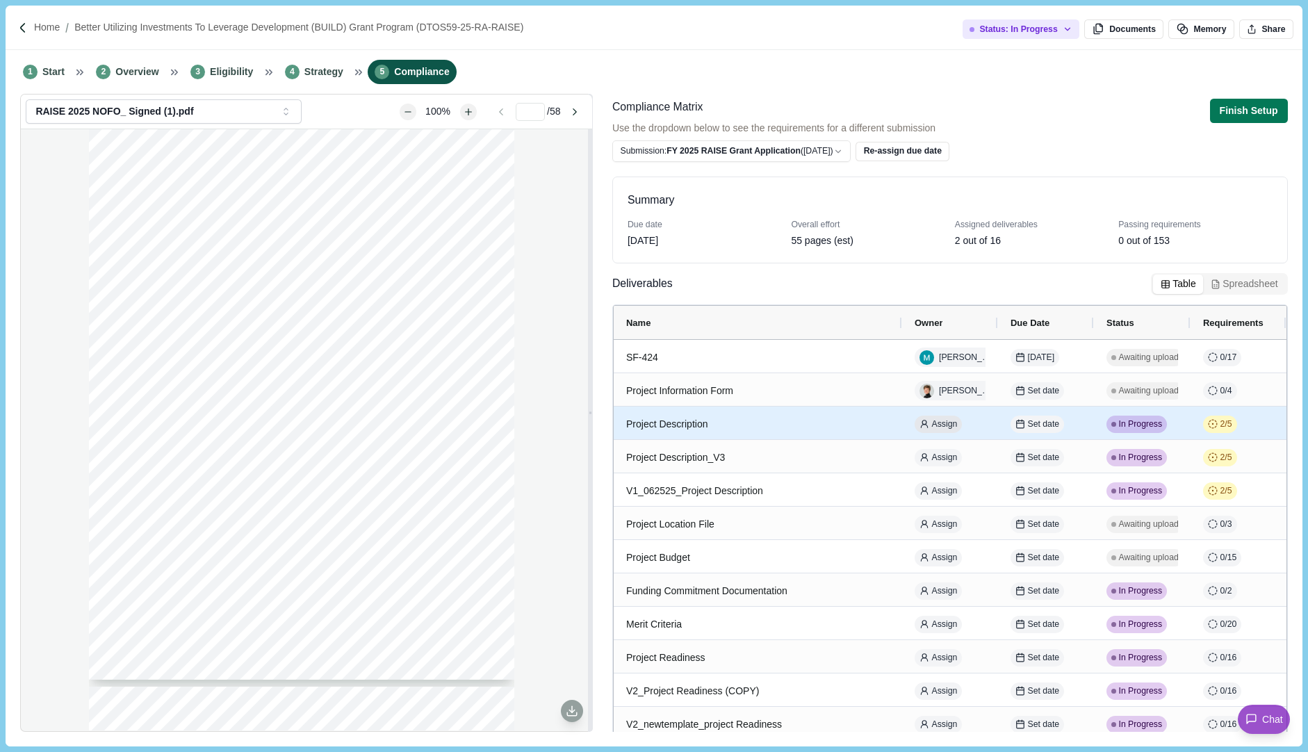
click at [952, 424] on span "Assign" at bounding box center [944, 424] width 26 height 13
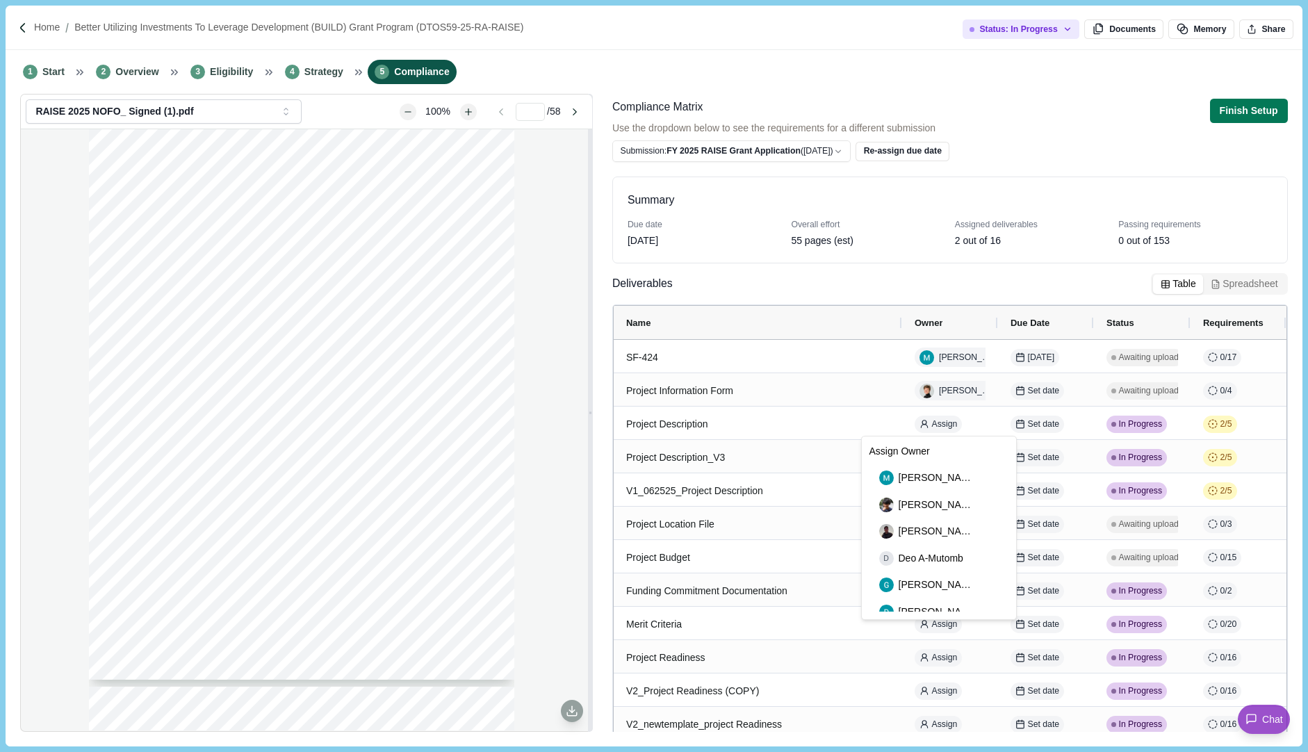
click at [858, 267] on div "Summary Due date [DATE] Overall effort 55 pages (est) Assigned deliverables 2 o…" at bounding box center [950, 449] width 676 height 564
click at [53, 70] on span "Start" at bounding box center [53, 72] width 22 height 15
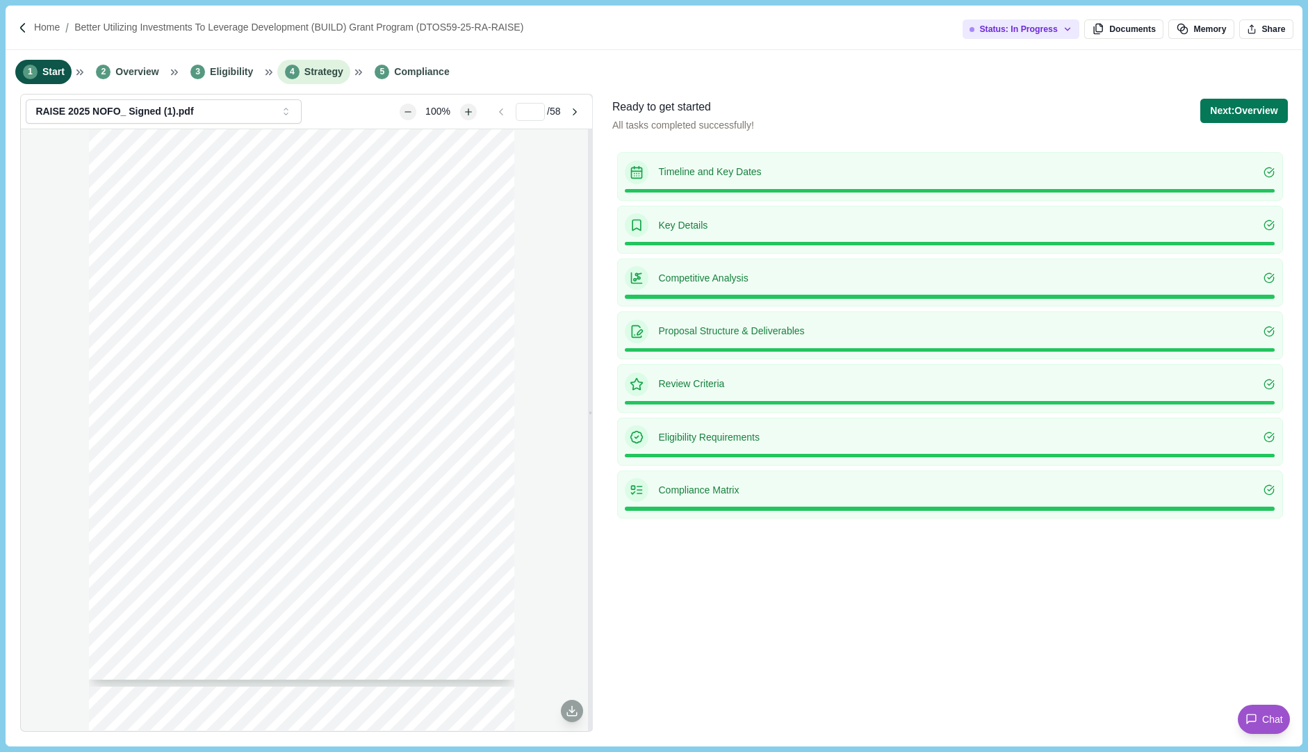
click at [334, 77] on span "Strategy" at bounding box center [323, 72] width 39 height 15
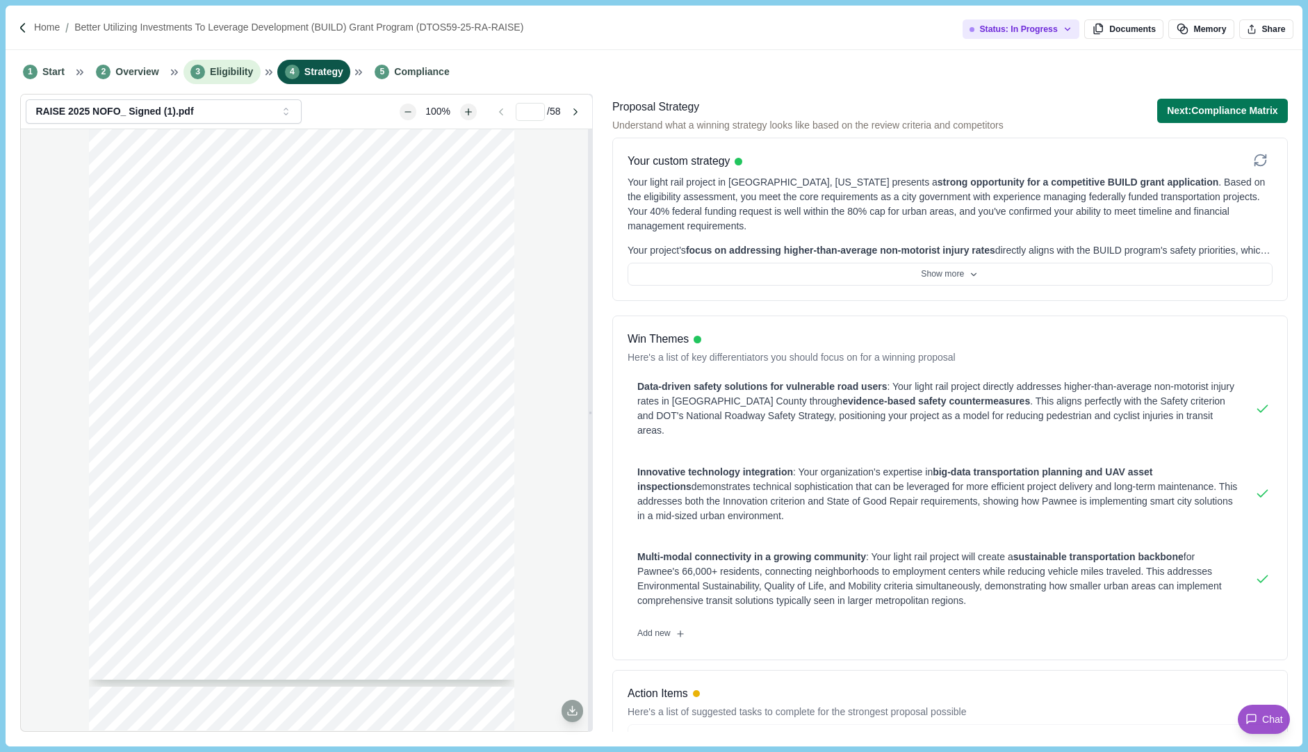
click at [238, 74] on span "Eligibility" at bounding box center [231, 72] width 43 height 15
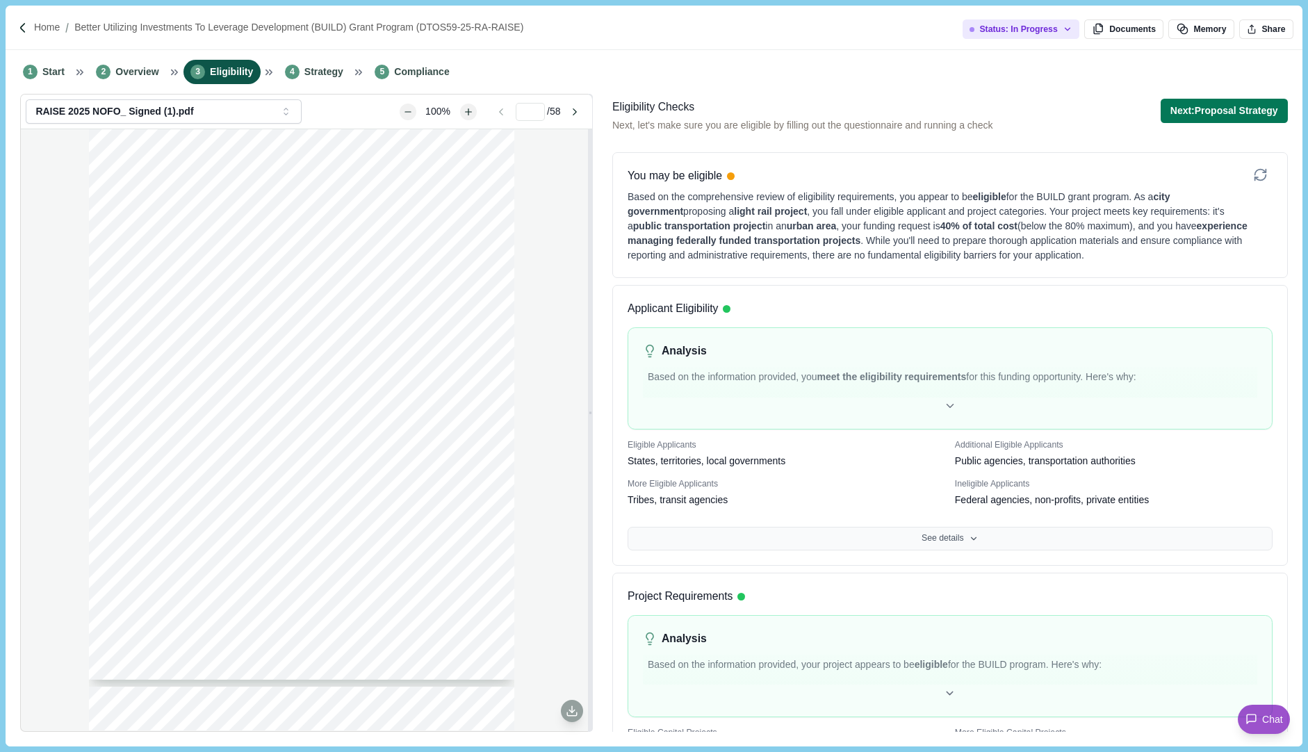
click at [963, 532] on button "See details" at bounding box center [950, 539] width 645 height 24
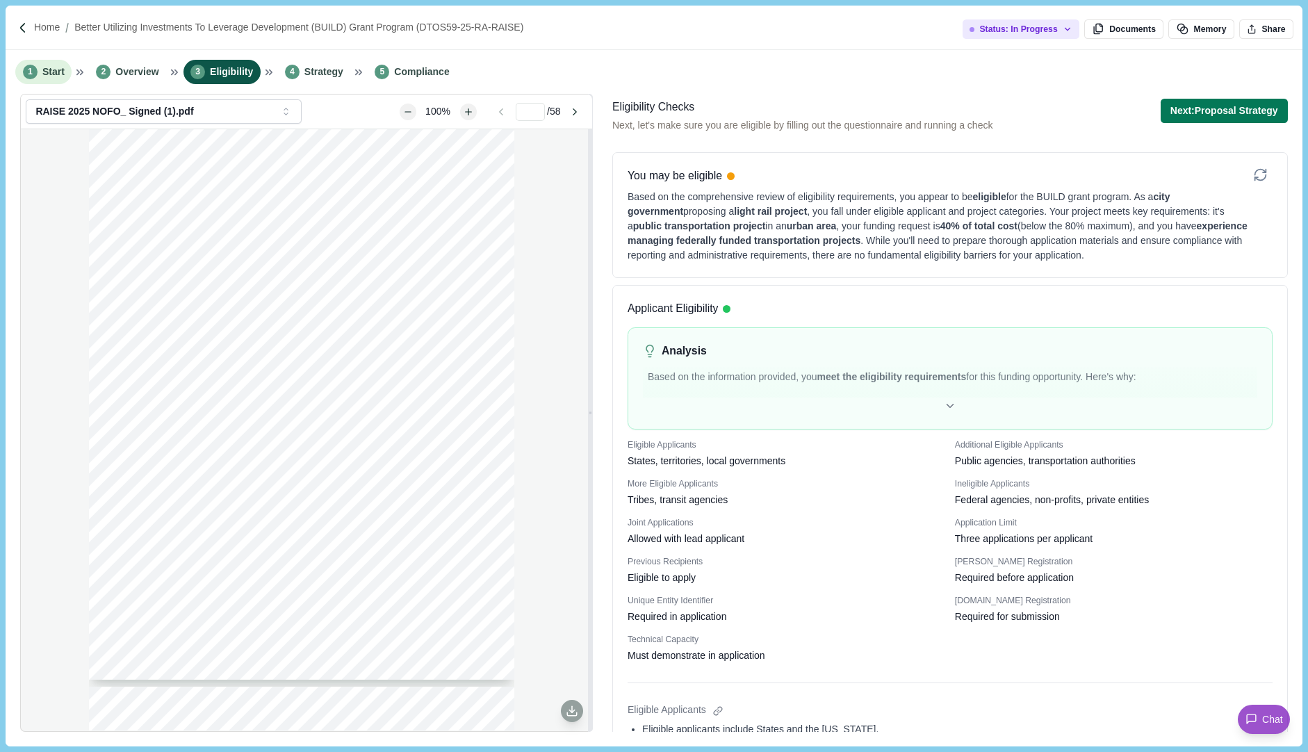
click at [58, 66] on span "Start" at bounding box center [53, 72] width 22 height 15
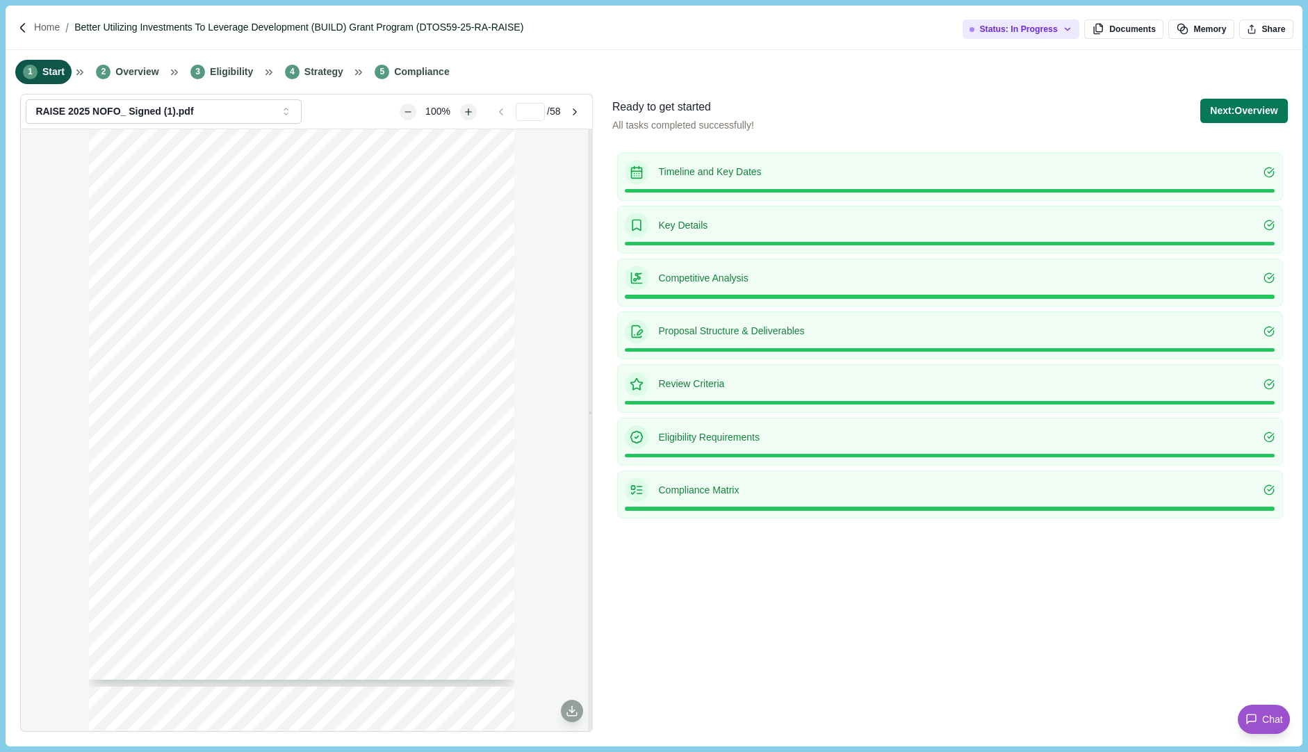
click at [104, 30] on p "Better Utilizing Investments to Leverage Development (BUILD) Grant Program (DTO…" at bounding box center [298, 27] width 449 height 15
click at [245, 76] on span "Eligibility" at bounding box center [231, 72] width 43 height 15
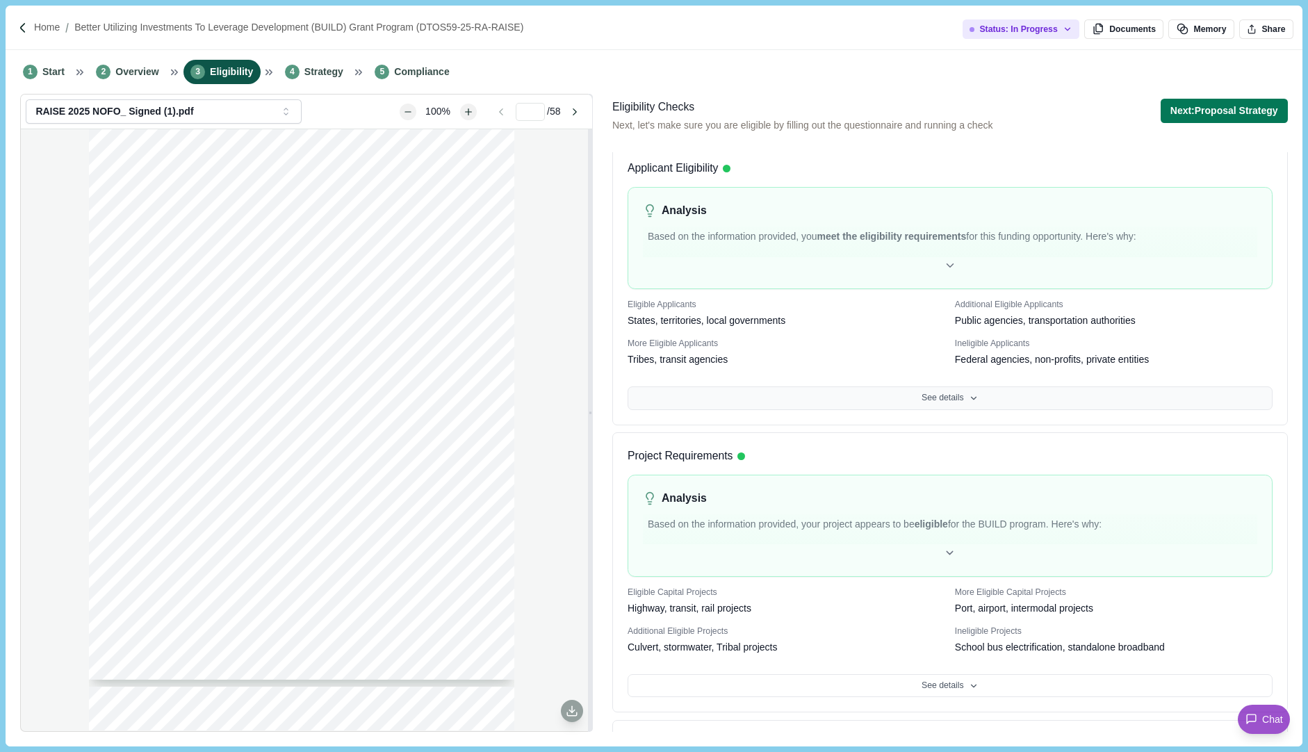
scroll to position [244, 0]
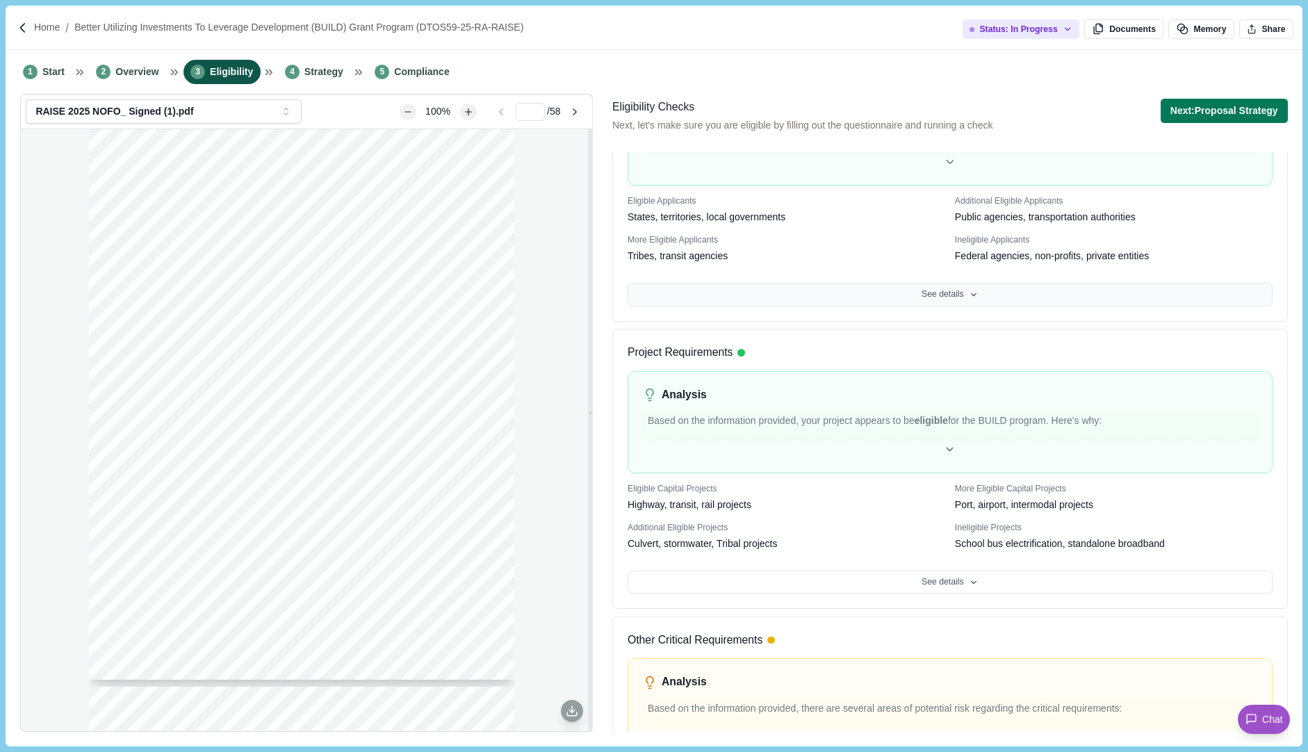
click at [953, 287] on button "See details" at bounding box center [950, 295] width 645 height 24
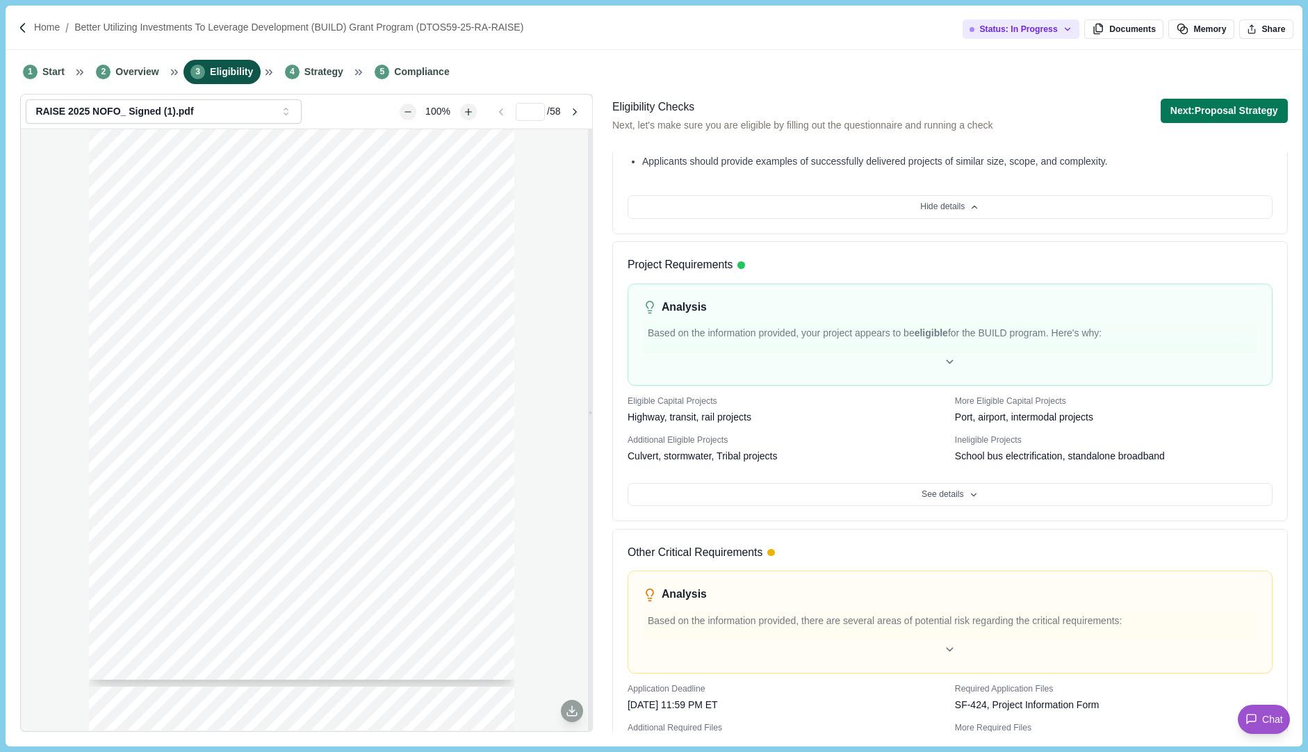
scroll to position [1597, 0]
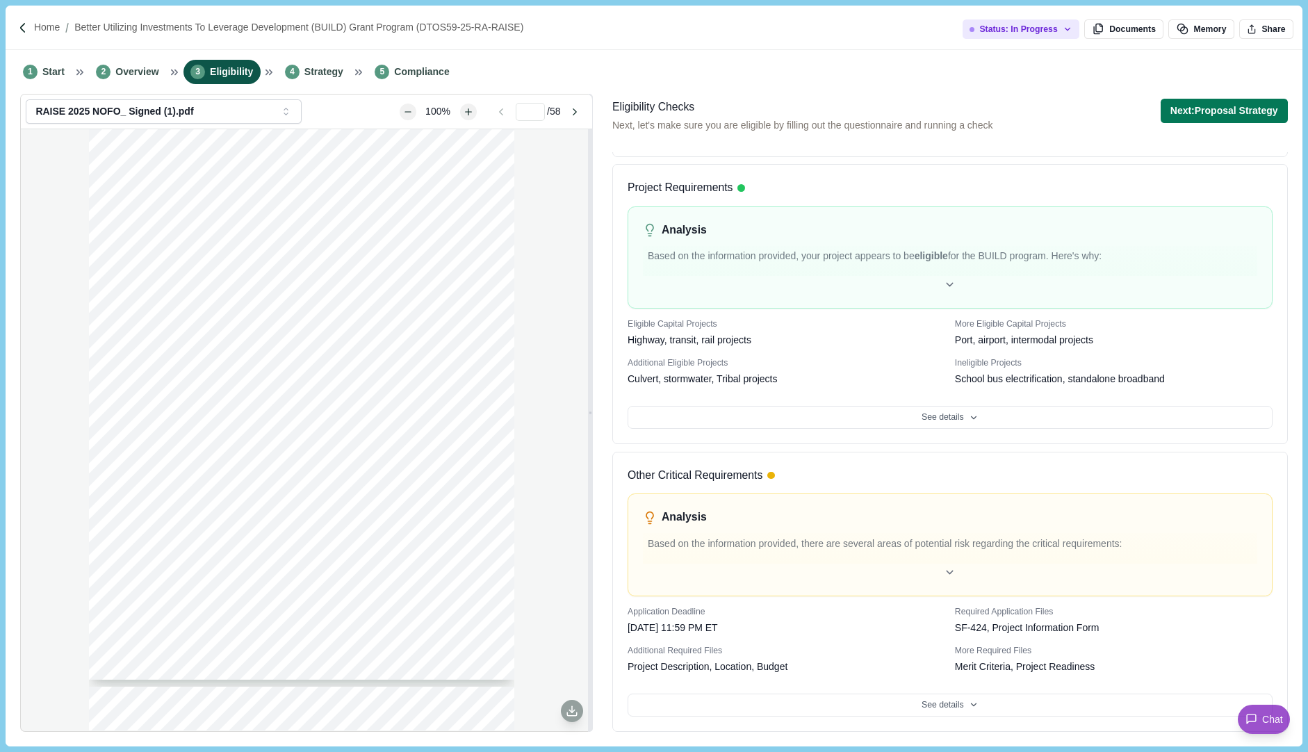
click at [948, 418] on button "See details" at bounding box center [950, 418] width 645 height 24
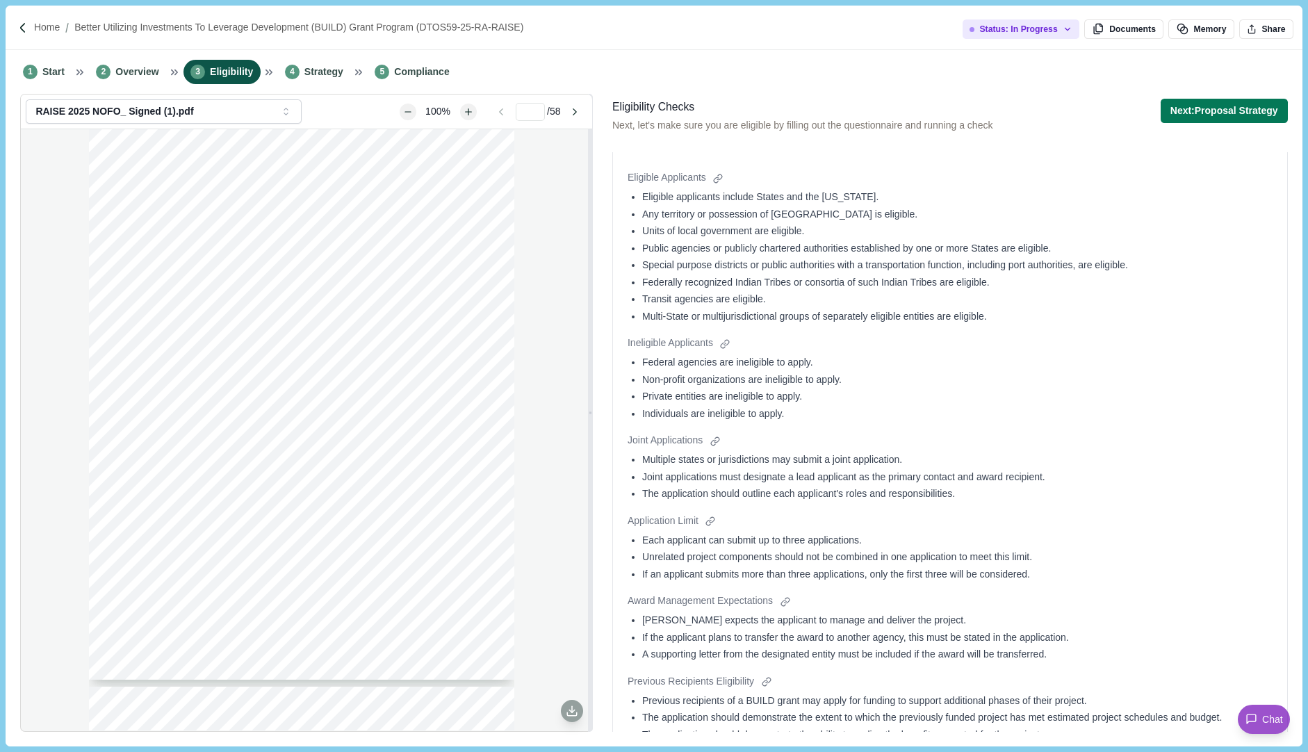
scroll to position [0, 0]
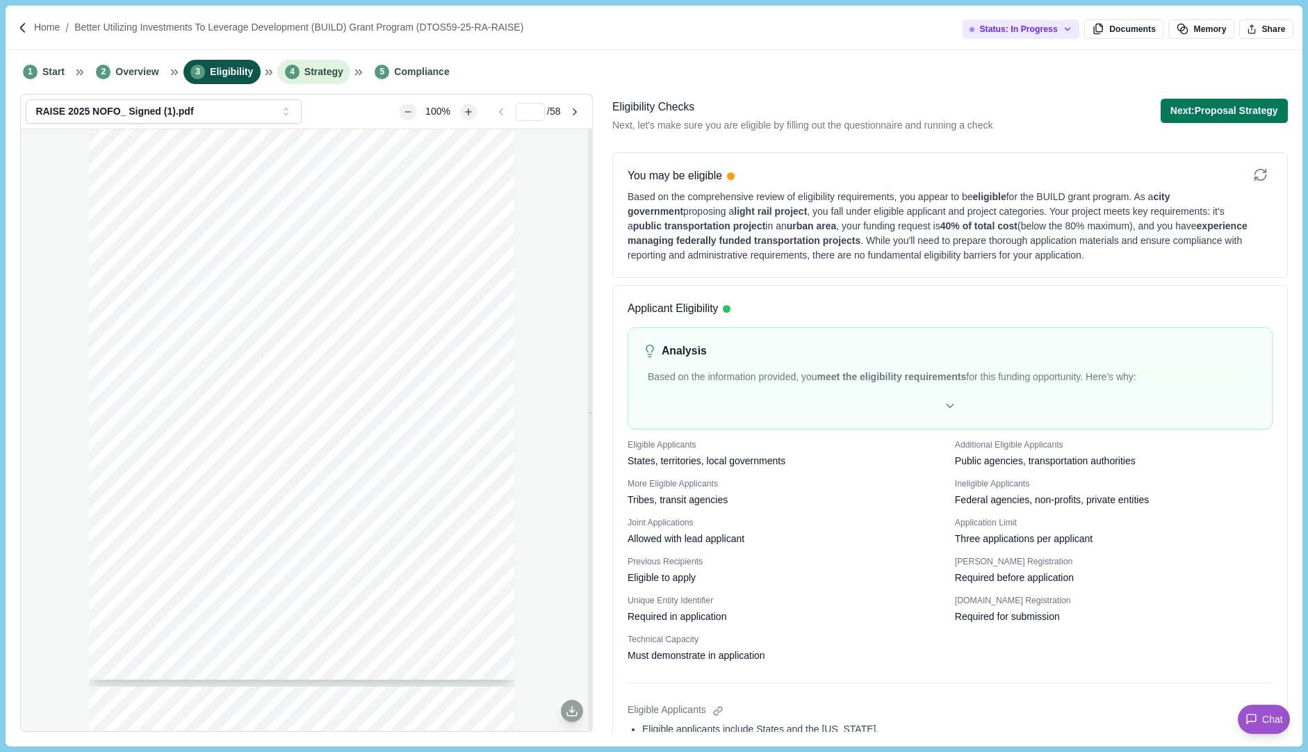
click at [320, 70] on span "Strategy" at bounding box center [323, 72] width 39 height 15
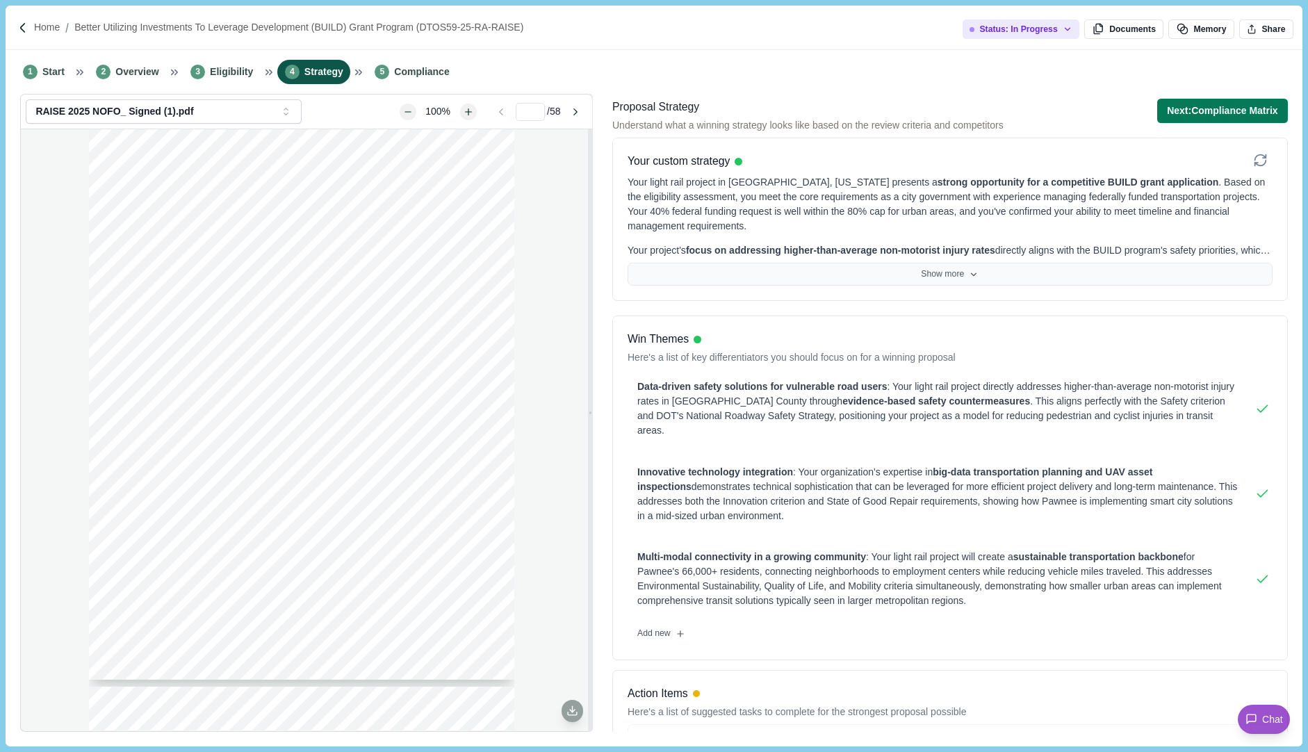
click at [911, 279] on button "Show more" at bounding box center [950, 275] width 645 height 24
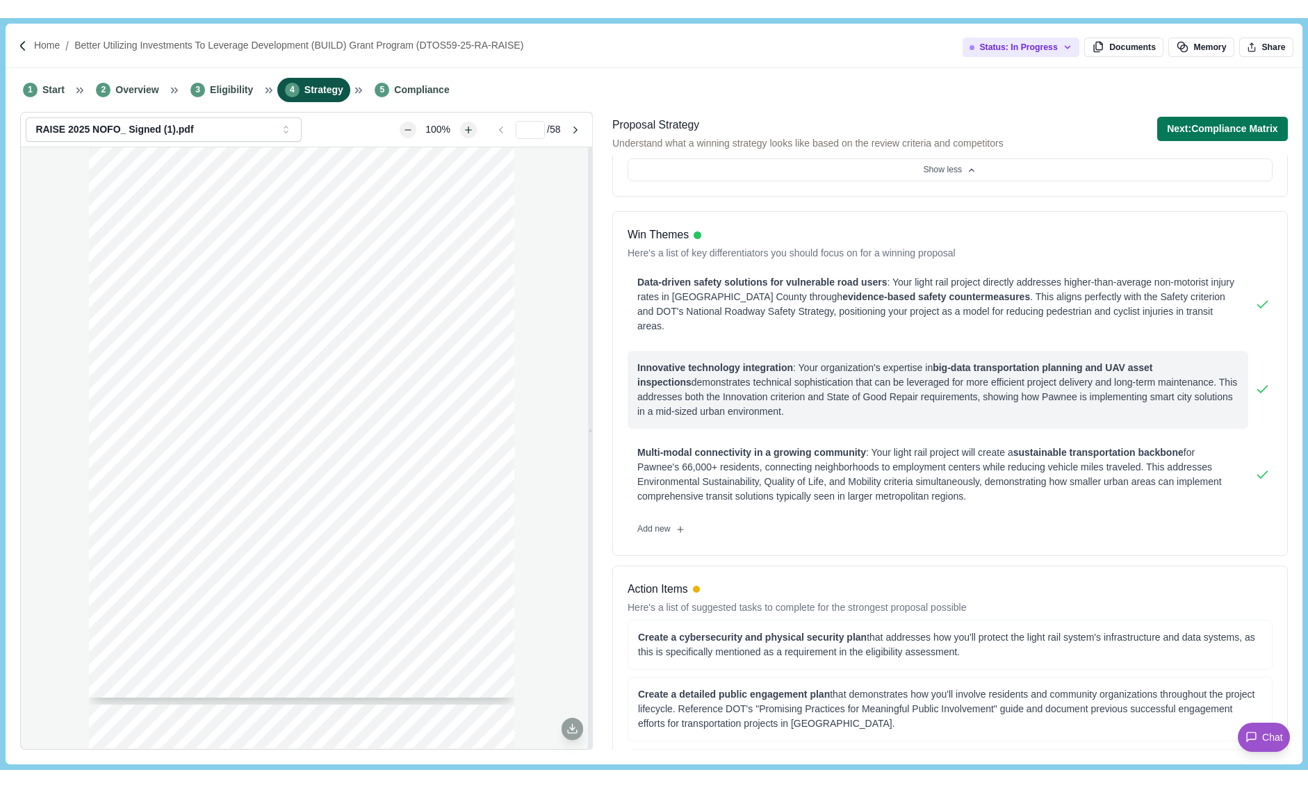
scroll to position [240, 0]
